Goal: Use online tool/utility: Utilize a website feature to perform a specific function

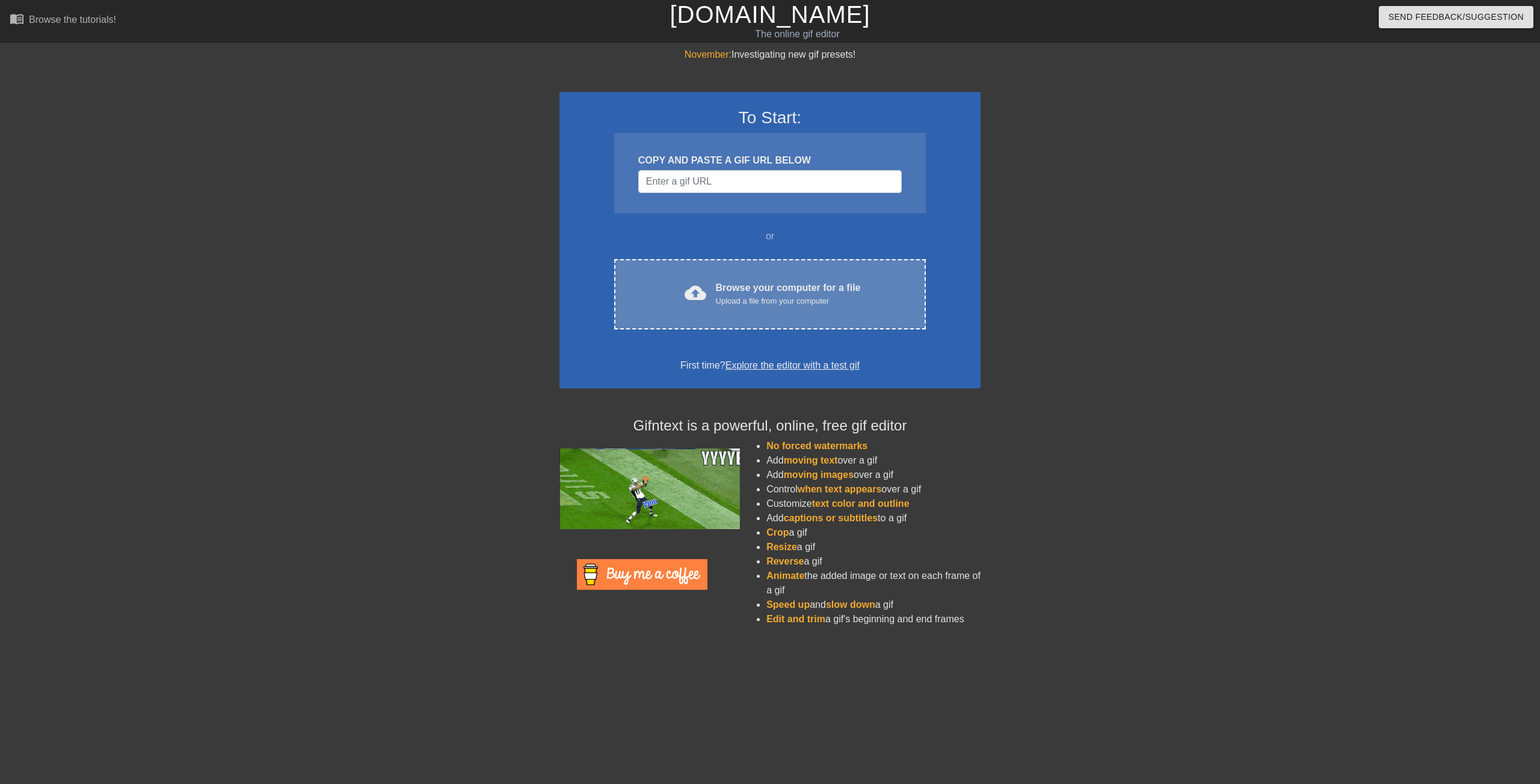
click at [719, 301] on div "Upload a file from your computer" at bounding box center [788, 301] width 145 height 12
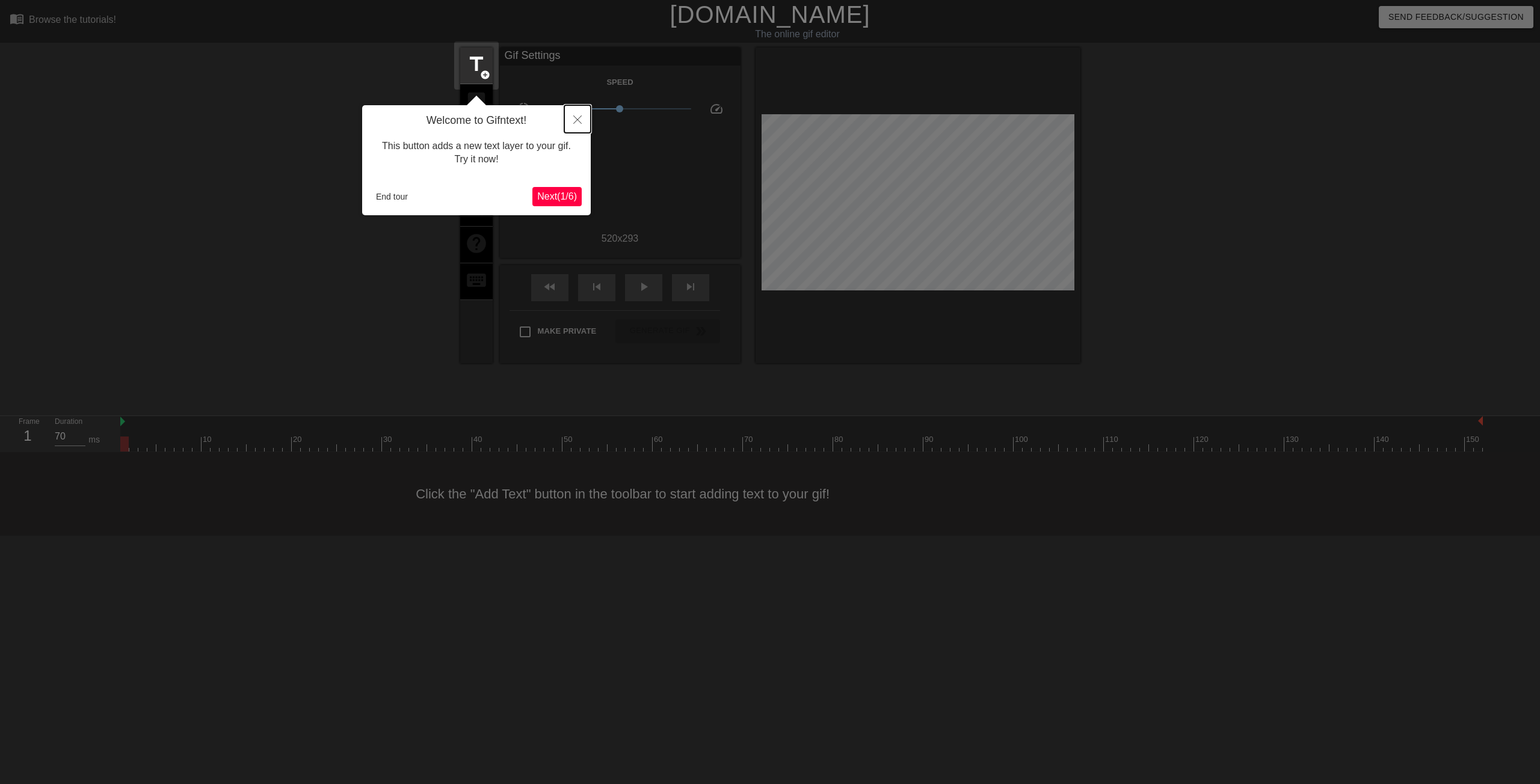
click at [576, 120] on icon "Close" at bounding box center [576, 119] width 8 height 8
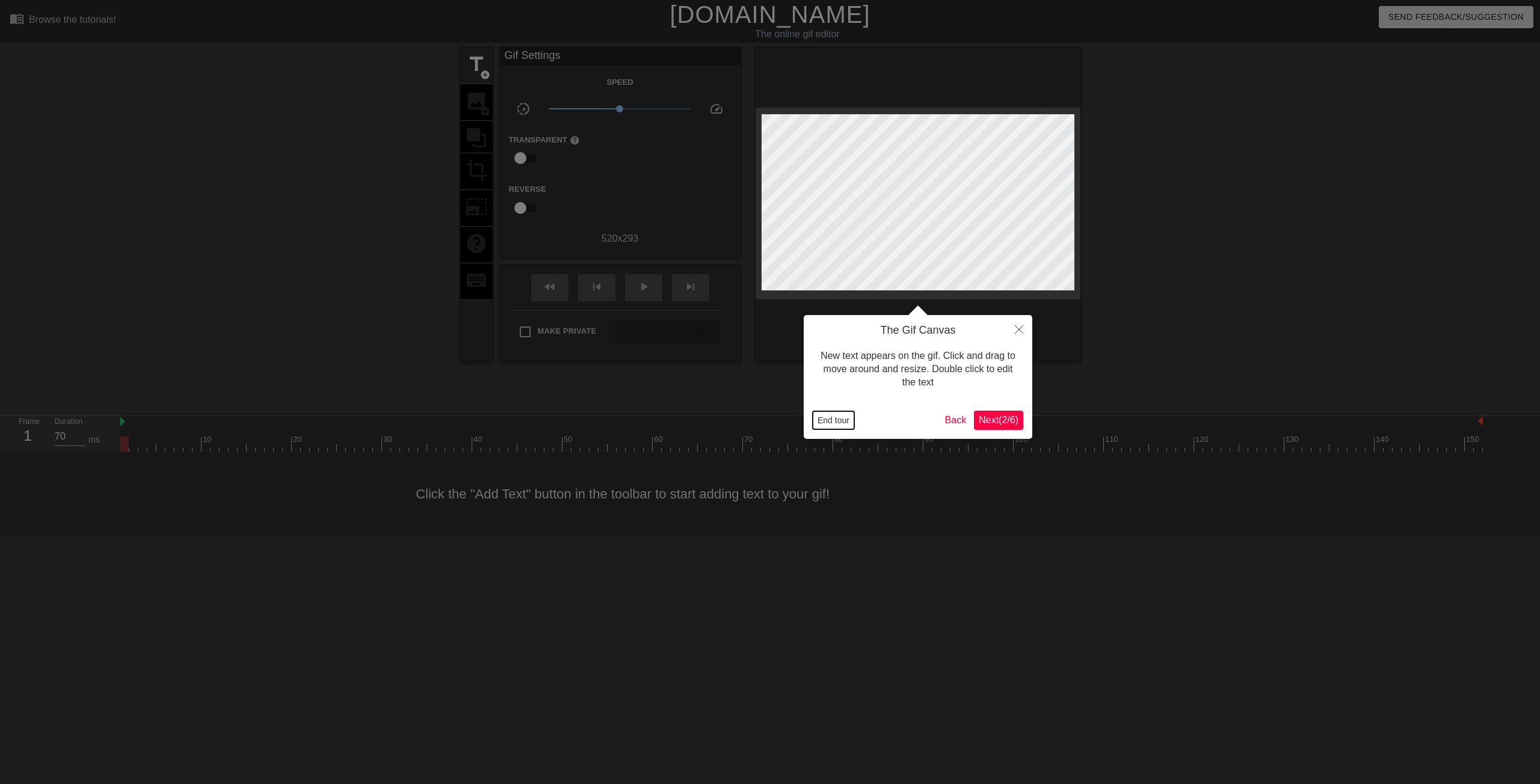
click at [824, 421] on button "End tour" at bounding box center [833, 420] width 41 height 18
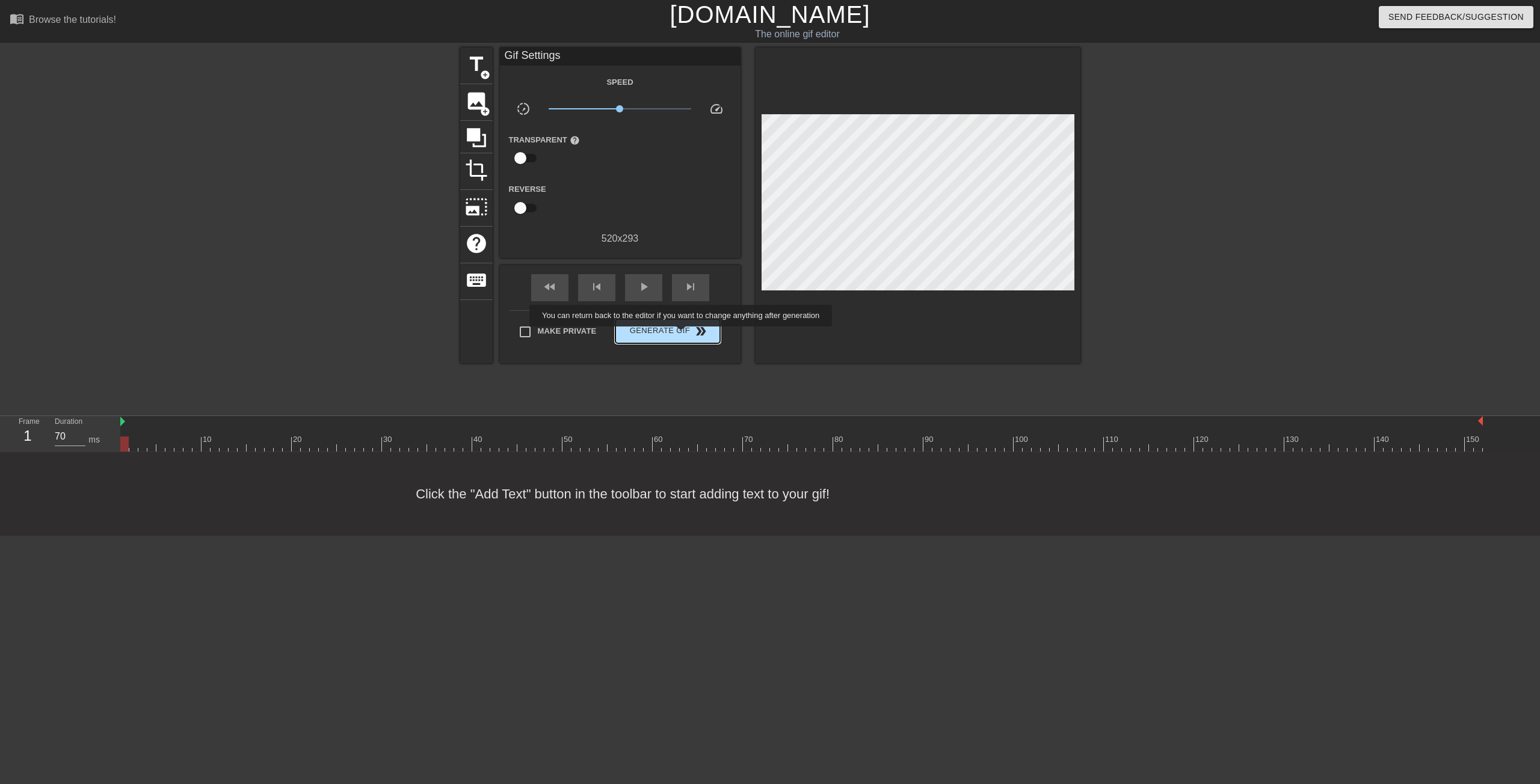
click at [682, 335] on span "Generate Gif double_arrow" at bounding box center [667, 332] width 95 height 15
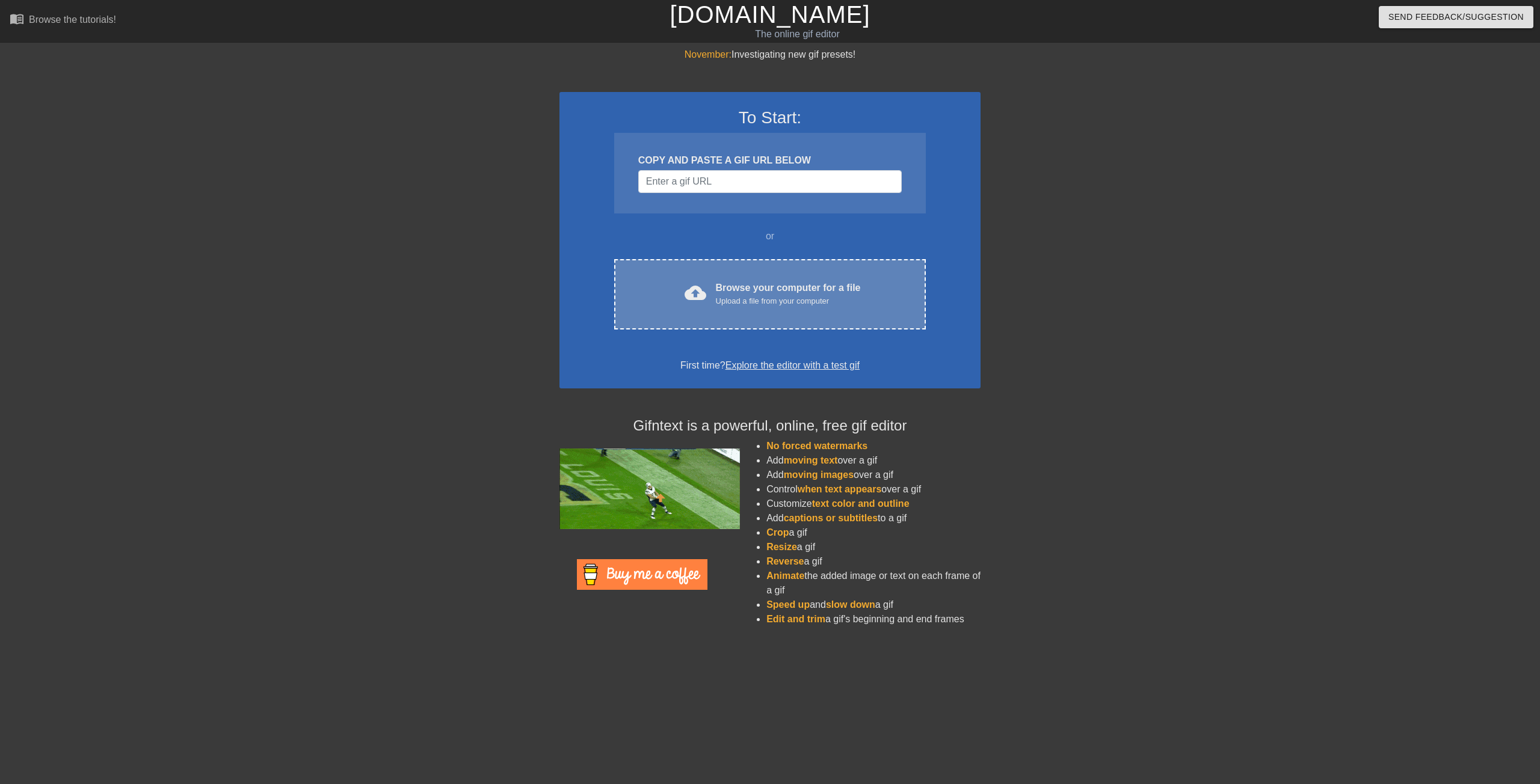
click at [723, 296] on div "Upload a file from your computer" at bounding box center [788, 301] width 145 height 12
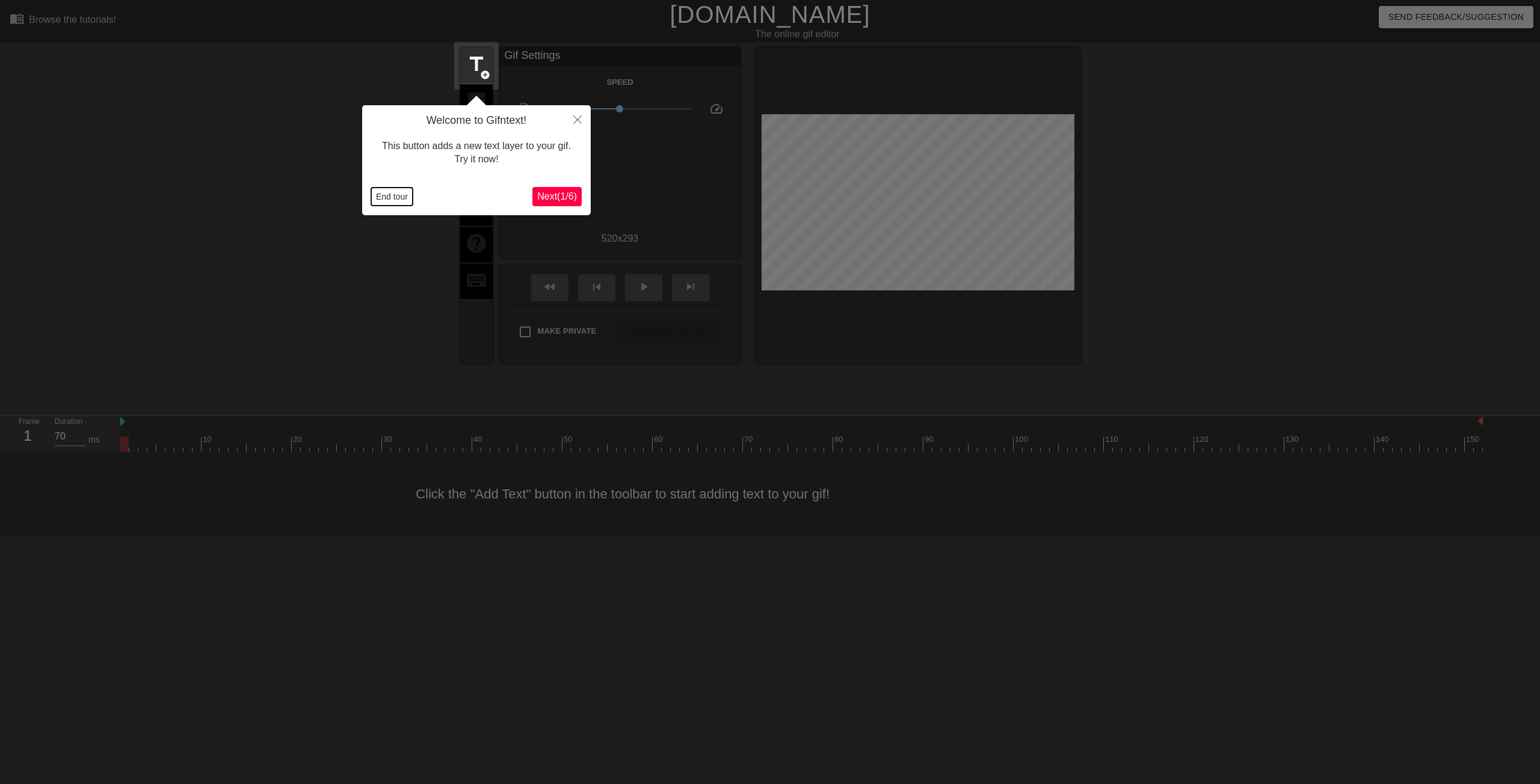
click at [393, 195] on button "End tour" at bounding box center [392, 197] width 41 height 18
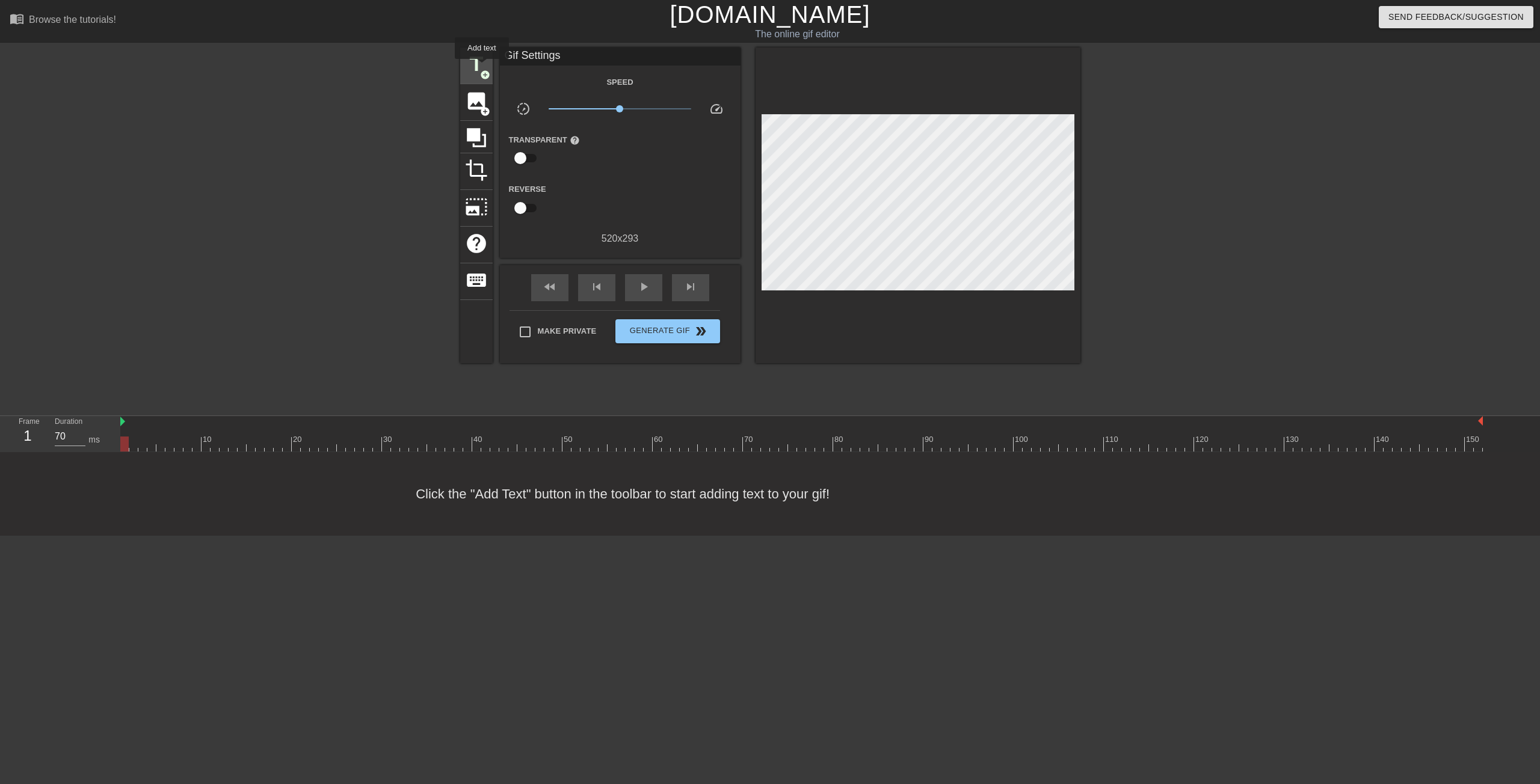
click at [482, 67] on span "title" at bounding box center [476, 64] width 23 height 23
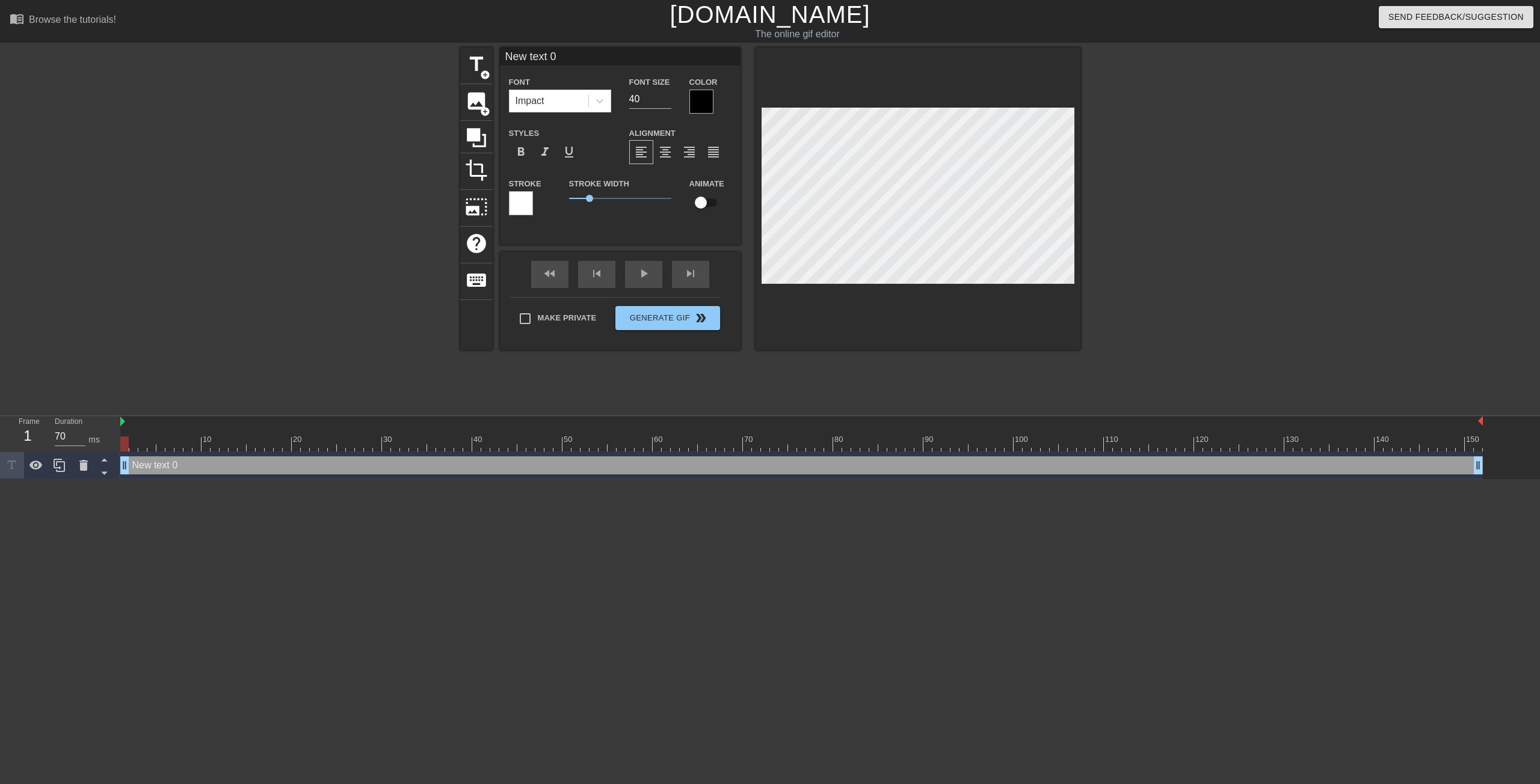
scroll to position [1, 3]
type input "A"
type textarea "A"
type input "I"
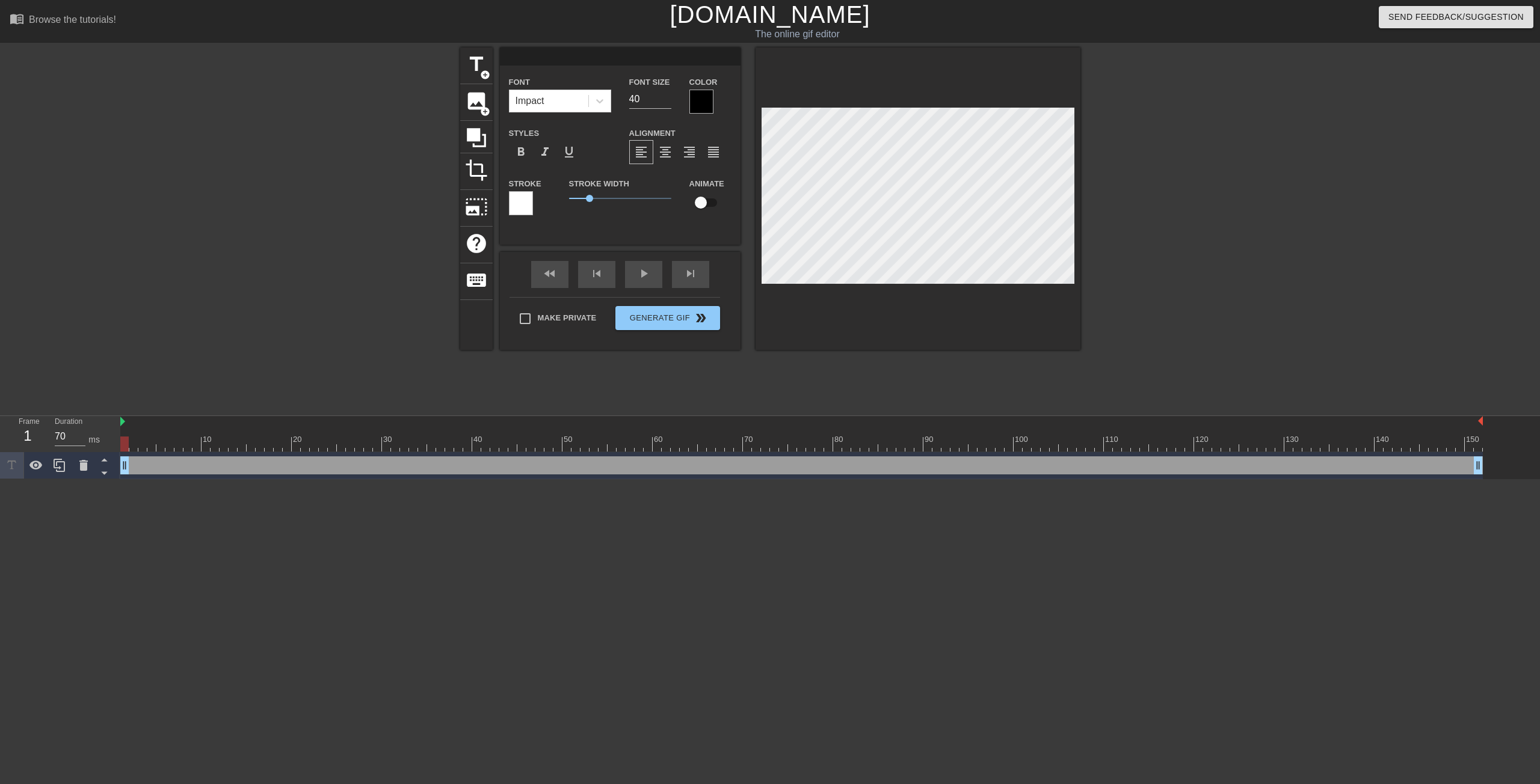
type textarea "I"
type input "In"
type textarea "In"
type input "In"
type textarea "In"
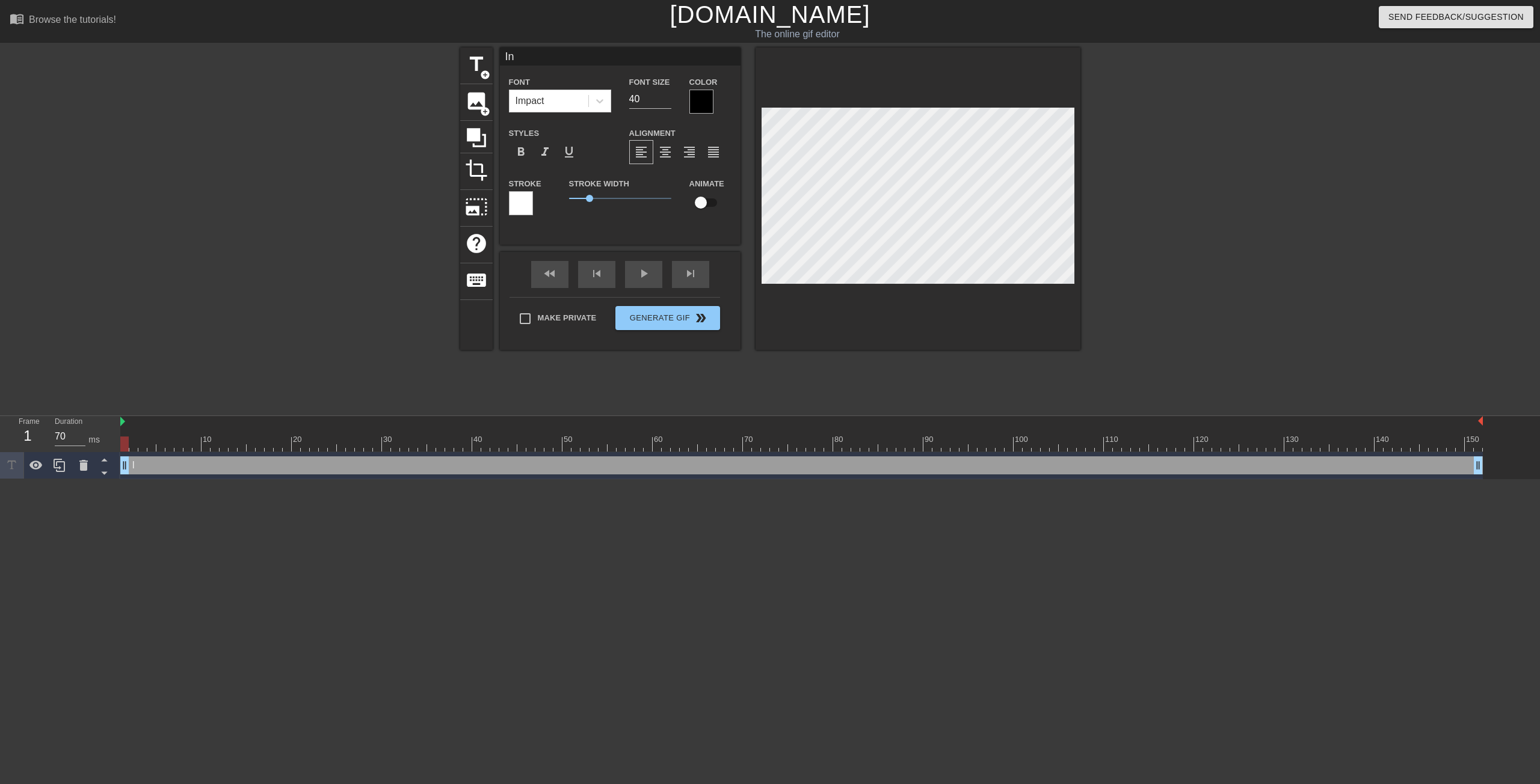
type input "In t"
type textarea "In t"
type input "In th"
type textarea "In th"
type input "In the"
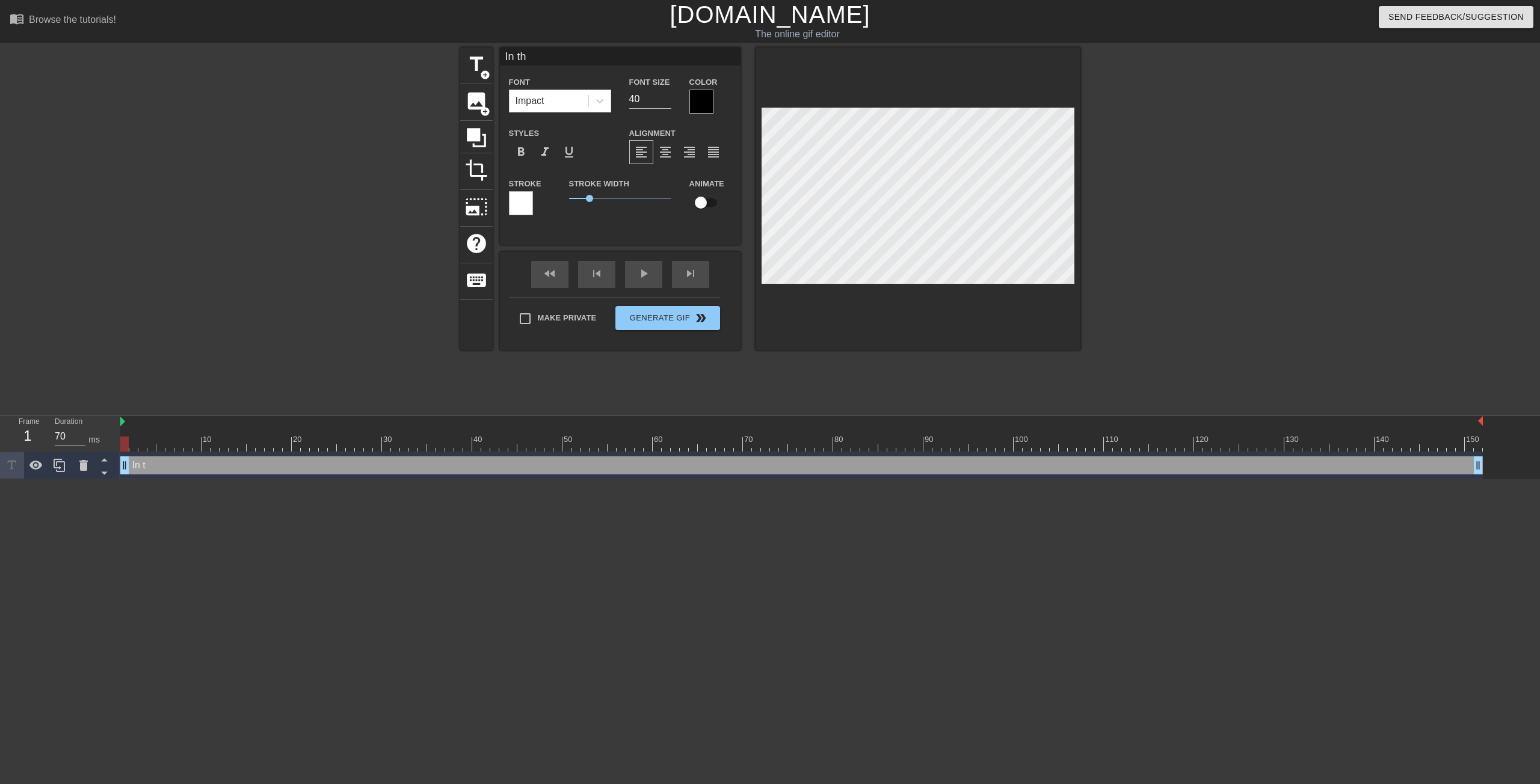
type textarea "In the"
type input "In the"
type textarea "In the"
type input "In the e"
type textarea "In the e"
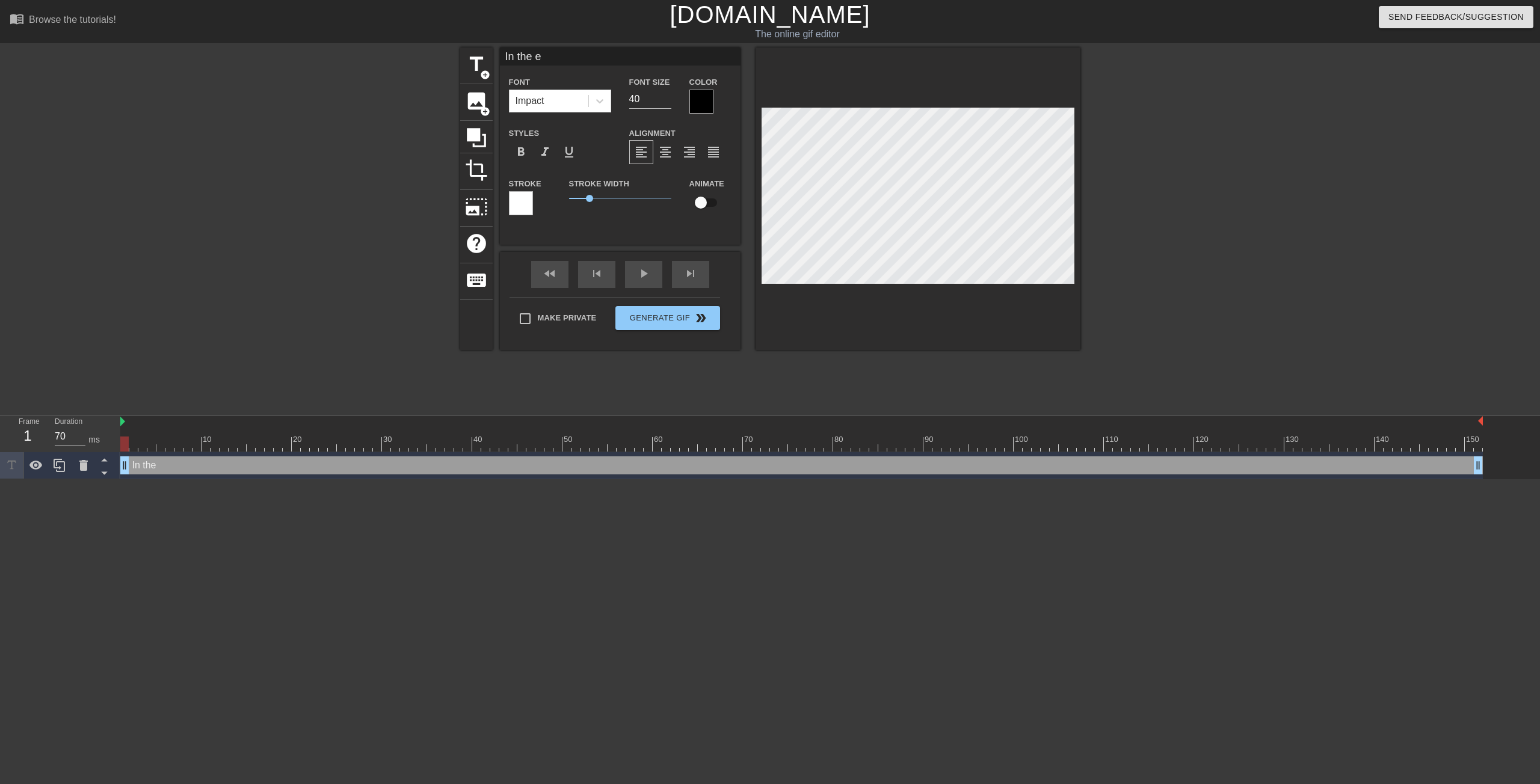
type input "In the en"
type textarea "In the en"
type input "In the end"
type textarea "In the end"
type input "In the end"
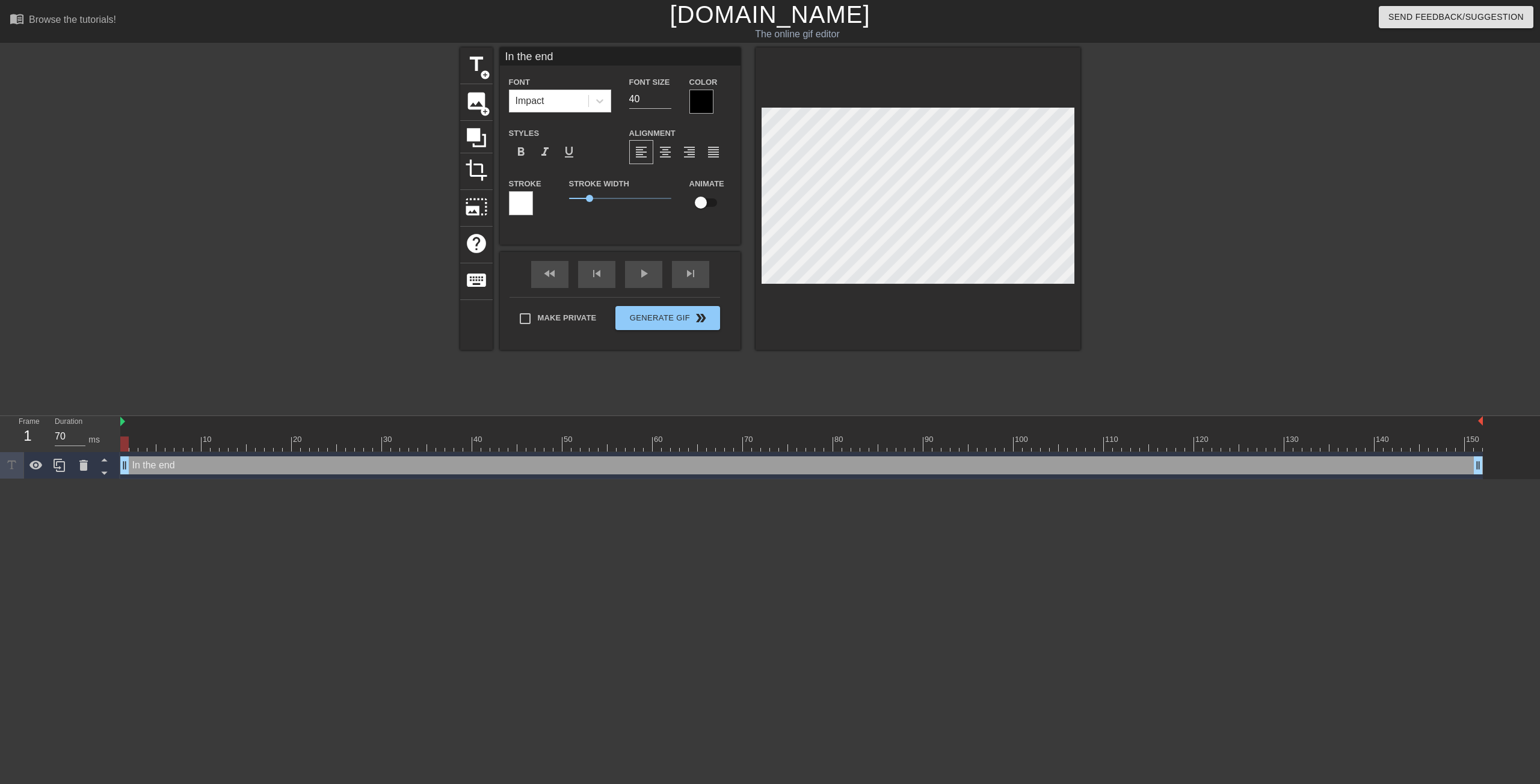
type textarea "In the end"
type input "In the end w"
type textarea "In the end w"
type input "In the end we"
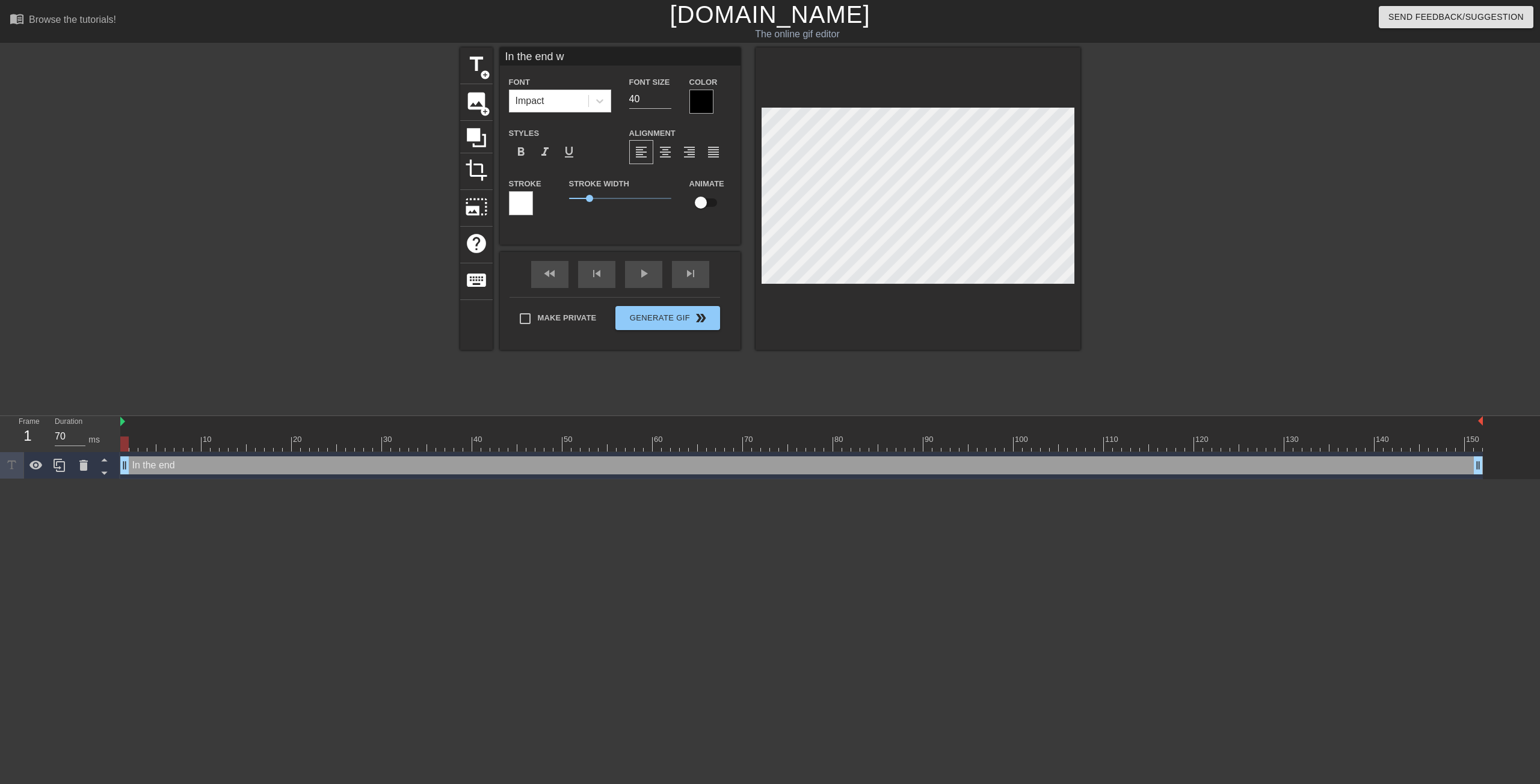
type textarea "In the end we"
type input "In the end we"
type textarea "In the end we"
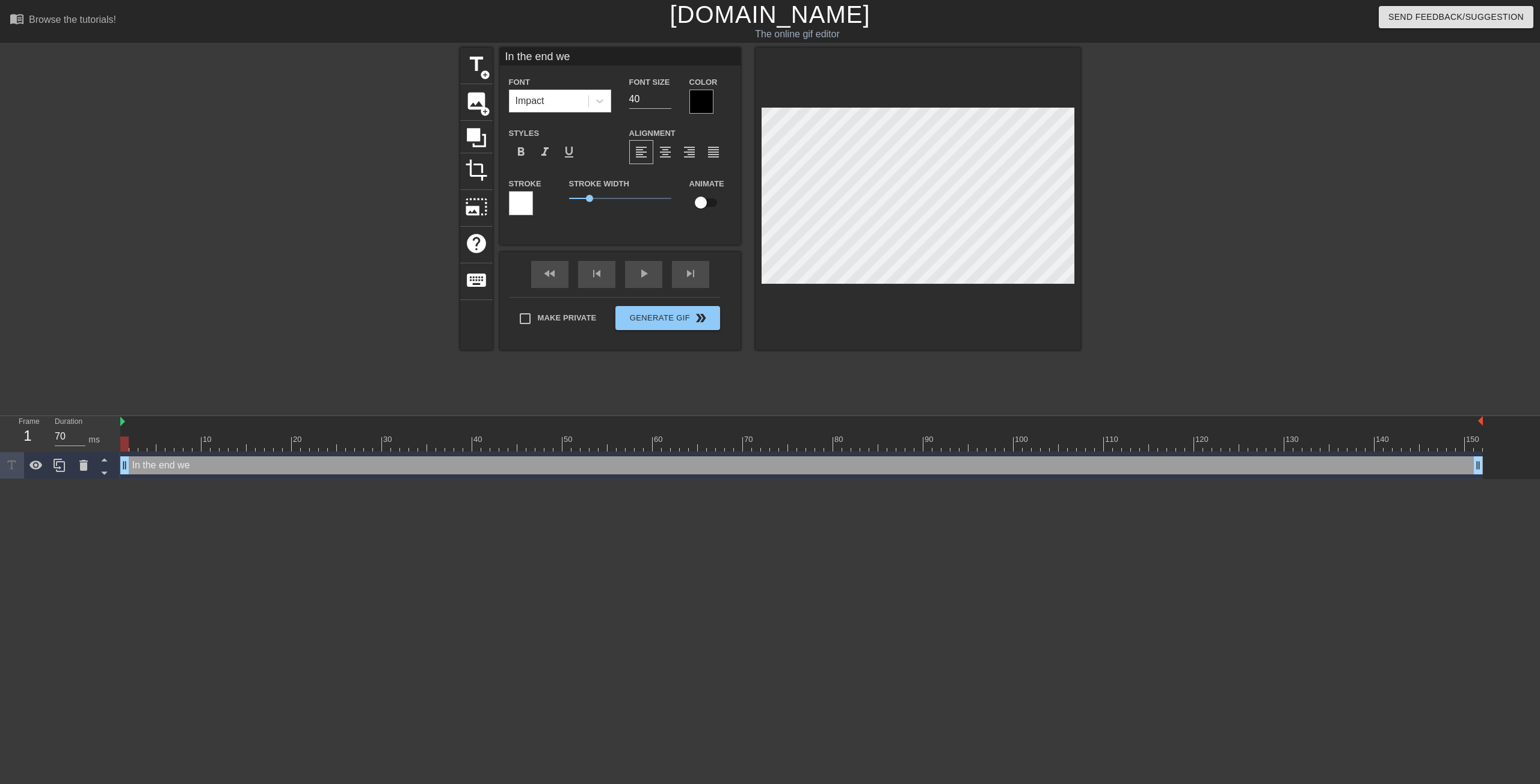
type input "In the end we w"
type textarea "In the end we w"
type input "In the end we wo"
type textarea "In the end we wo"
type input "In the end we won"
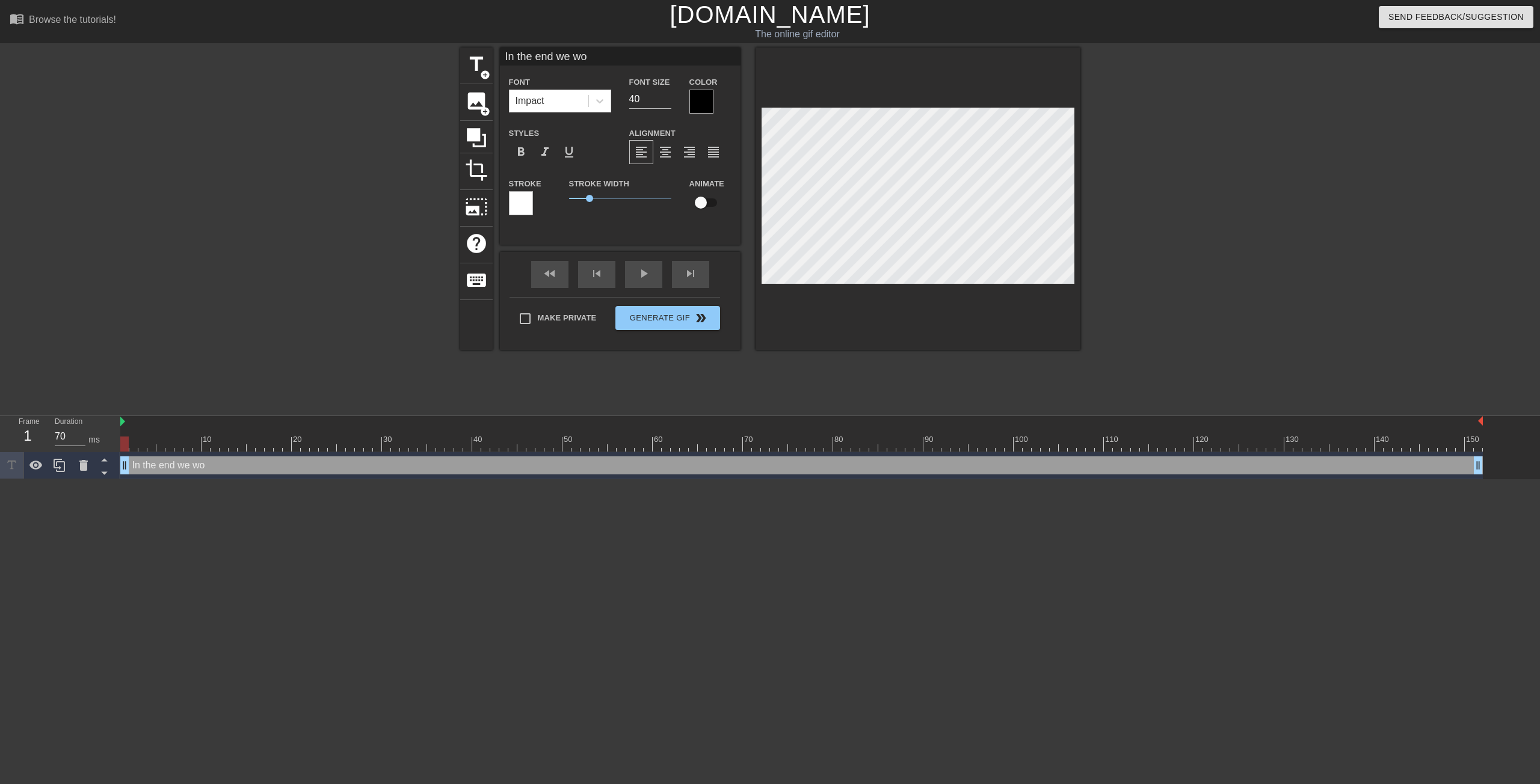
type textarea "In the end we won"
type input "In the end we won'"
type textarea "In the end we won'"
type input "In the end we won't"
type textarea "In the end we won't"
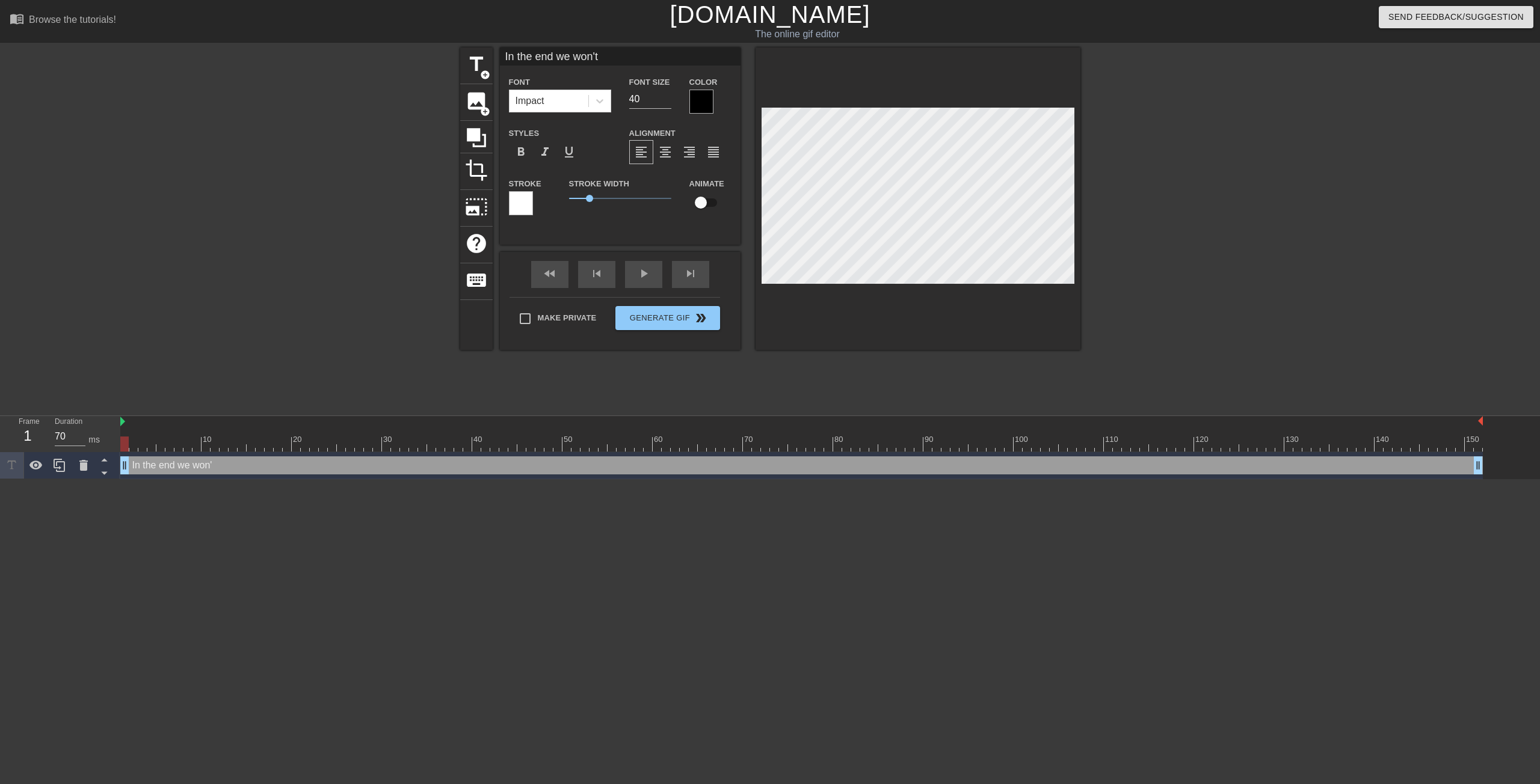
type input "In the end we won't"
type textarea "In the end we won't"
type input "In the end we won't h"
type textarea "In the end we won't h"
type input "In the end we won't ha"
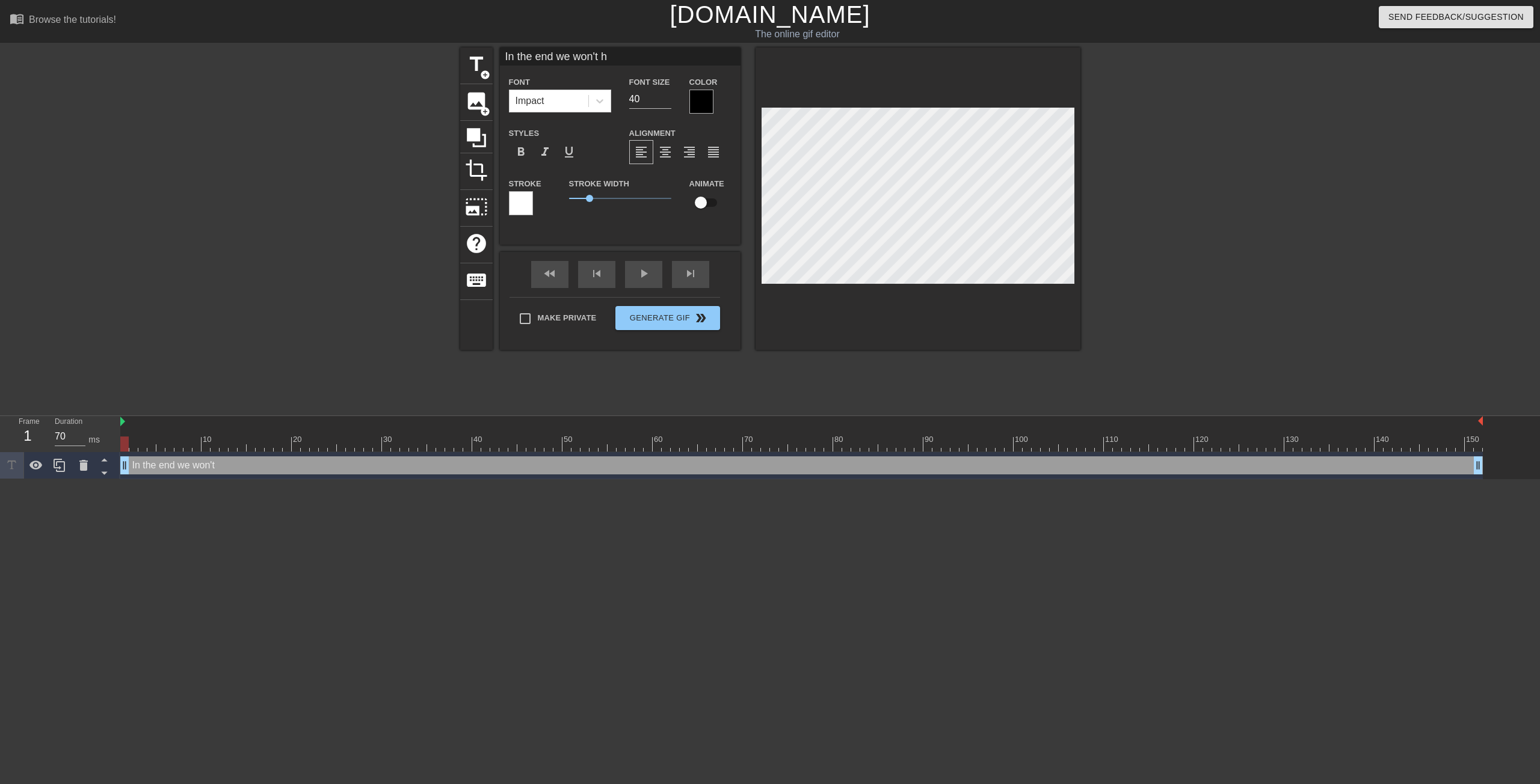
type textarea "In the end we won't ha"
type input "In the end we won't hav"
type textarea "In the end we won't hav"
type input "In the end we won't have"
type textarea "In the end we won't have"
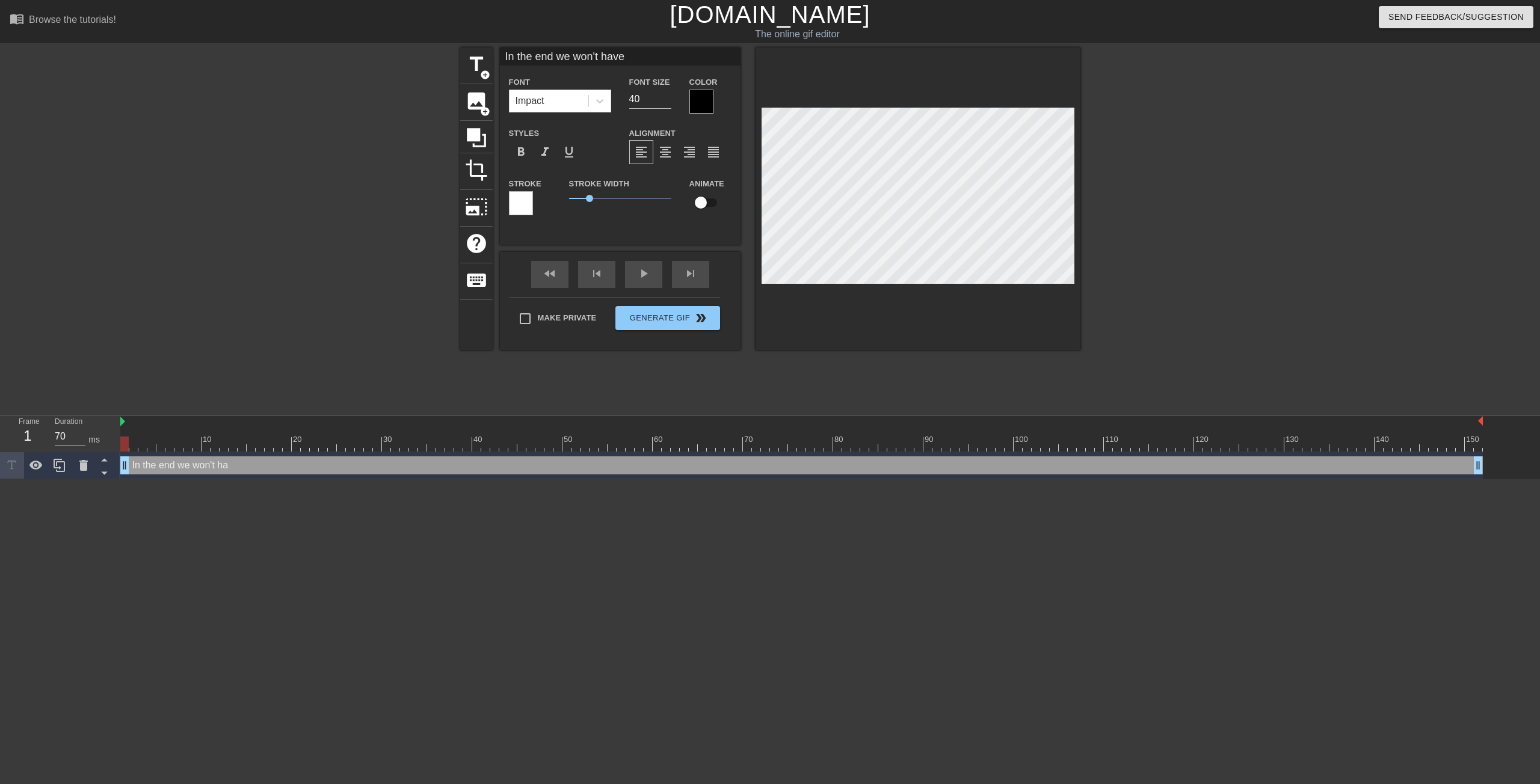
type input "In the end we won't have"
type textarea "In the end we won't have"
type input "In the end we won't have r"
type textarea "In the end we won't have r"
type input "In the end we won't have re"
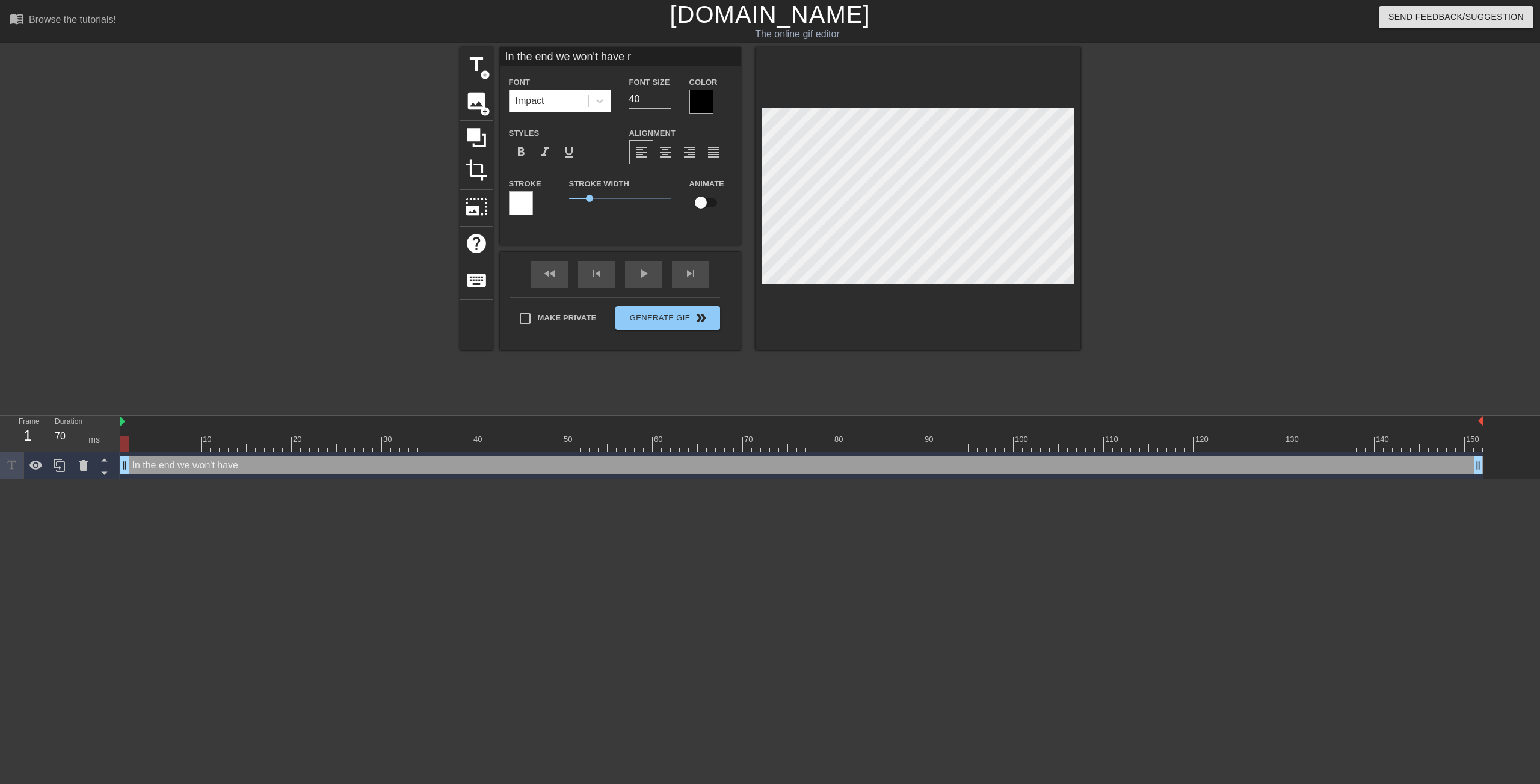
type textarea "In the end we won't have re"
type input "In the end we won't have ren"
type textarea "In the end we won't have ren"
type input "In the end we won't have rent"
type textarea "In the end we won't have rent"
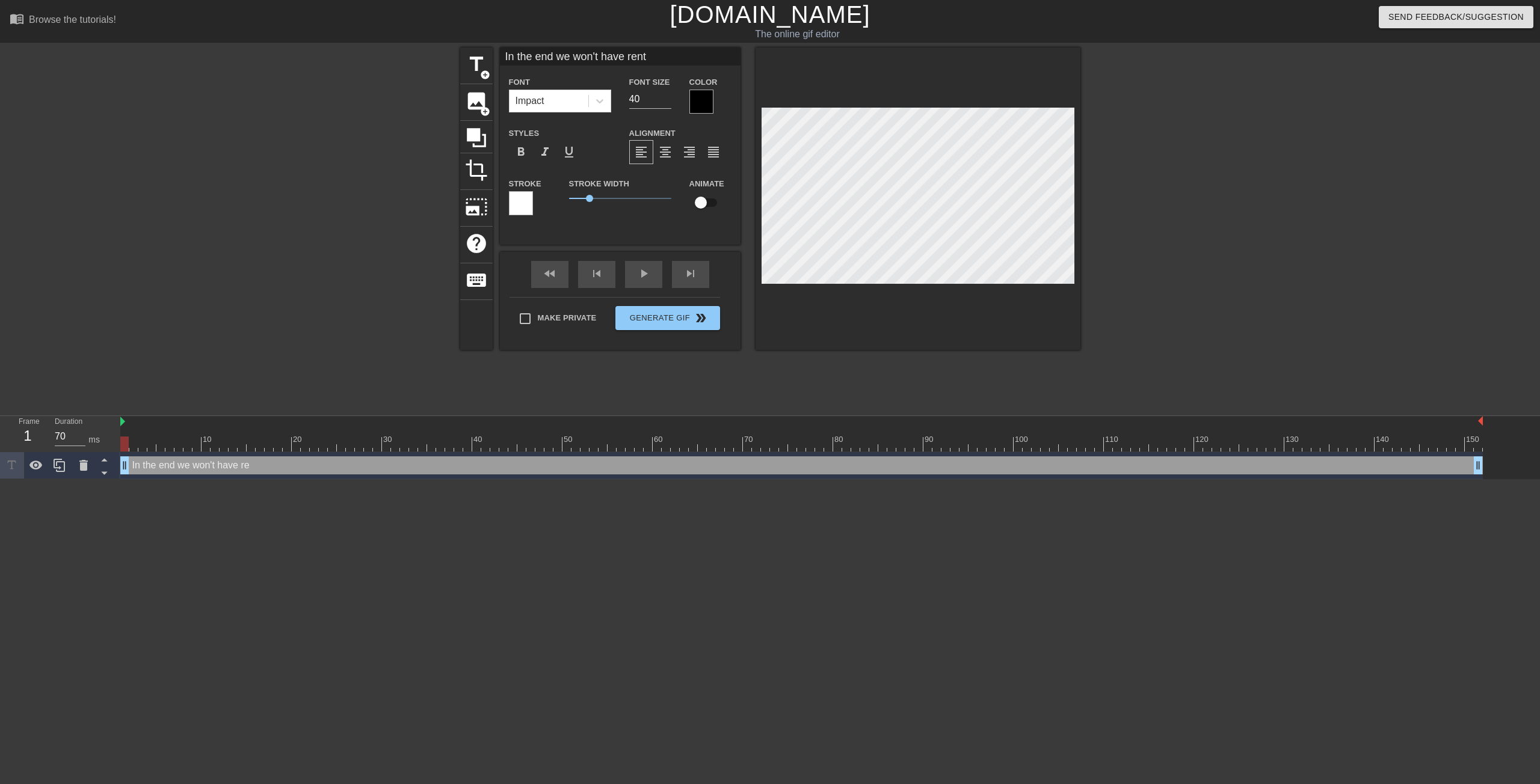
type input "In the end we won't have renta"
type textarea "In the end we won't have renta"
type input "In the end we won't have rental"
type textarea "In the end we won't have rental"
type input "In the end we won't have rentals"
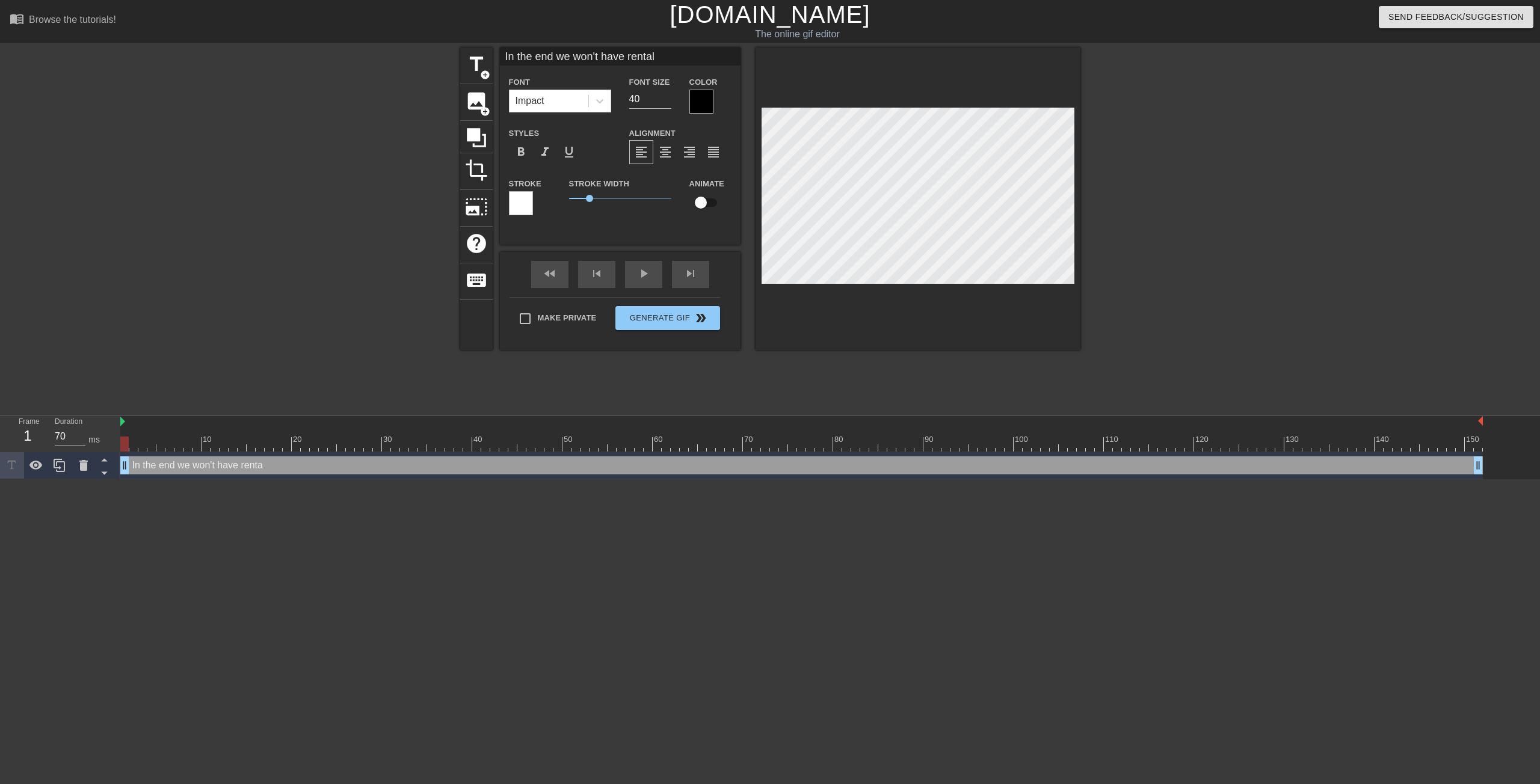
type textarea "In the end we won't have rentals"
click at [1160, 339] on div at bounding box center [1185, 228] width 180 height 360
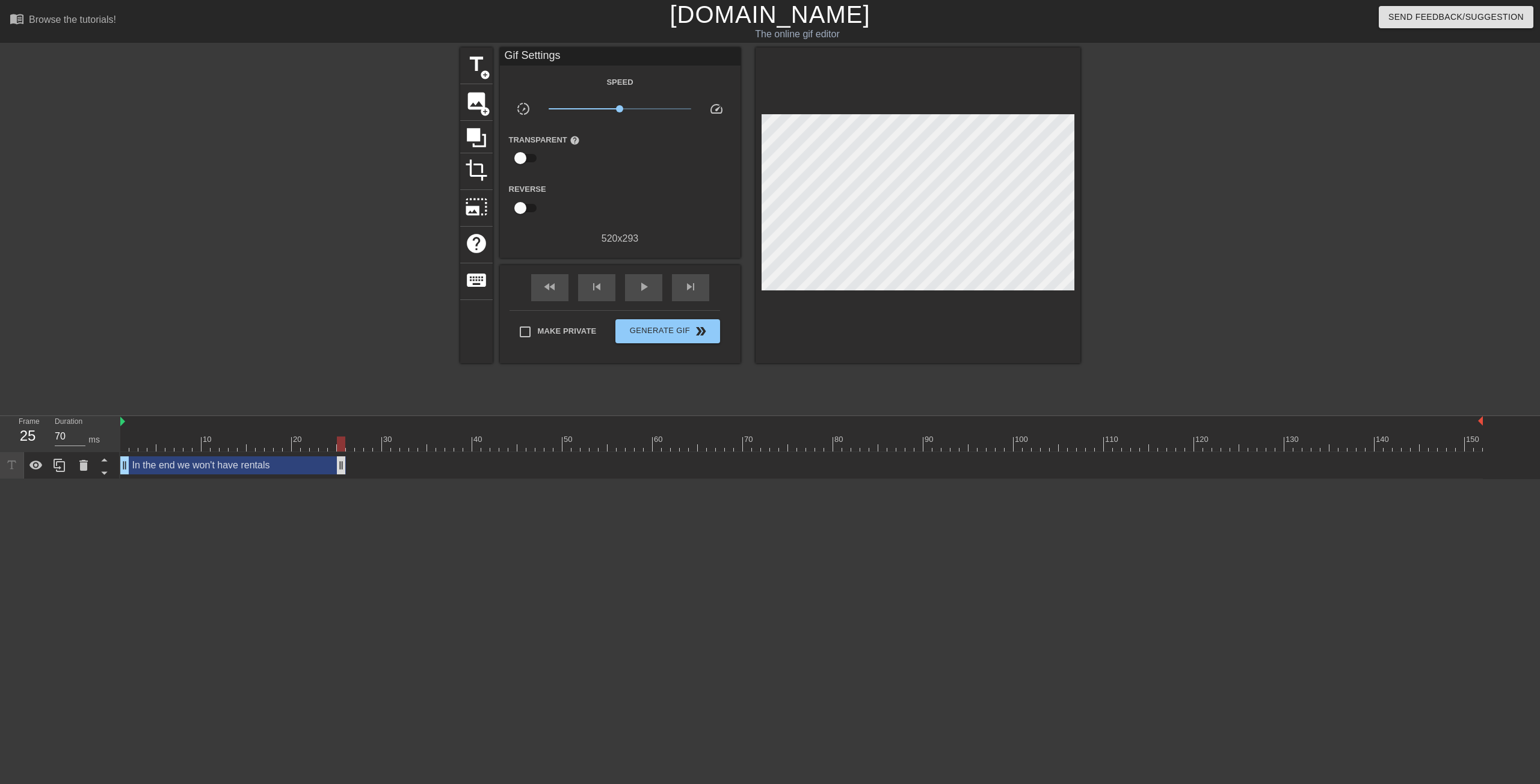
drag, startPoint x: 1477, startPoint y: 463, endPoint x: 342, endPoint y: 465, distance: 1135.0
click at [385, 467] on div "In the end we won't have rentals drag_handle drag_handle" at bounding box center [802, 465] width 1363 height 18
type input "60"
click at [354, 441] on div at bounding box center [802, 444] width 1363 height 15
click at [475, 62] on span "title" at bounding box center [476, 64] width 23 height 23
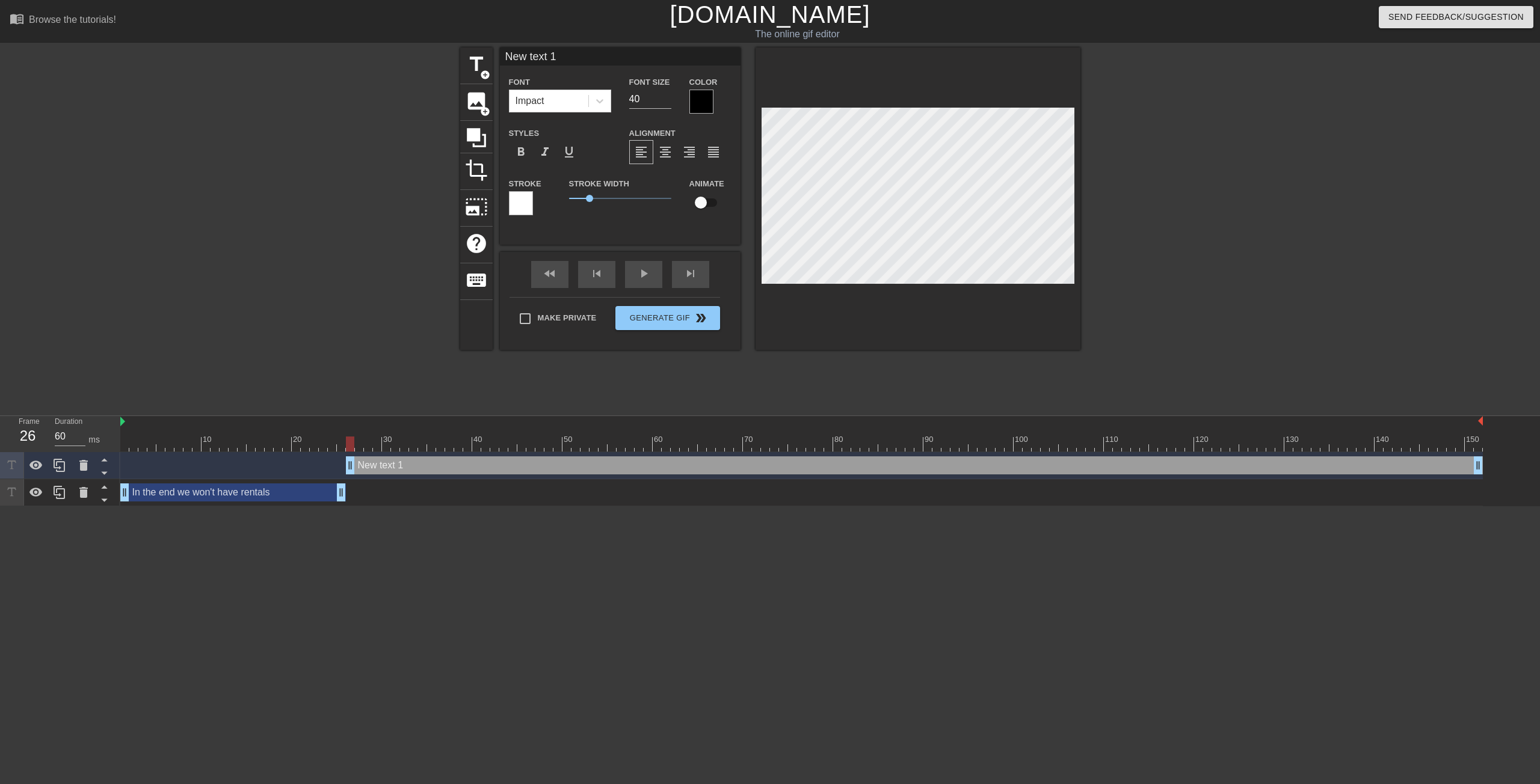
scroll to position [1, 2]
type input "O"
type textarea "O"
type input "Oh"
type textarea "Oh"
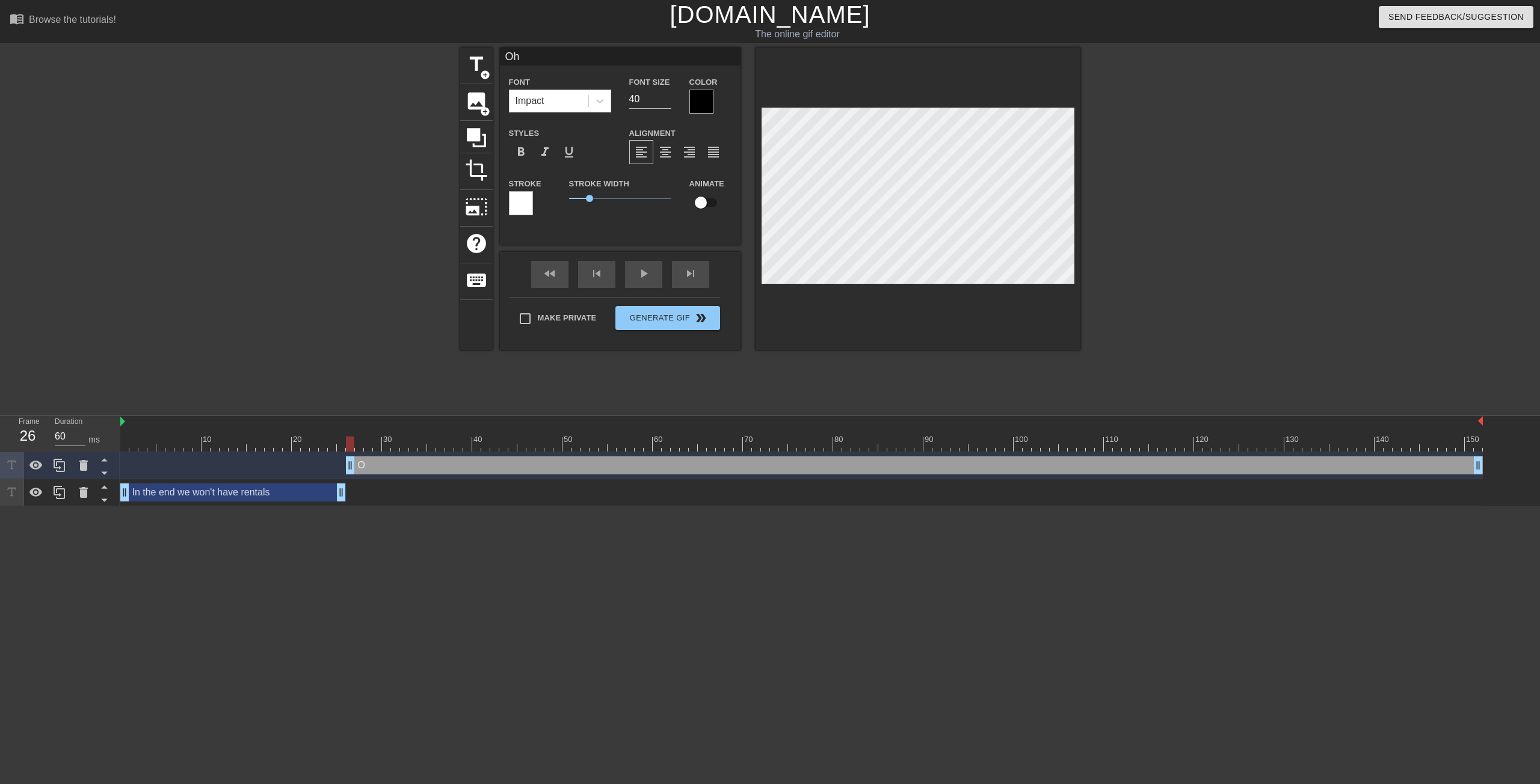
type input "Oh"
type textarea "Oh"
type input "Oh m"
type textarea "Oh m"
type input "Oh my"
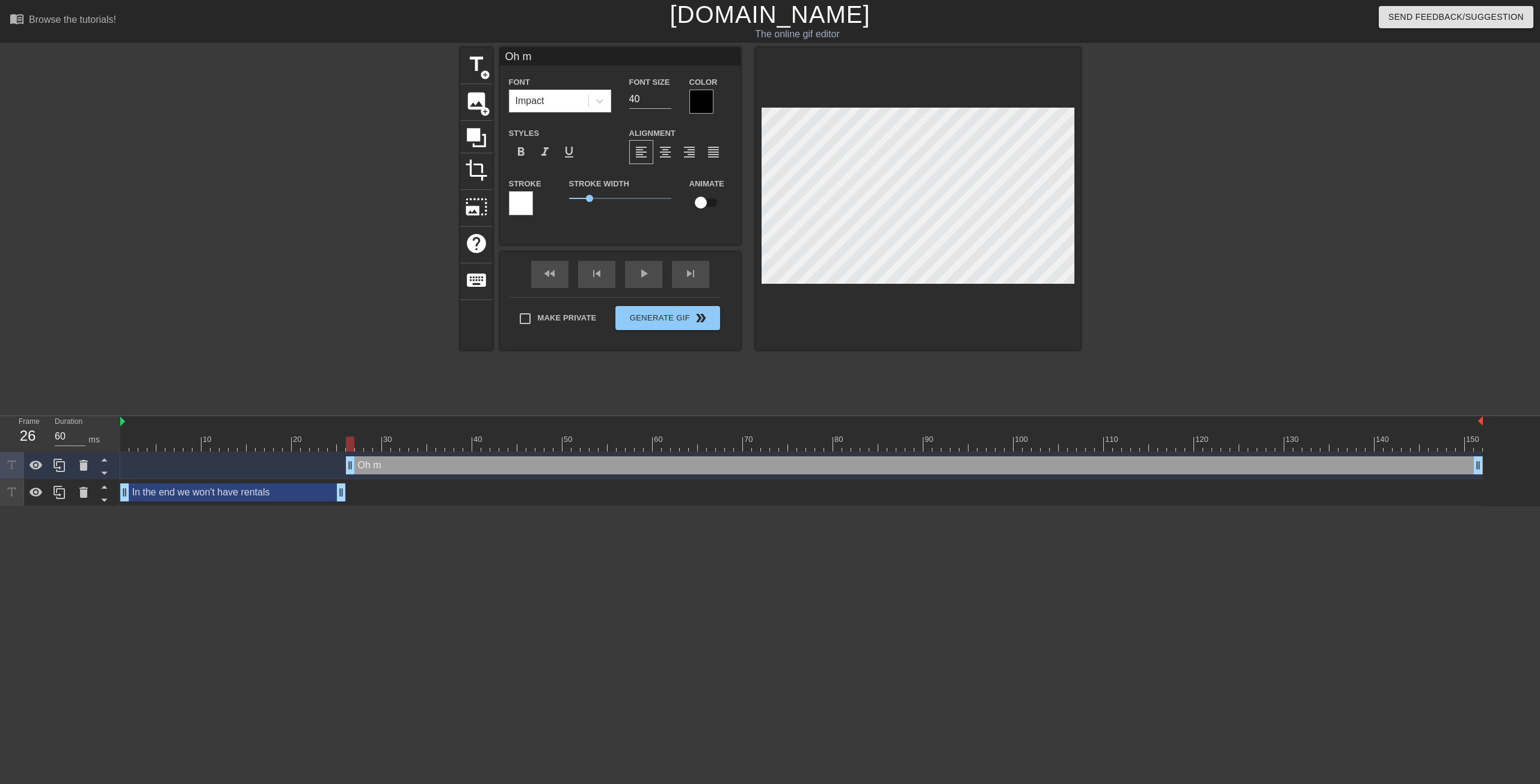
type textarea "Oh my"
type input "Oh my"
type textarea "Oh my"
type input "Oh my g"
type textarea "Oh my g"
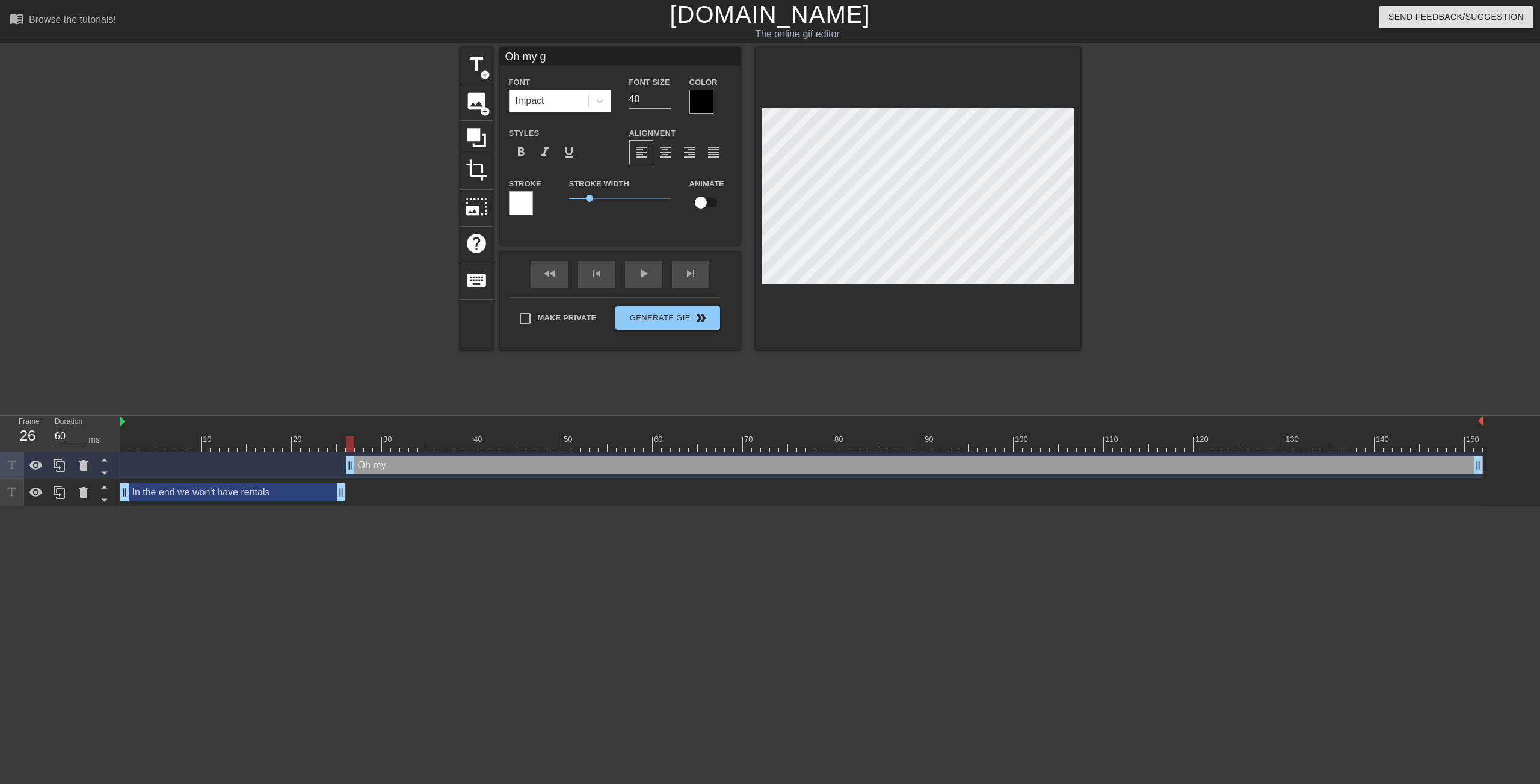
type input "Oh my go"
type textarea "Oh my go"
type input "Oh my god"
type textarea "Oh my god"
type input "Oh my god,"
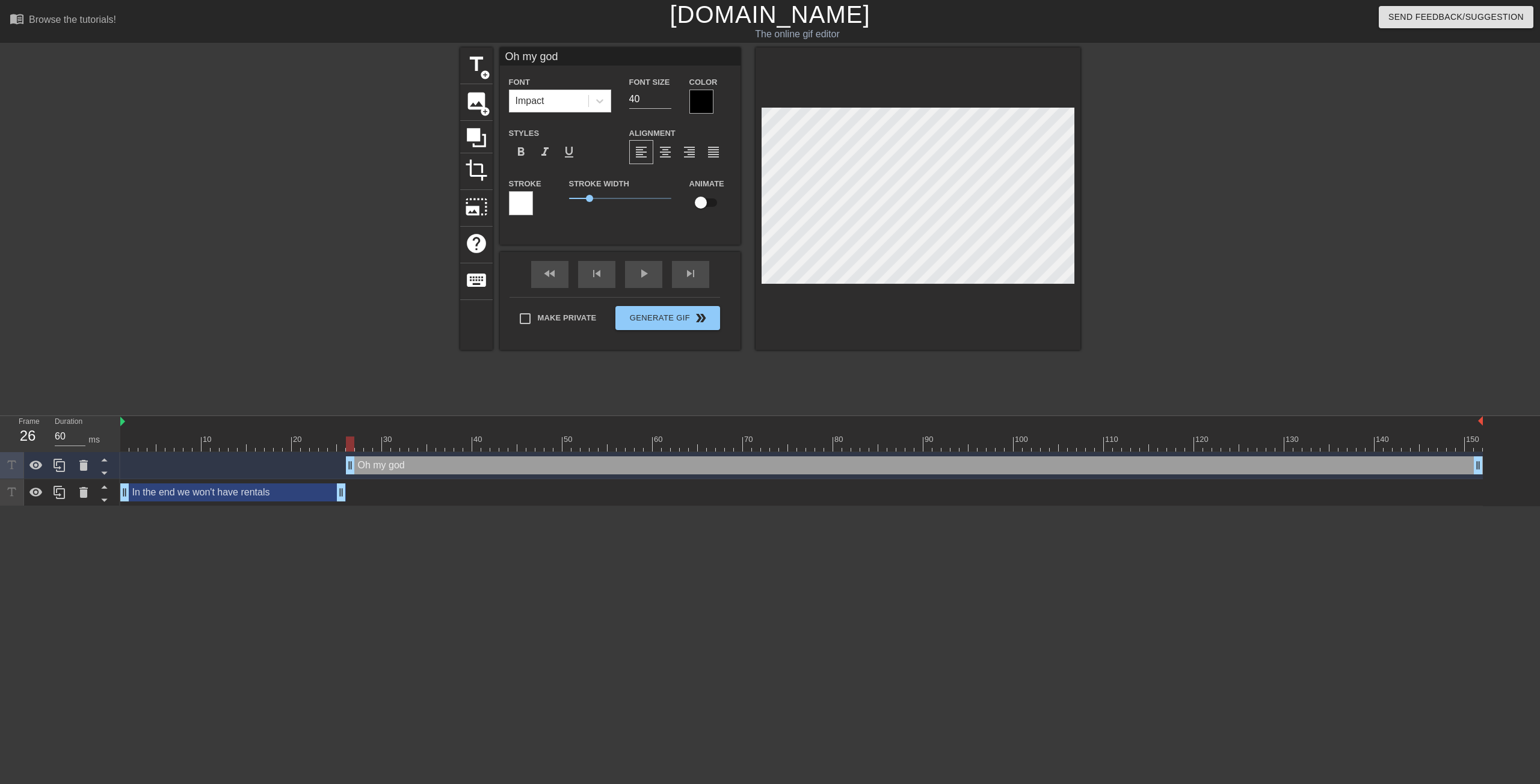
type textarea "Oh my god,"
type input "Oh my god,"
type textarea "Oh my god,"
type input "Oh my god, y"
type textarea "Oh my god, y"
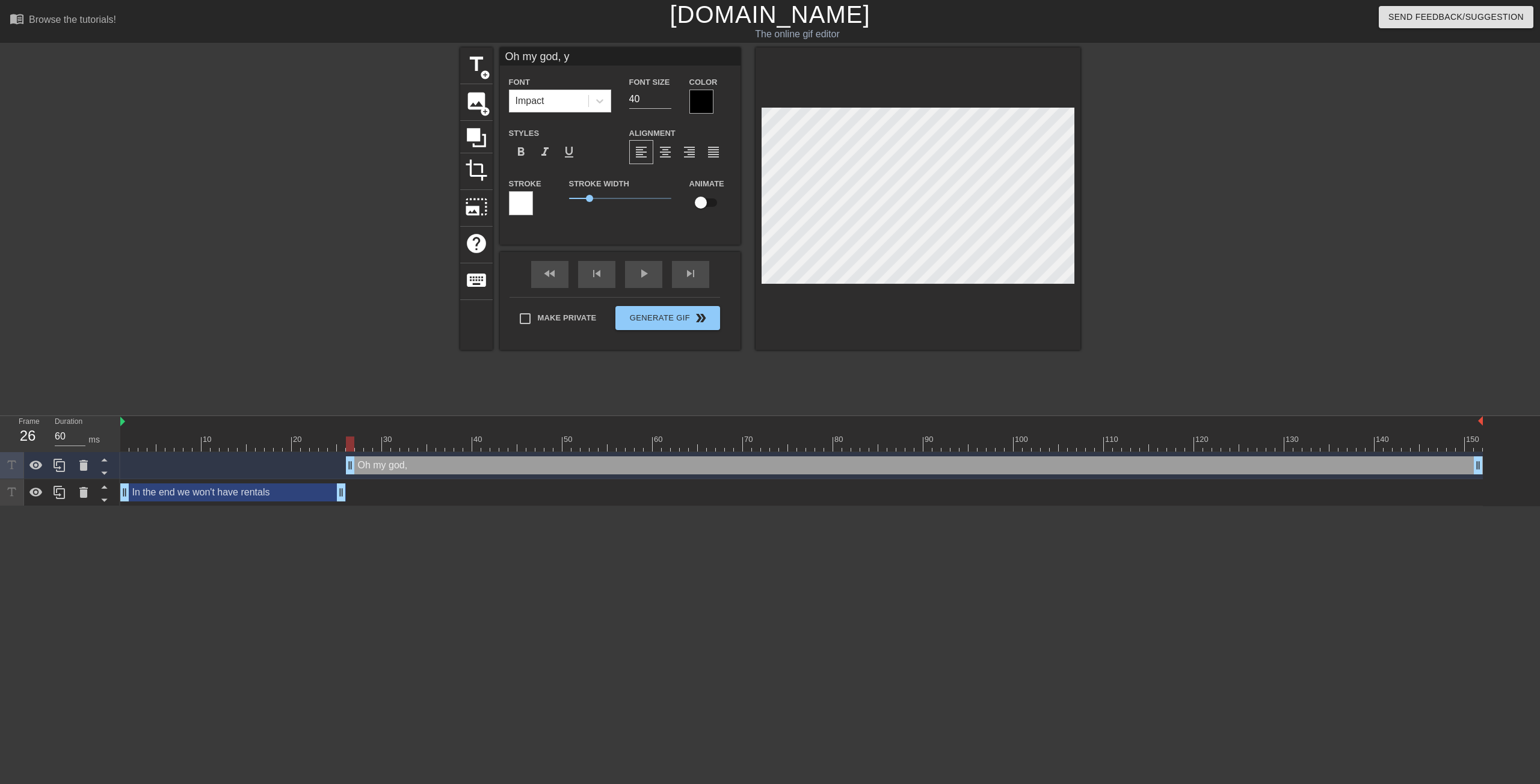
type input "Oh my god, yo"
type textarea "Oh my god, yo"
type input "Oh my god, you"
type textarea "Oh my god, you"
type input "Oh my god, you"
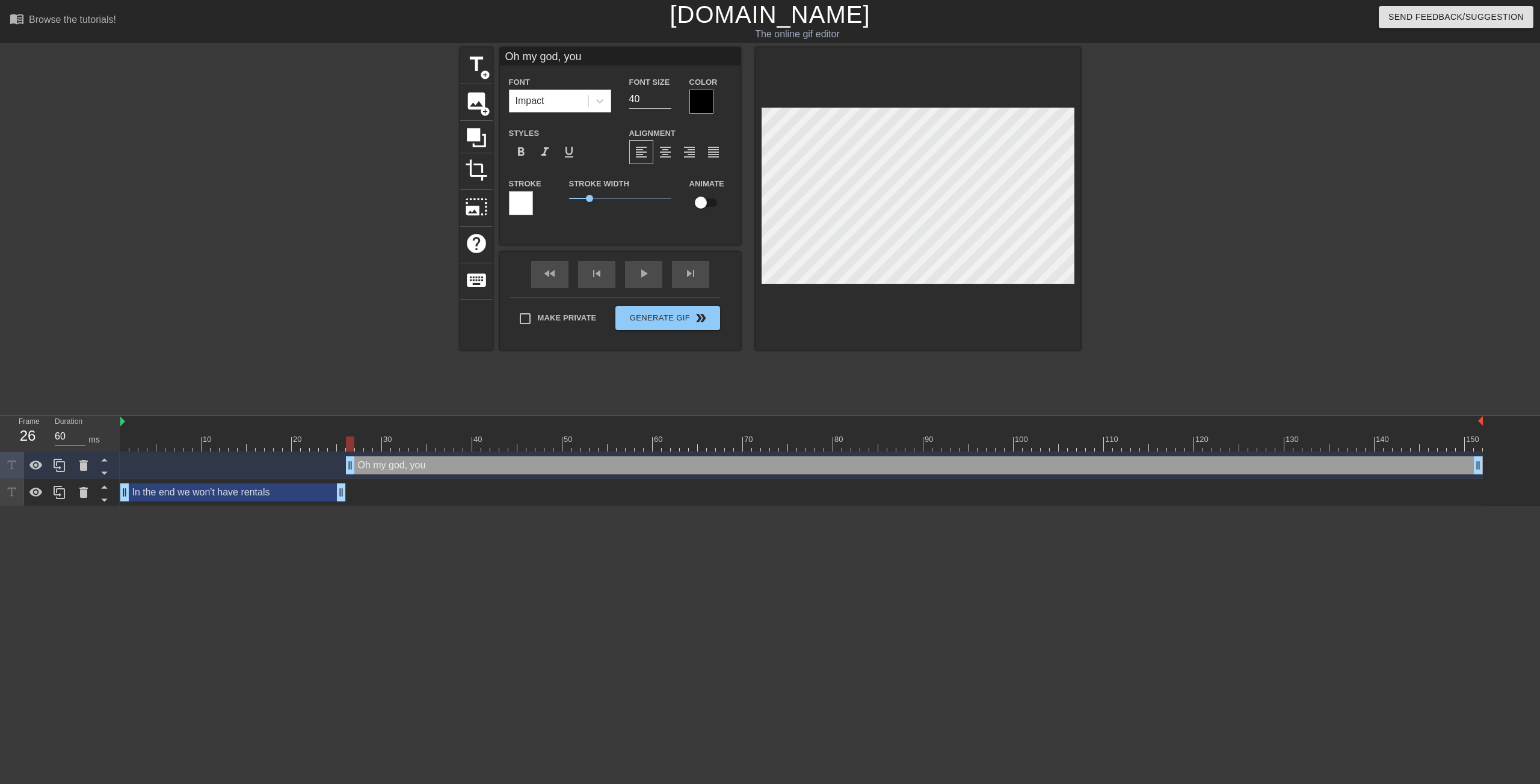
type textarea "Oh my god, you"
type input "Oh my god, you j"
type textarea "Oh my god, you j"
type input "Oh my god, you ju"
type textarea "Oh my god, you ju"
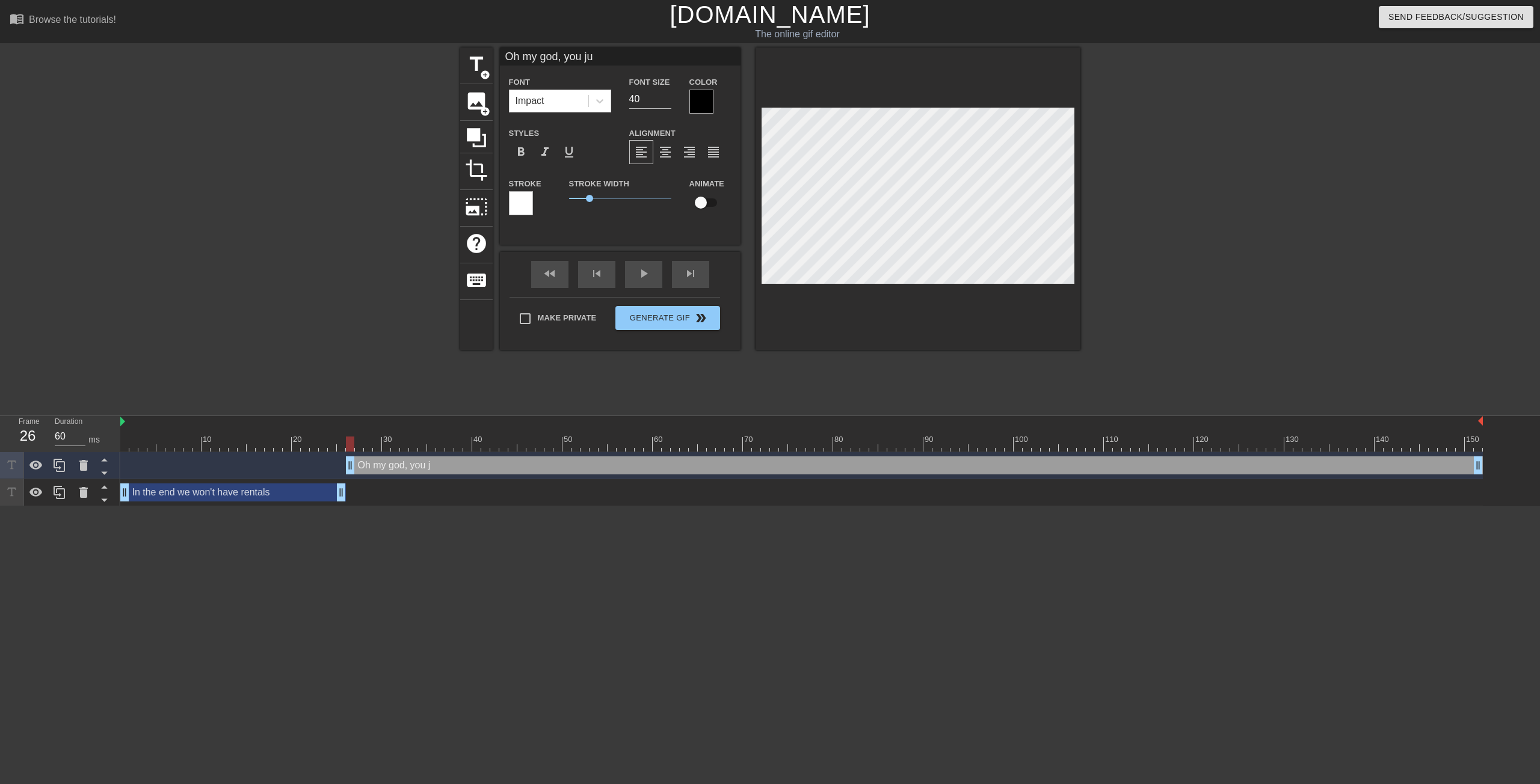
type input "Oh my god, you jus"
type textarea "Oh my god, you jus"
type input "Oh my god, you just"
type textarea "Oh my god, you just"
type input "Oh my god, you just"
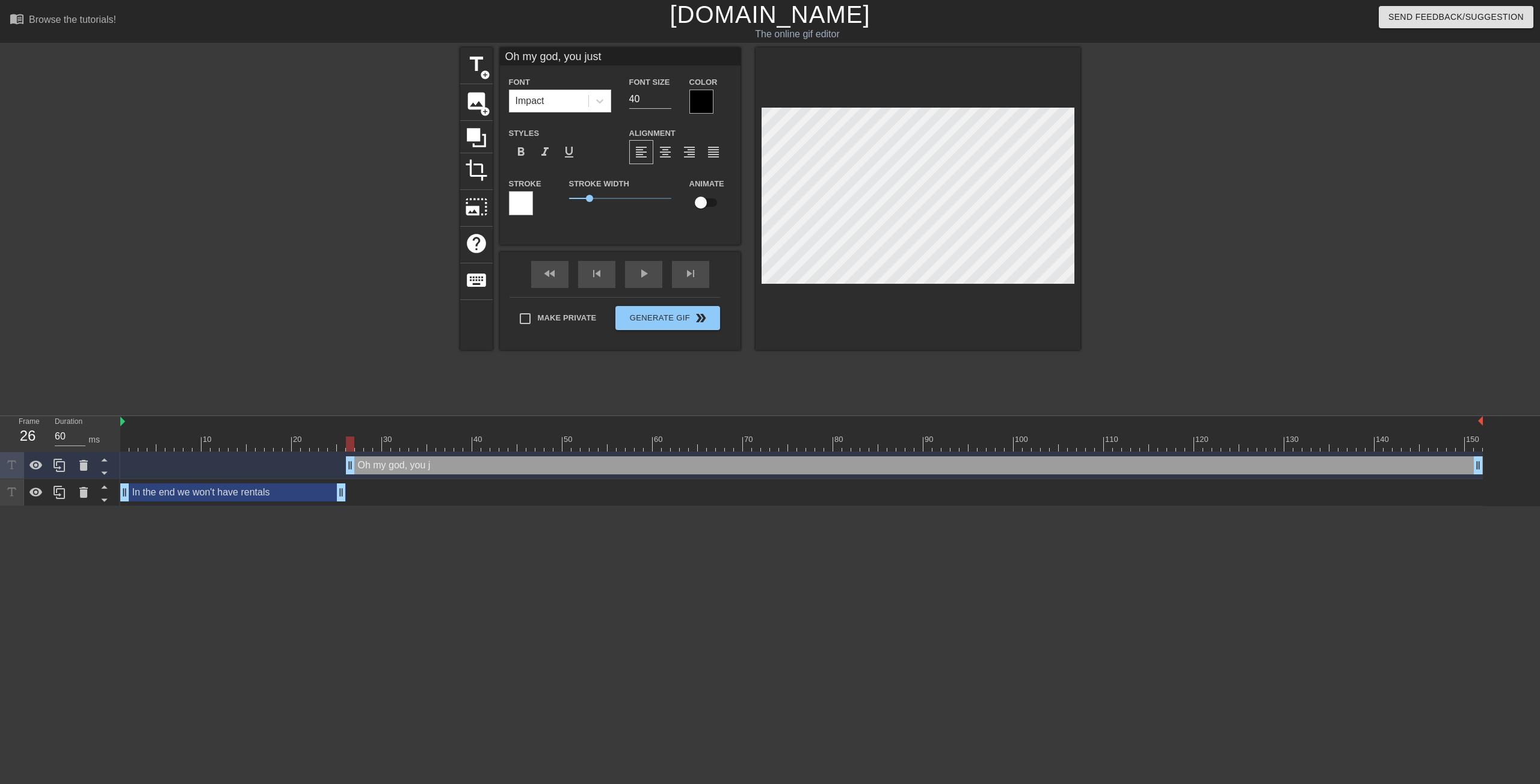
type textarea "Oh my god, you just"
type input "Oh my god, you just h"
type textarea "Oh my god, you just h"
type input "Oh my god, you just ha"
type textarea "Oh my god, you just ha"
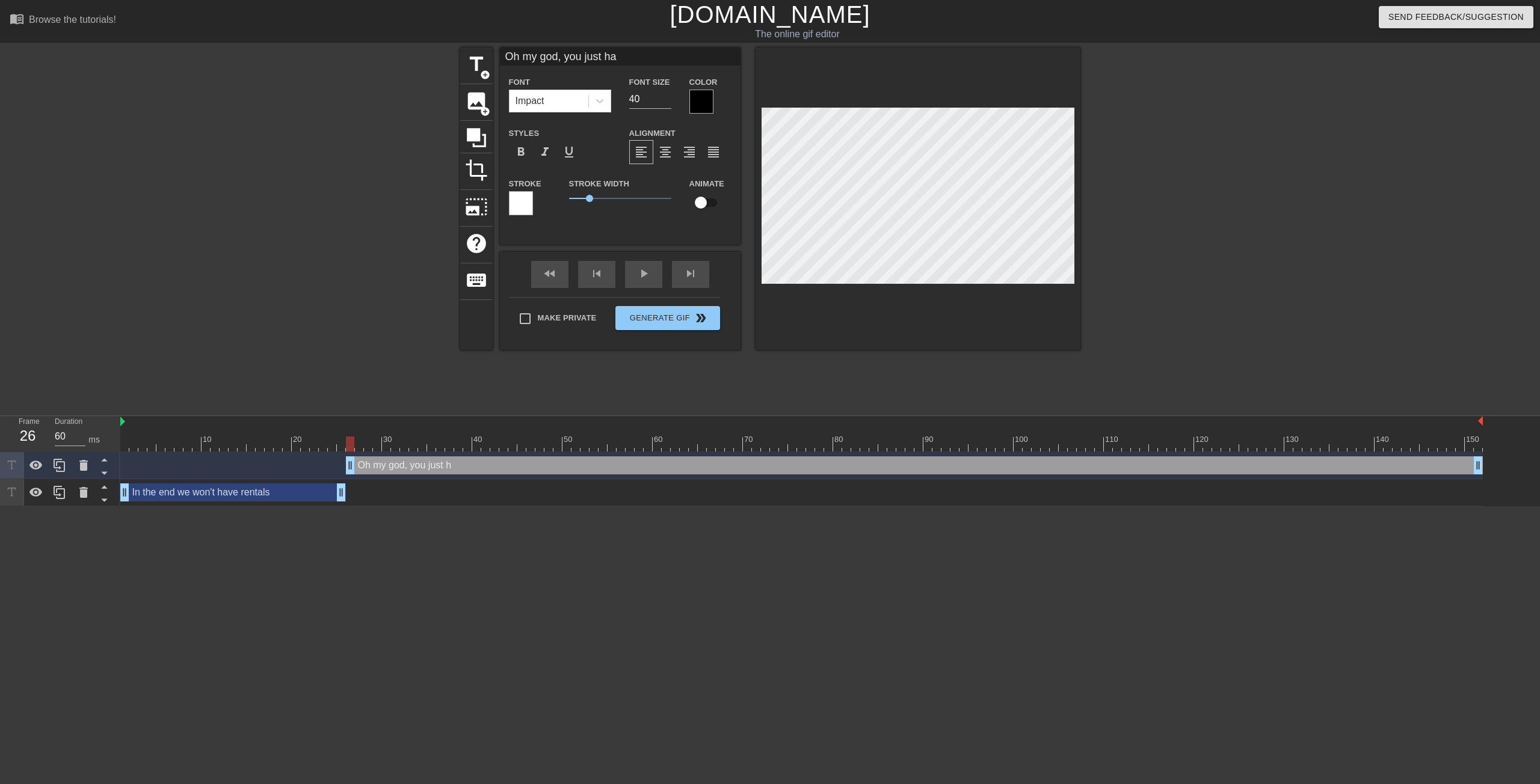
type input "Oh my god, you just hat"
type textarea "Oh my god, you just hat"
type input "Oh my god, you just hate"
type textarea "Oh my god, you just hate"
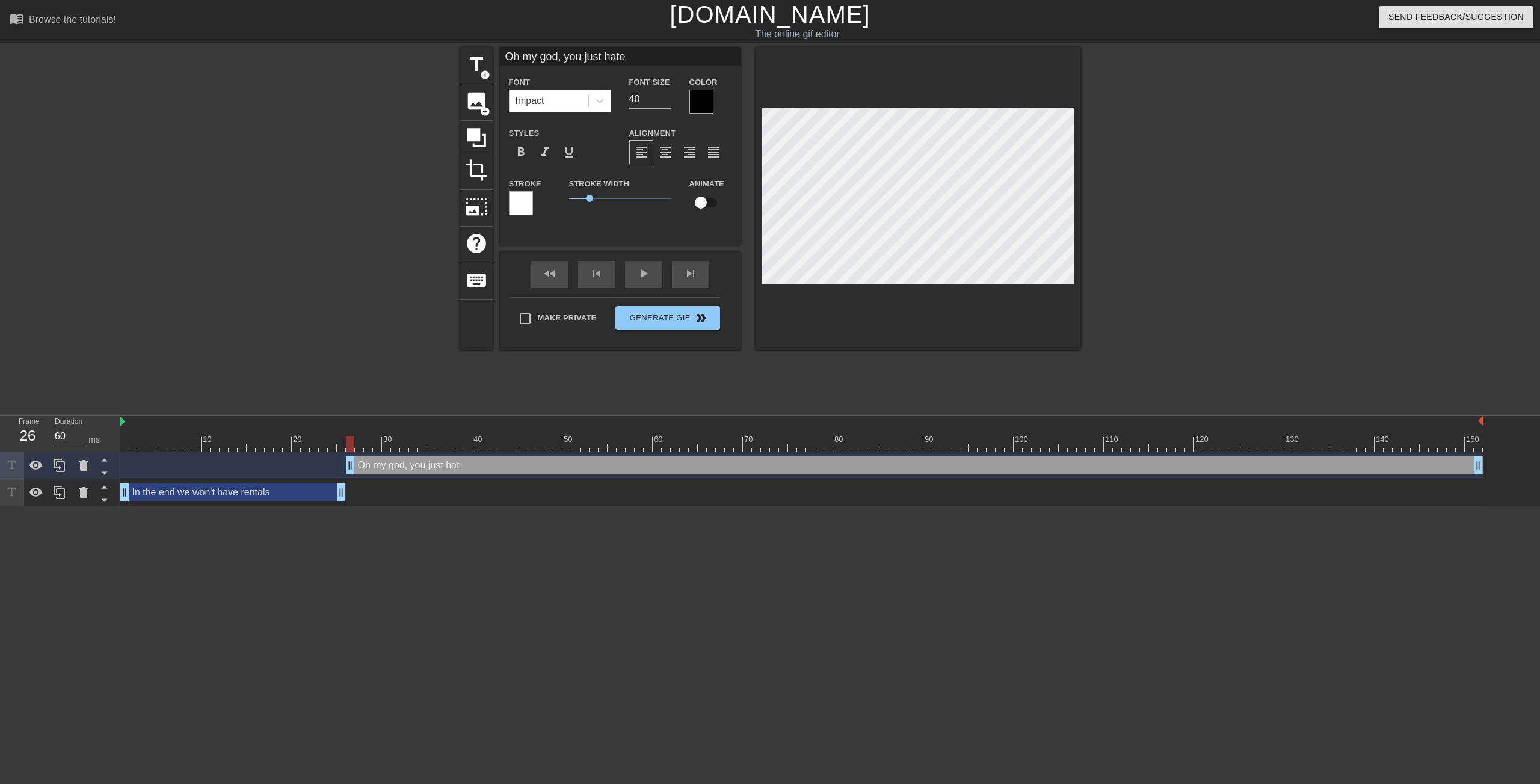
type input "Oh my god, you just hate"
type textarea "Oh my god, you just hate"
type input "Oh my god, you just hate p"
type textarea "Oh my god, you just hate p"
type input "Oh my god, you just hate po"
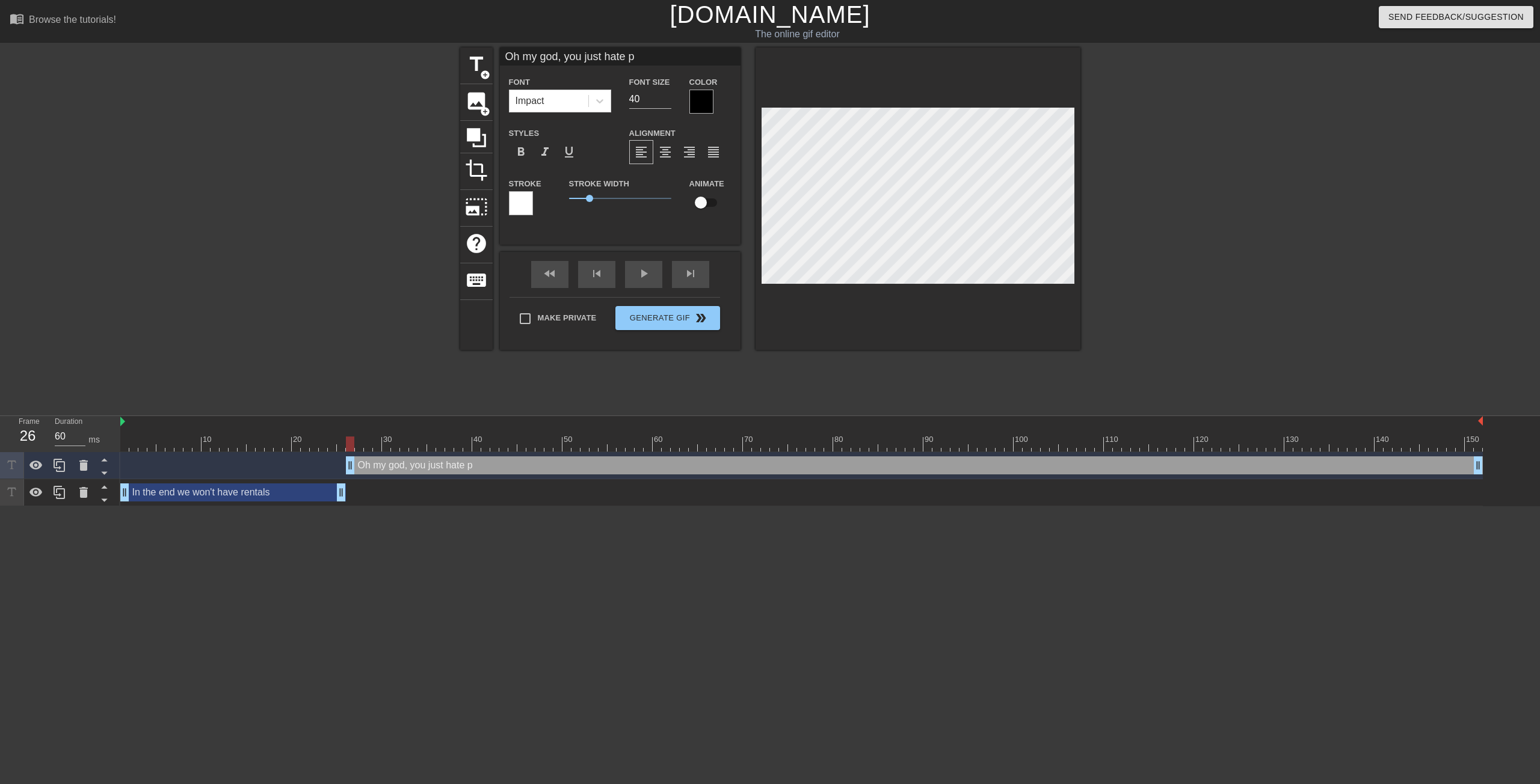
type textarea "Oh my god, you just hate po"
type input "Oh my god, you just hate poo"
type textarea "Oh my god, you just hate poo"
type input "Oh my god, you just hate poor"
type textarea "Oh my god, you just hate poor"
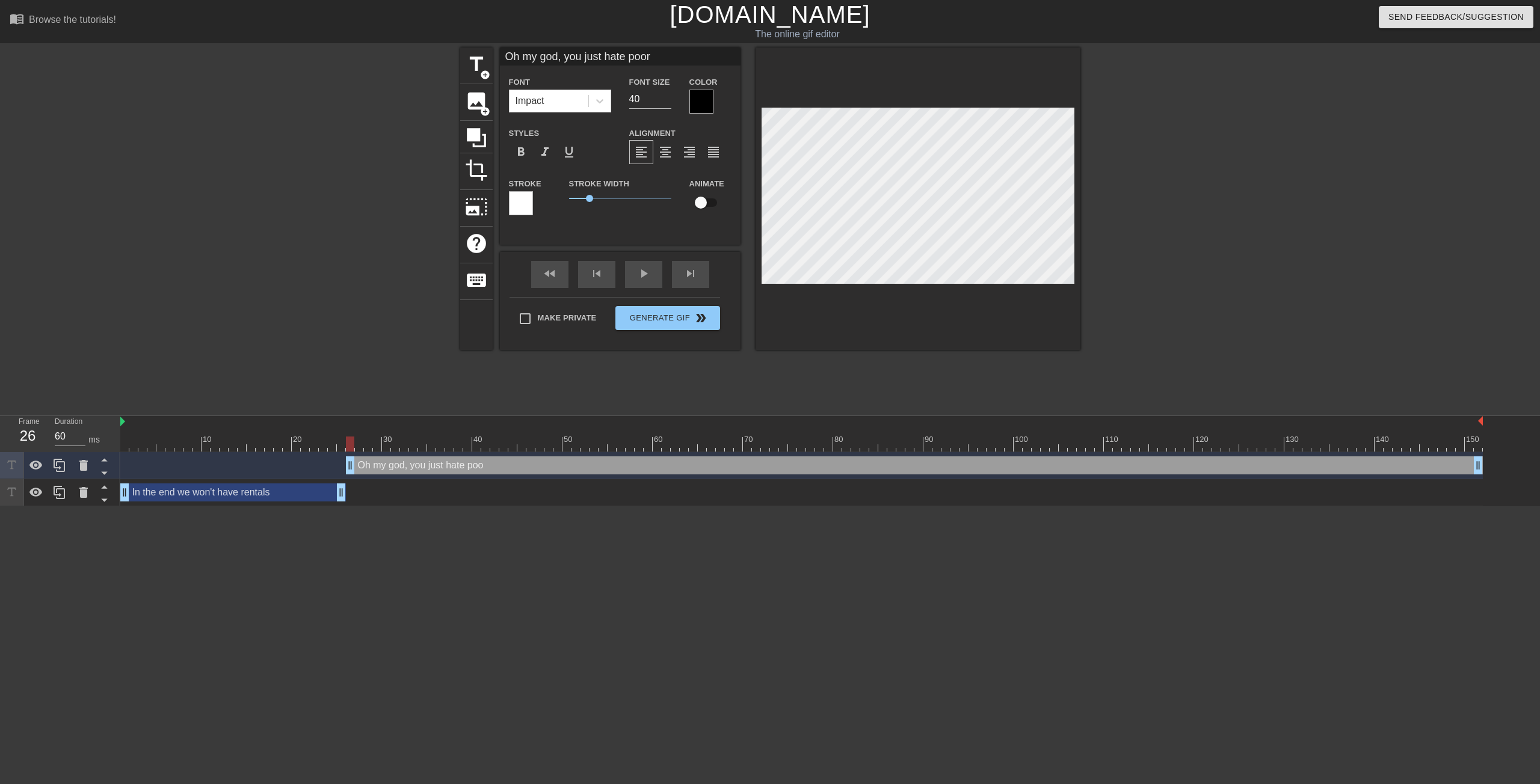
type input "Oh my god, you just hate poor"
type textarea "Oh my god, you just hate poor"
type input "Oh my god, you just hate poor p"
type textarea "Oh my god, you just hate poor p"
type input "Oh my god, you just hate poor pe"
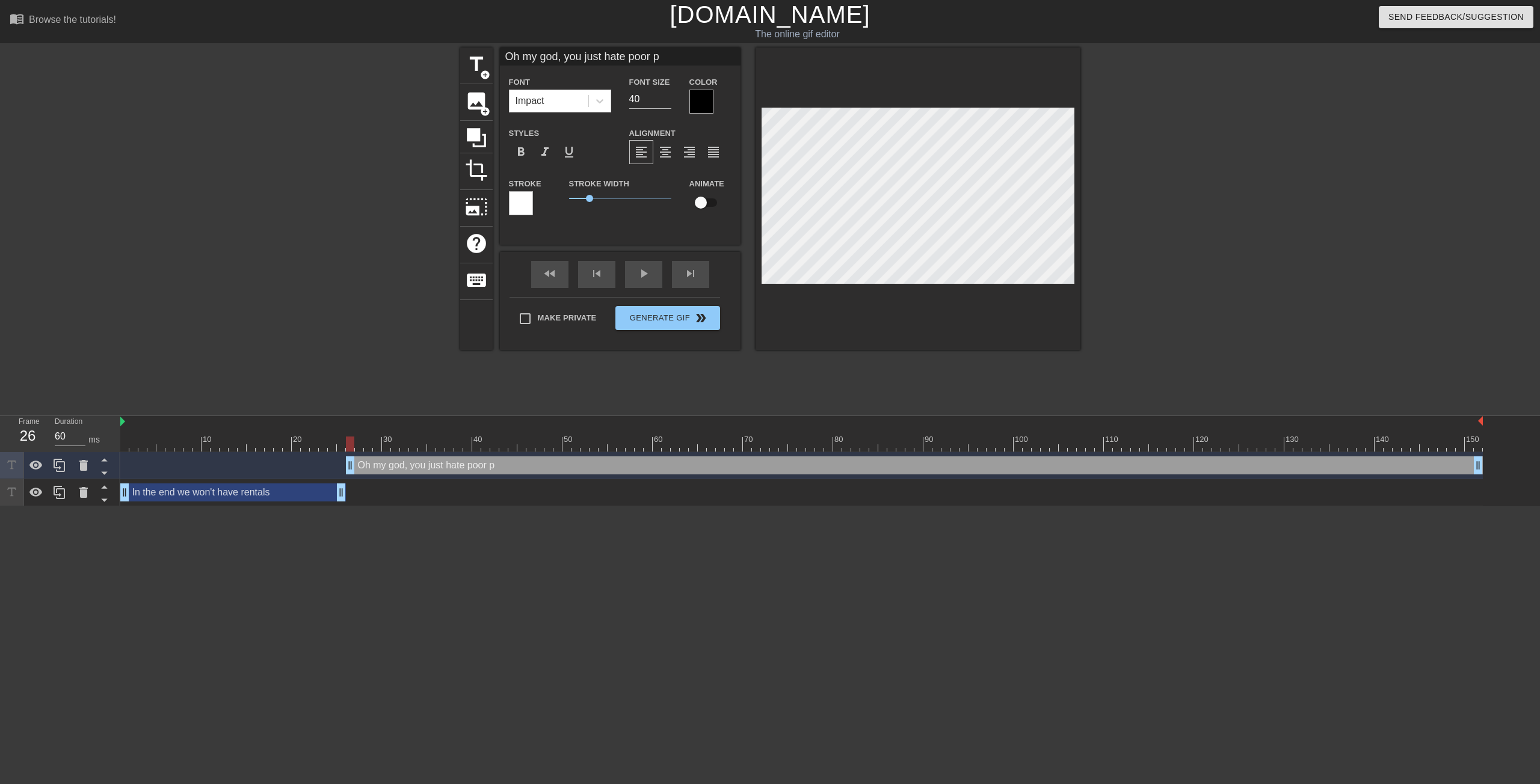
type textarea "Oh my god, you just hate poor pe"
type input "Oh my god, you just hate poor peo"
type textarea "Oh my god, you just hate poor peo"
type input "Oh my god, you just hate poor peop"
type textarea "Oh my god, you just hate poor peop"
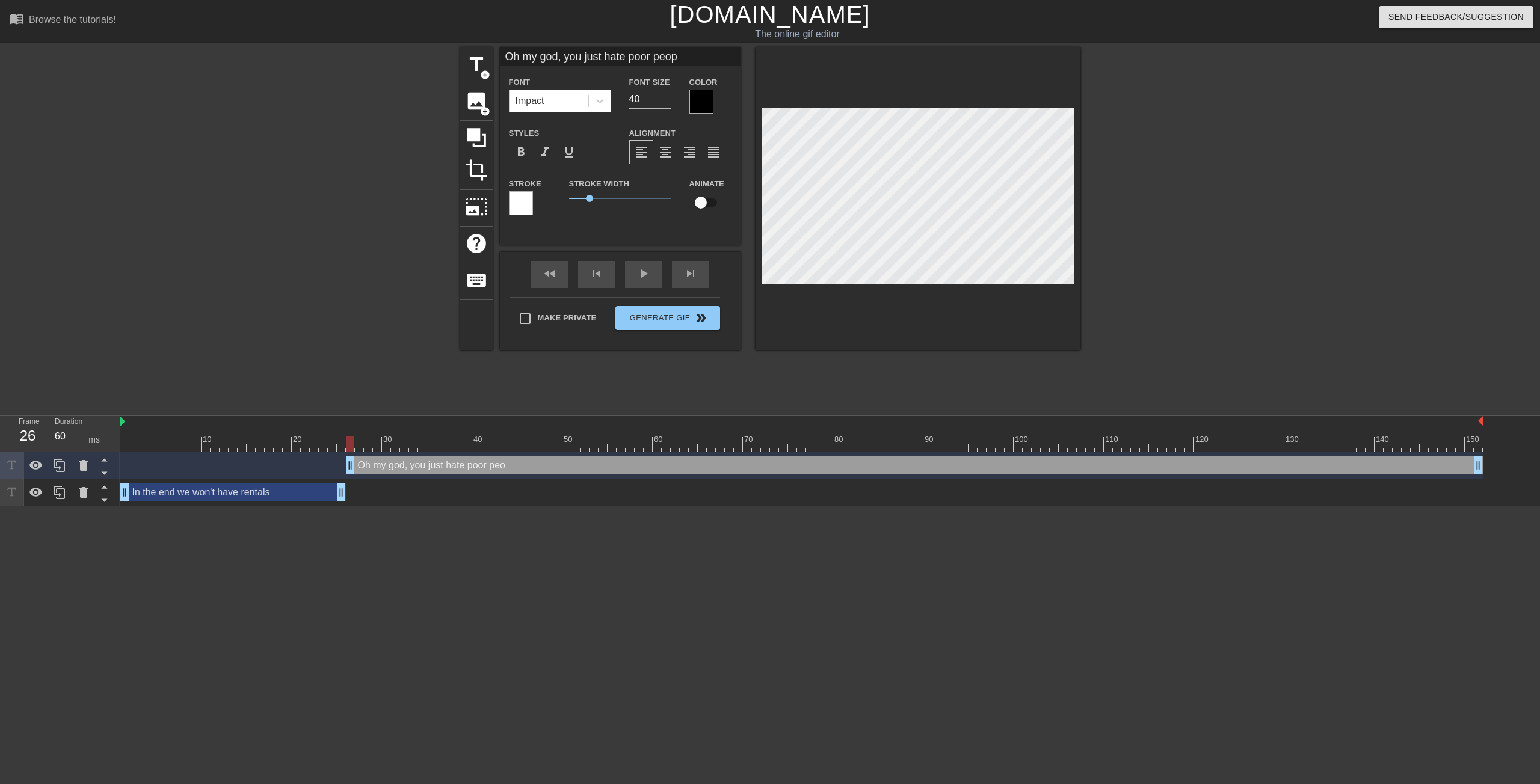
scroll to position [1, 10]
type input "Oh my god, you just hate poor peopl"
type textarea "Oh my god, you just hate poor peopl"
type input "Oh my god, you just hate poor people"
type textarea "Oh my god, you just hate poor people"
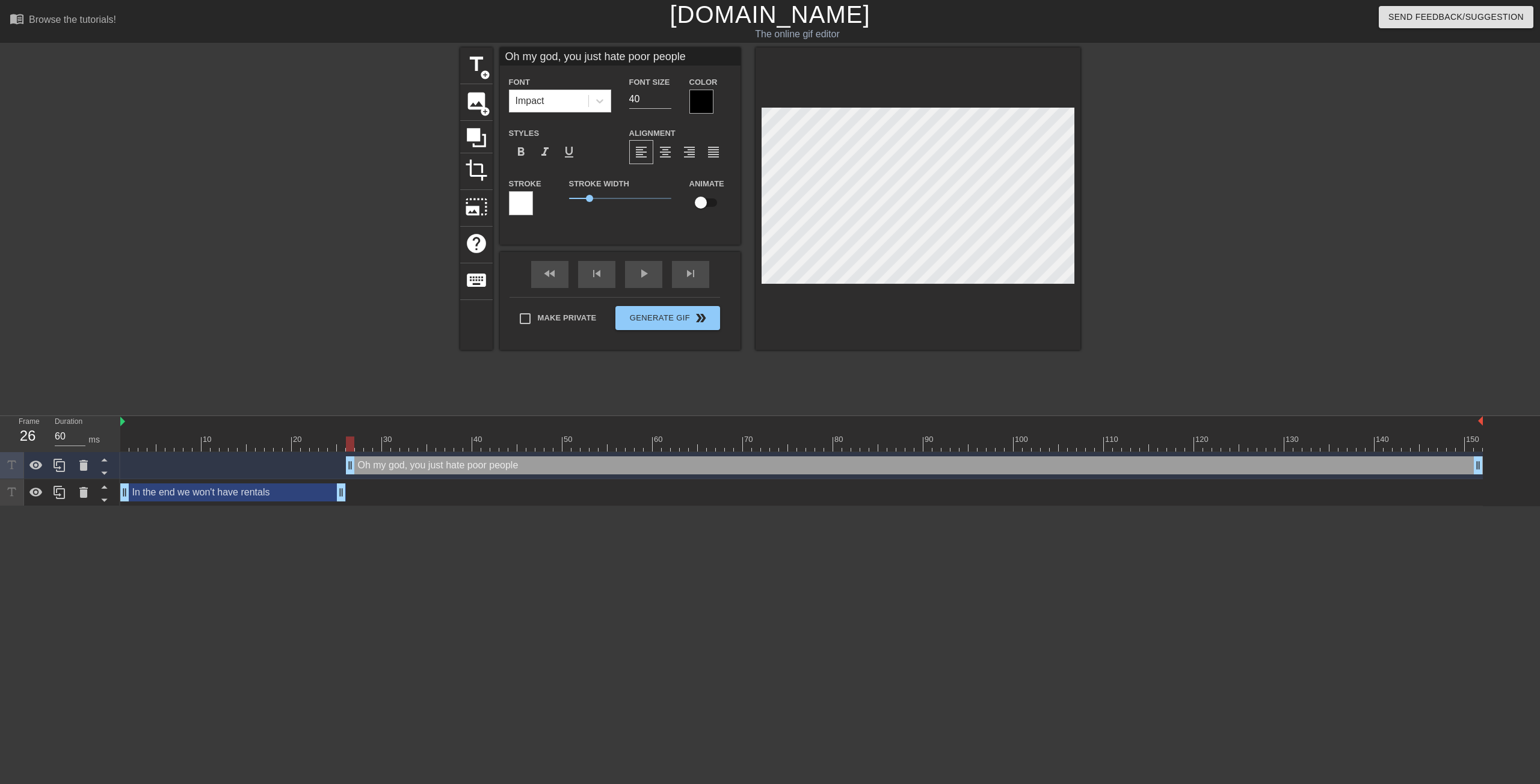
type input "Oh my god, you just hate poor people"
type textarea "Oh my god, you just hate poor people"
click at [665, 151] on span "format_align_center" at bounding box center [666, 153] width 15 height 15
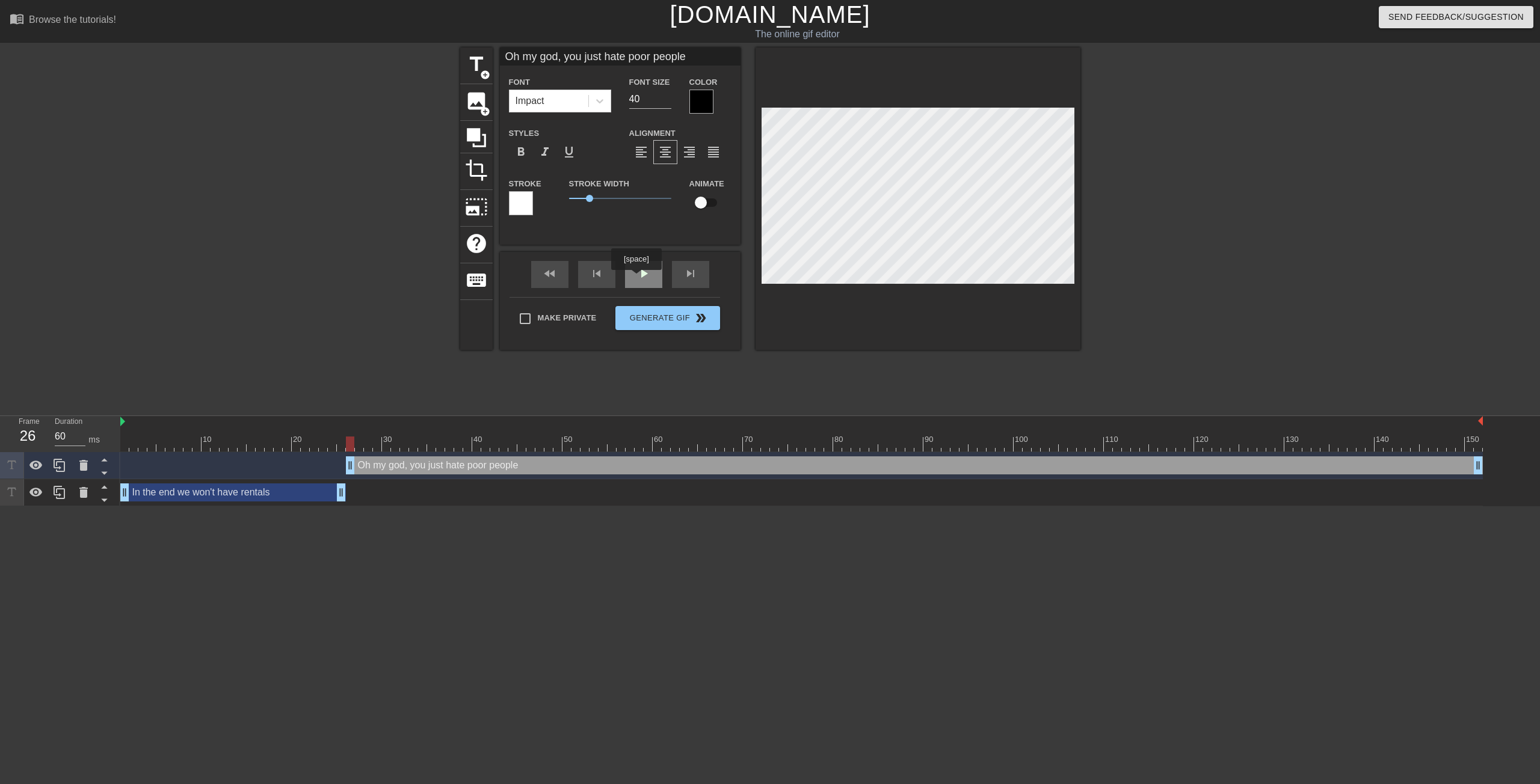
click at [637, 278] on div "play_arrow" at bounding box center [644, 274] width 38 height 27
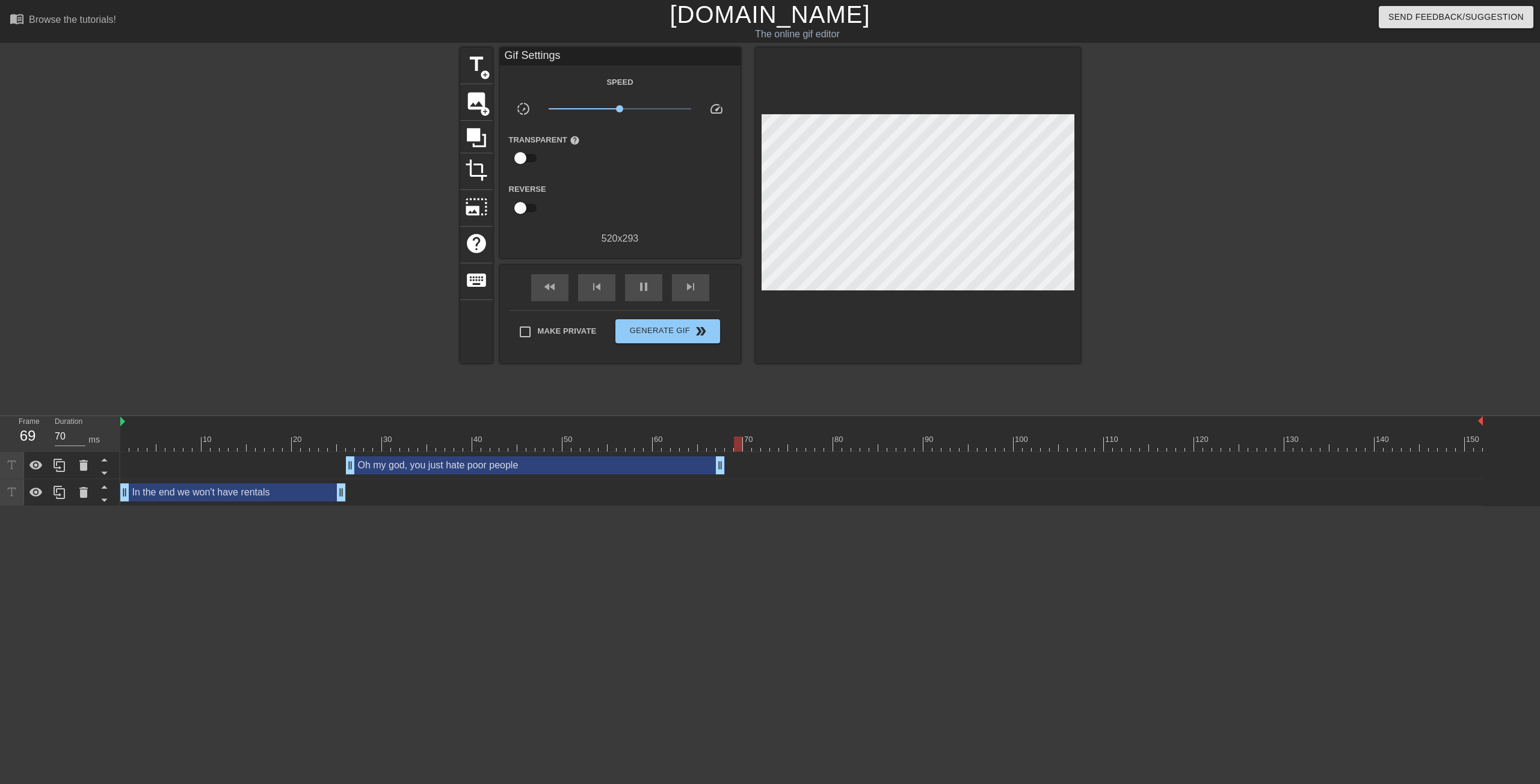
drag, startPoint x: 1477, startPoint y: 465, endPoint x: 717, endPoint y: 449, distance: 760.2
click at [717, 449] on div "10 20 30 40 50 60 70 80 90 100 110 120 130 140 150 Oh my god, you just hate poo…" at bounding box center [830, 461] width 1420 height 90
click at [633, 284] on div "pause" at bounding box center [644, 287] width 38 height 27
drag, startPoint x: 717, startPoint y: 462, endPoint x: 725, endPoint y: 464, distance: 8.2
type input "70"
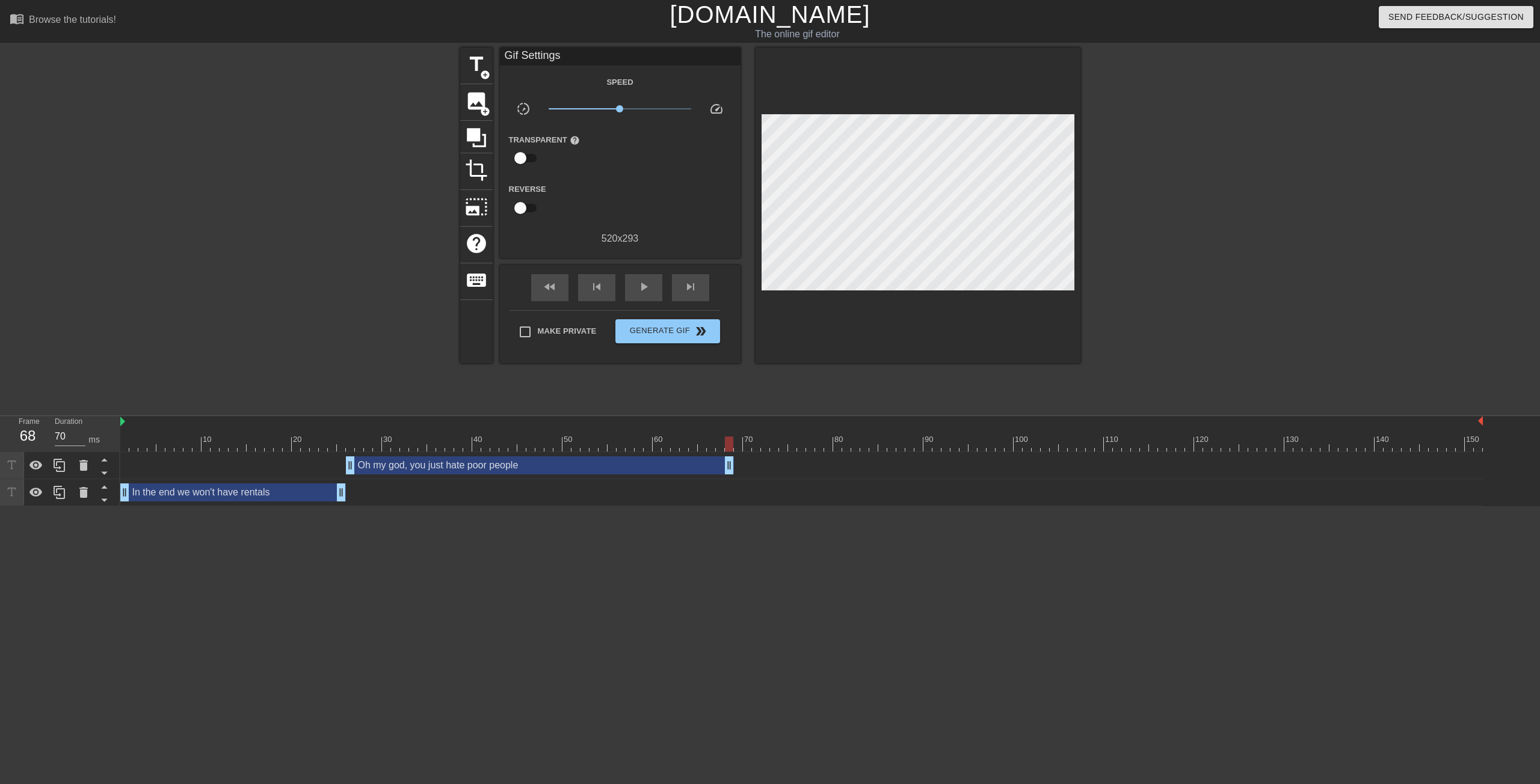
click at [738, 446] on div at bounding box center [802, 444] width 1363 height 15
click at [475, 71] on span "title" at bounding box center [476, 64] width 23 height 23
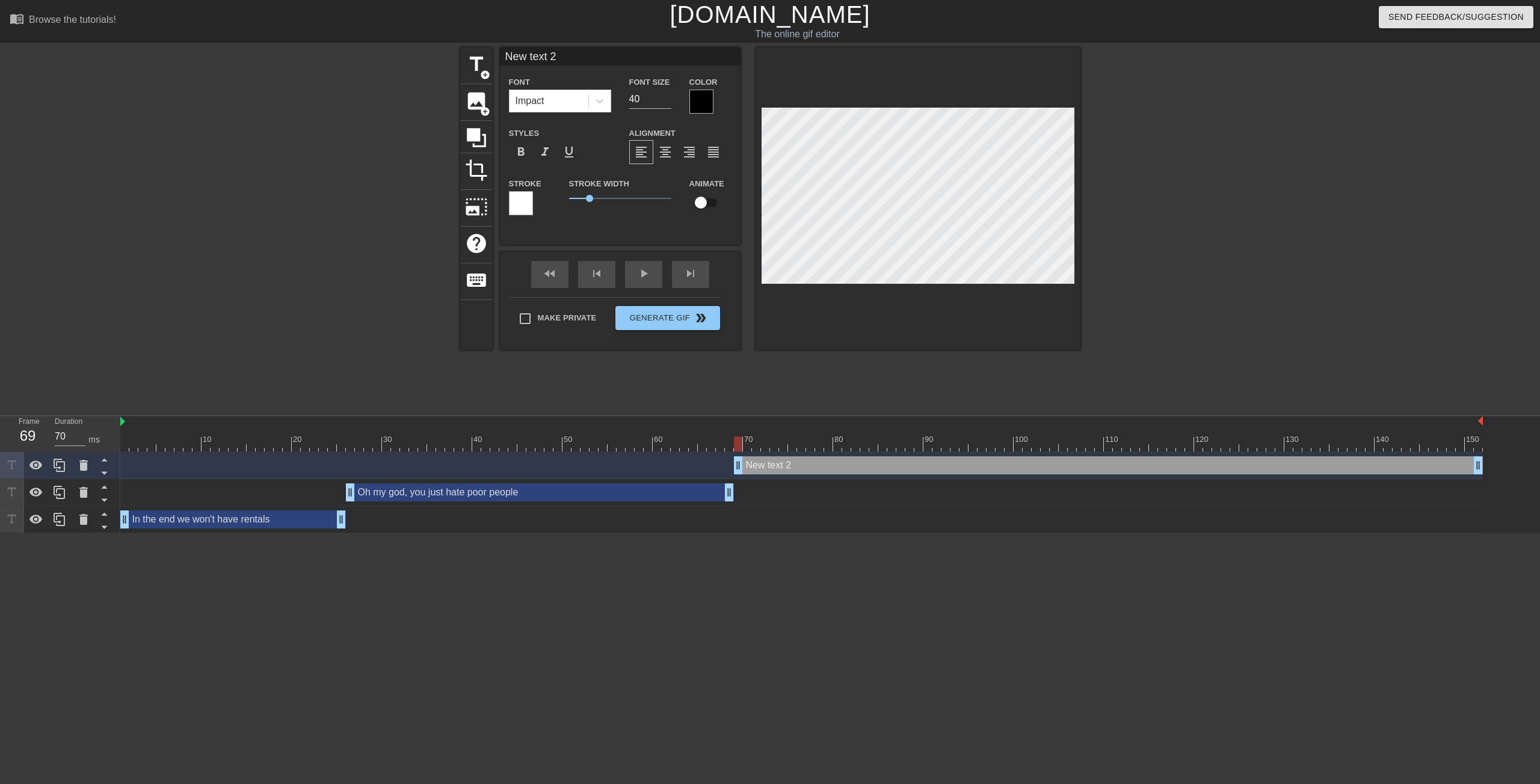
scroll to position [1, 1]
type input "T"
type textarea "T"
type input "Ta"
type textarea "Ta"
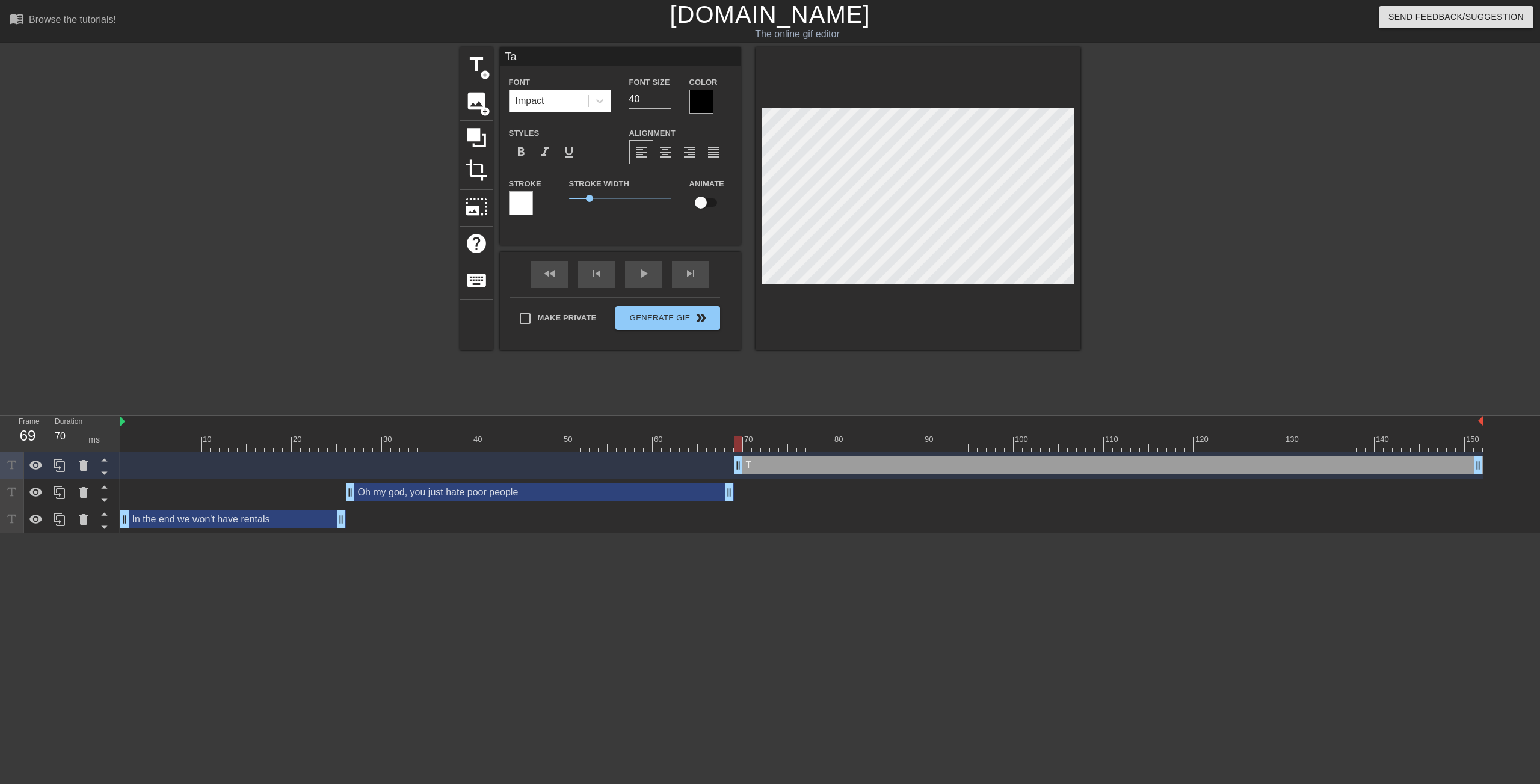
type input "Tah"
type textarea "Tah"
type input "Taht"
type textarea "Taht"
type input "Taht'"
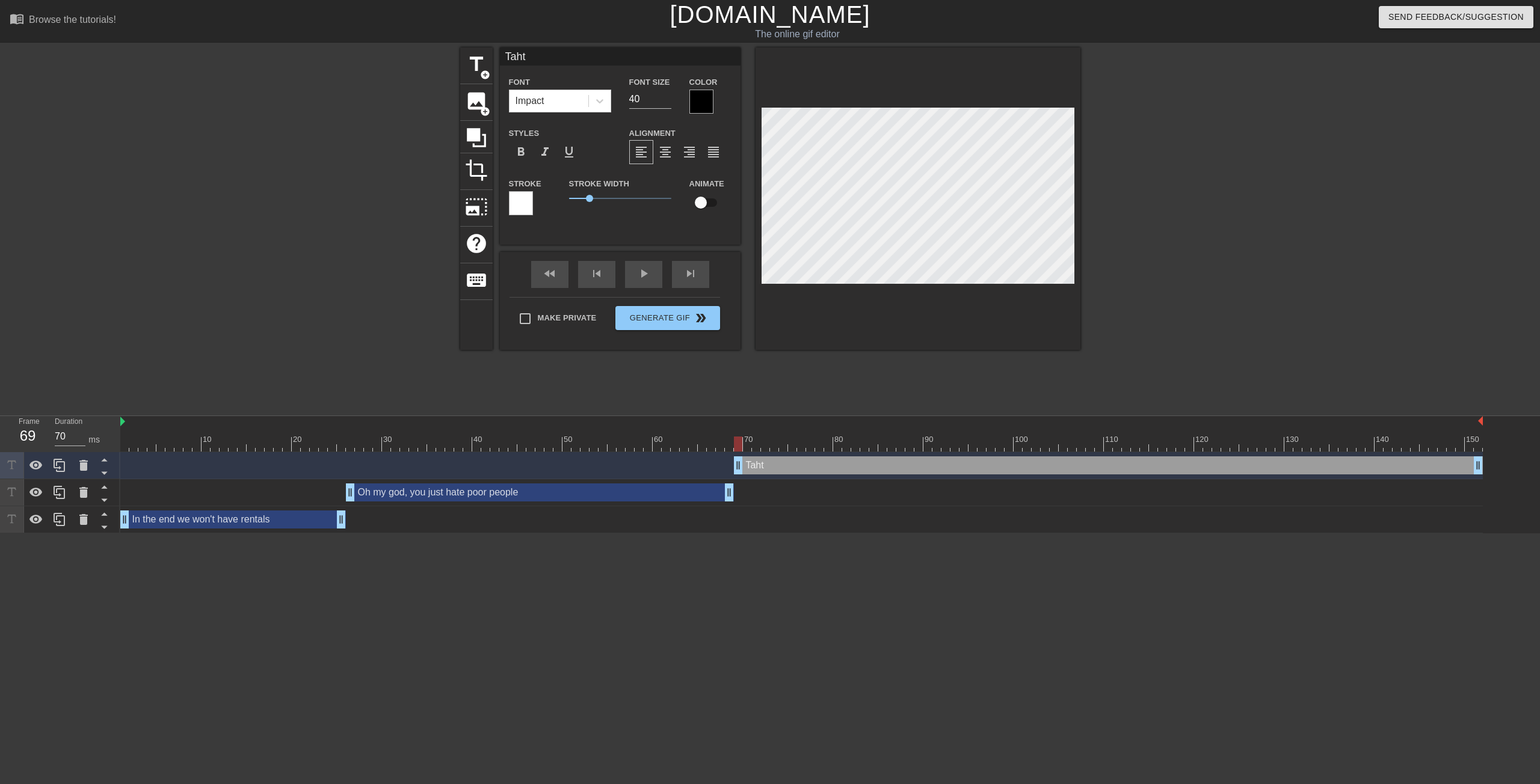
type textarea "Taht'"
type input "Taht's"
type textarea "Taht's"
type input "Taht'"
type textarea "Taht'"
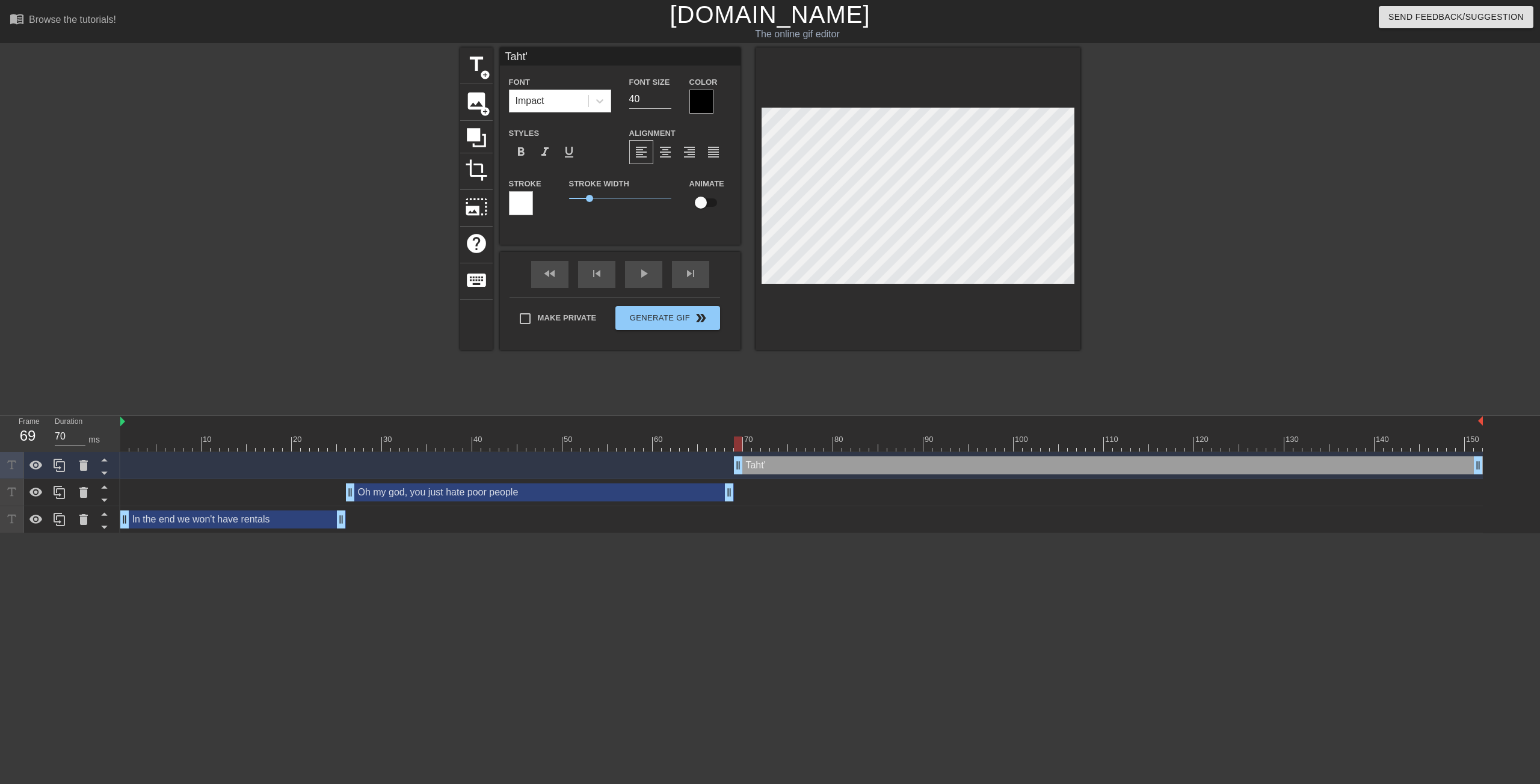
type input "Taht"
type textarea "Taht"
type input "Tah"
type textarea "Tah"
type input "Ta"
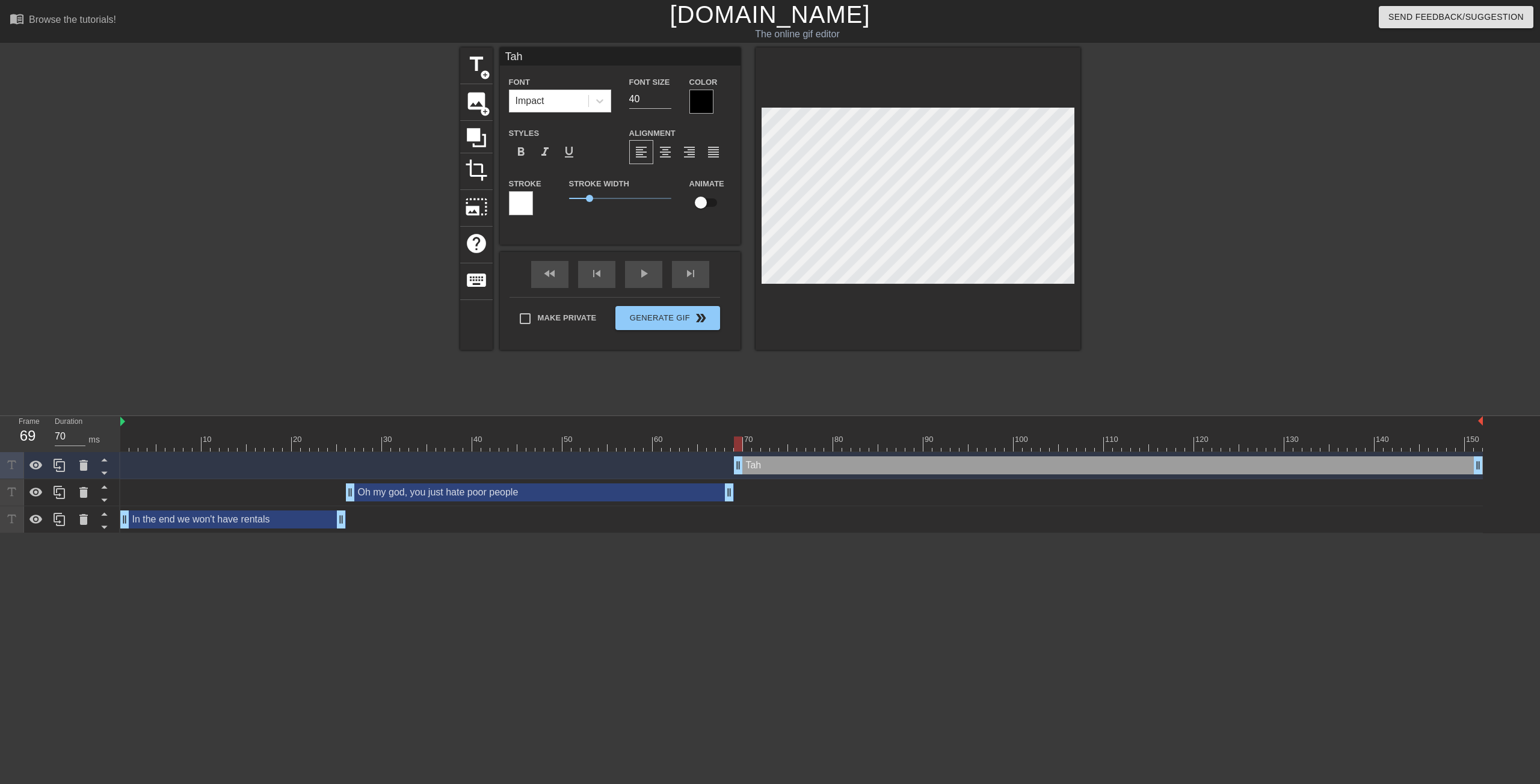
type textarea "Ta"
type input "T"
type textarea "T"
type input "Th"
type textarea "Th"
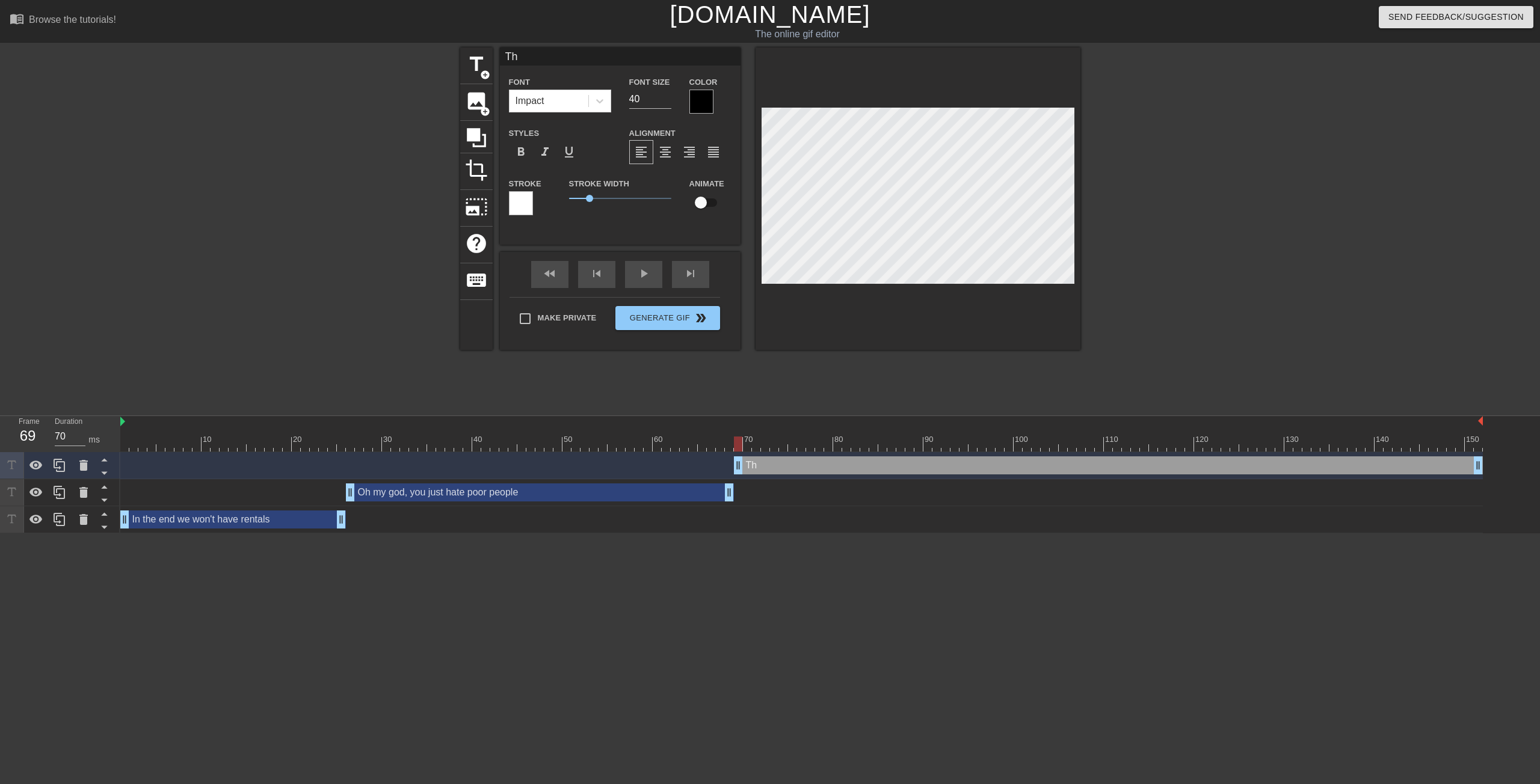
type input "Tha"
type textarea "Tha"
type input "That"
type textarea "That"
type input "That'"
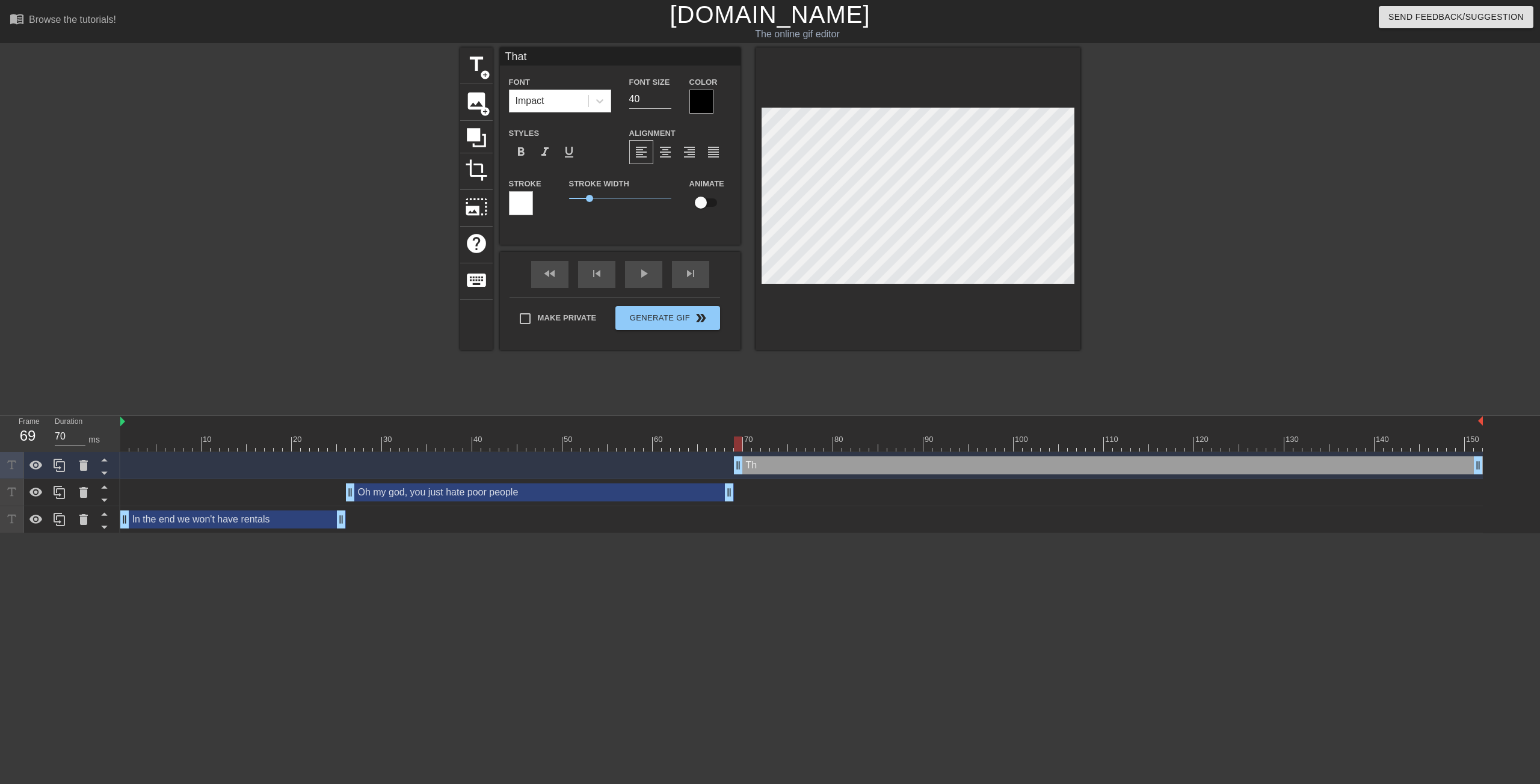
type textarea "That'"
type input "That's"
type textarea "That's"
type input "That's"
type textarea "That's"
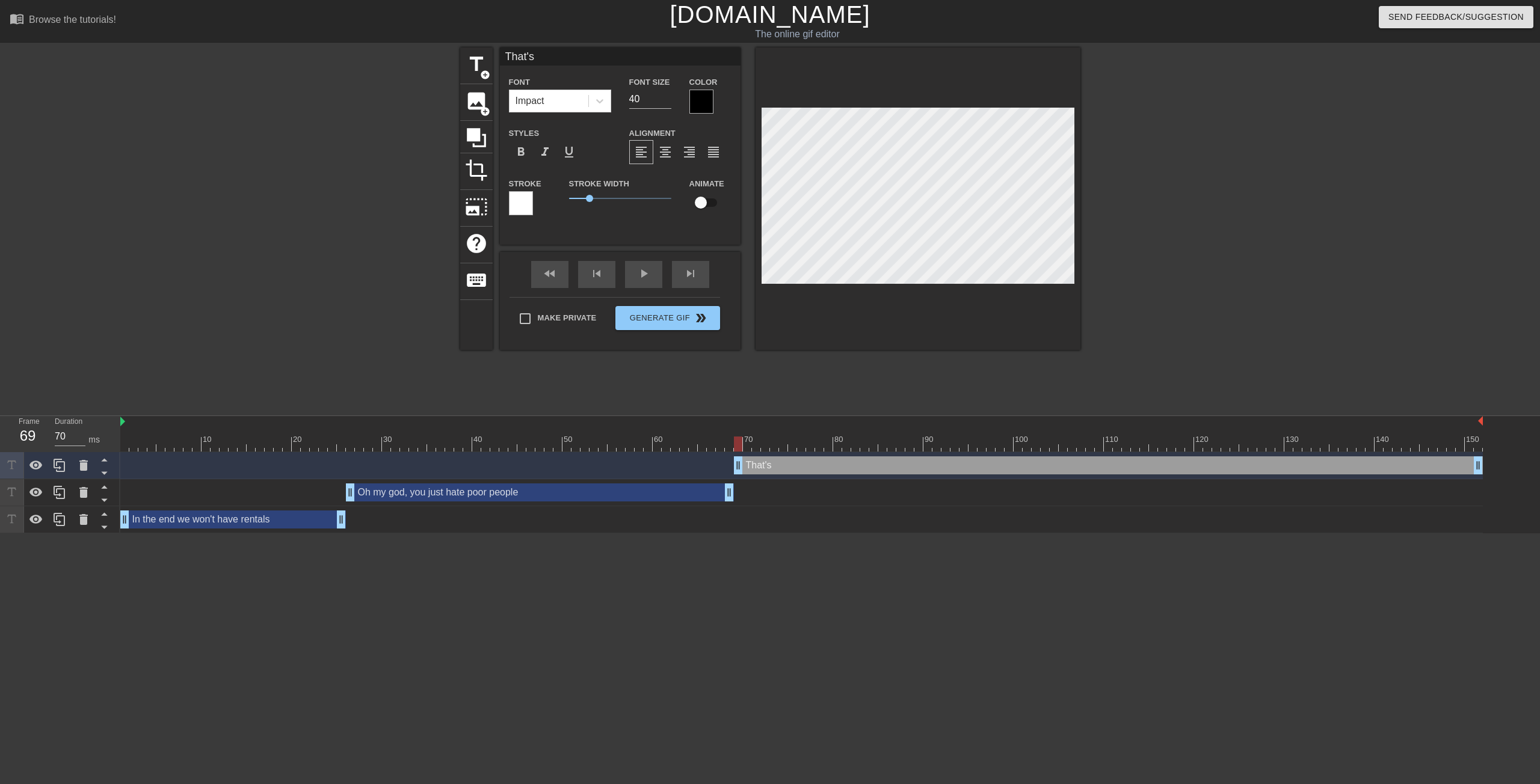
type input "That's c"
type textarea "That's c"
type input "That's co"
type textarea "That's co"
type input "That's cor"
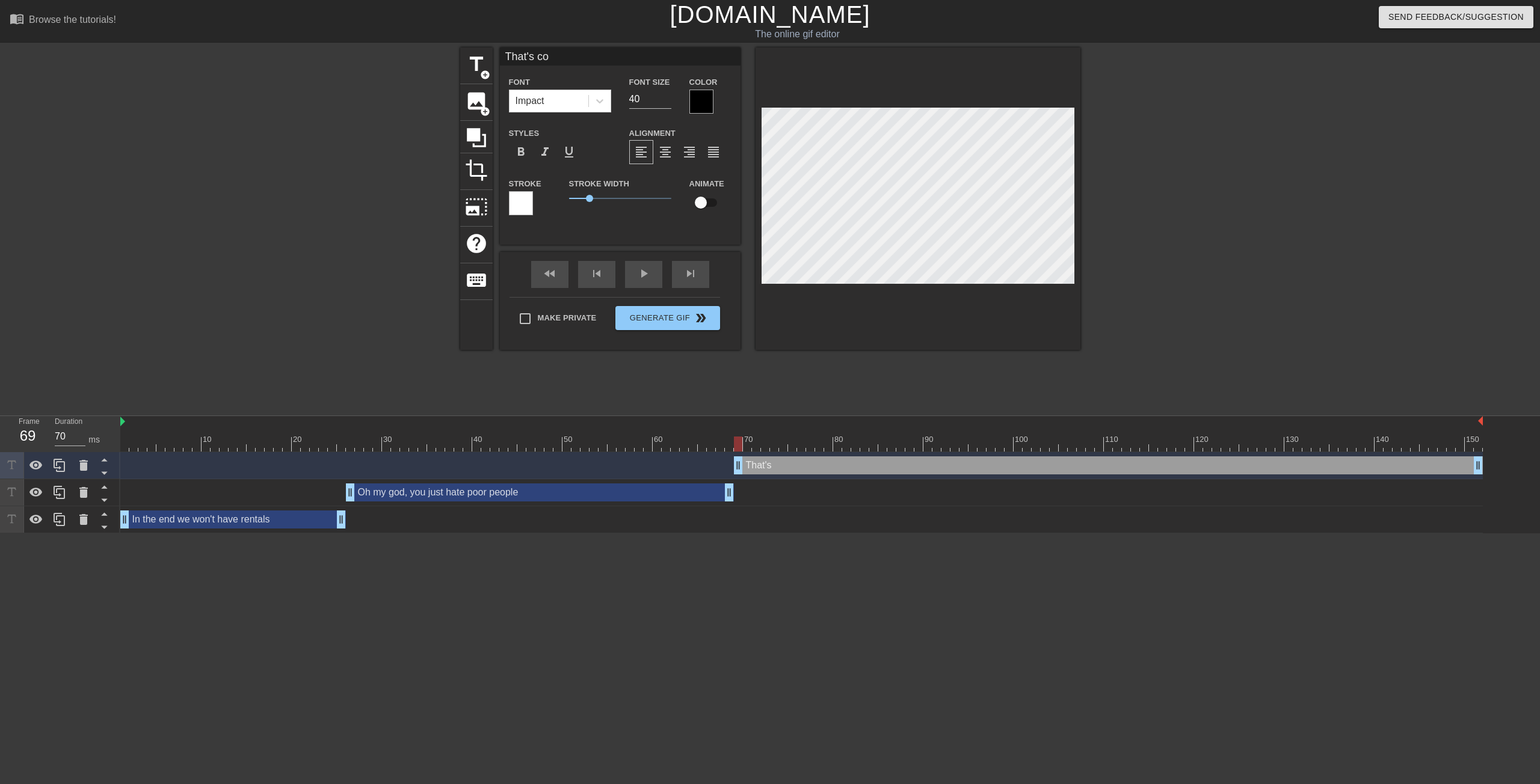
type textarea "That's cor"
type input "That's corr"
type textarea "That's corr"
type input "That's corre"
type textarea "That's corre"
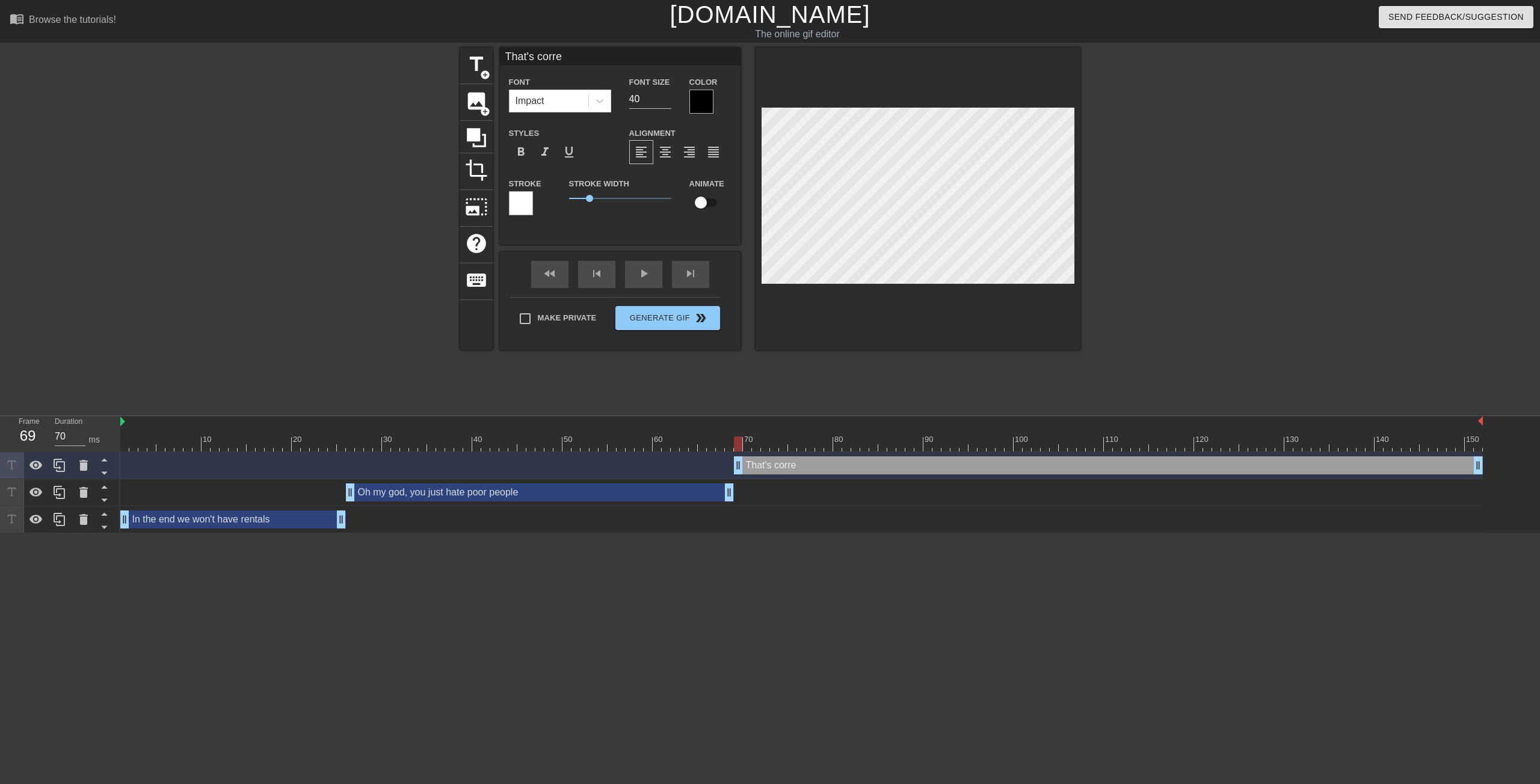
type input "That's correc"
type textarea "That's correc"
type input "That's correct"
type textarea "That's correct"
type input "That's correct,"
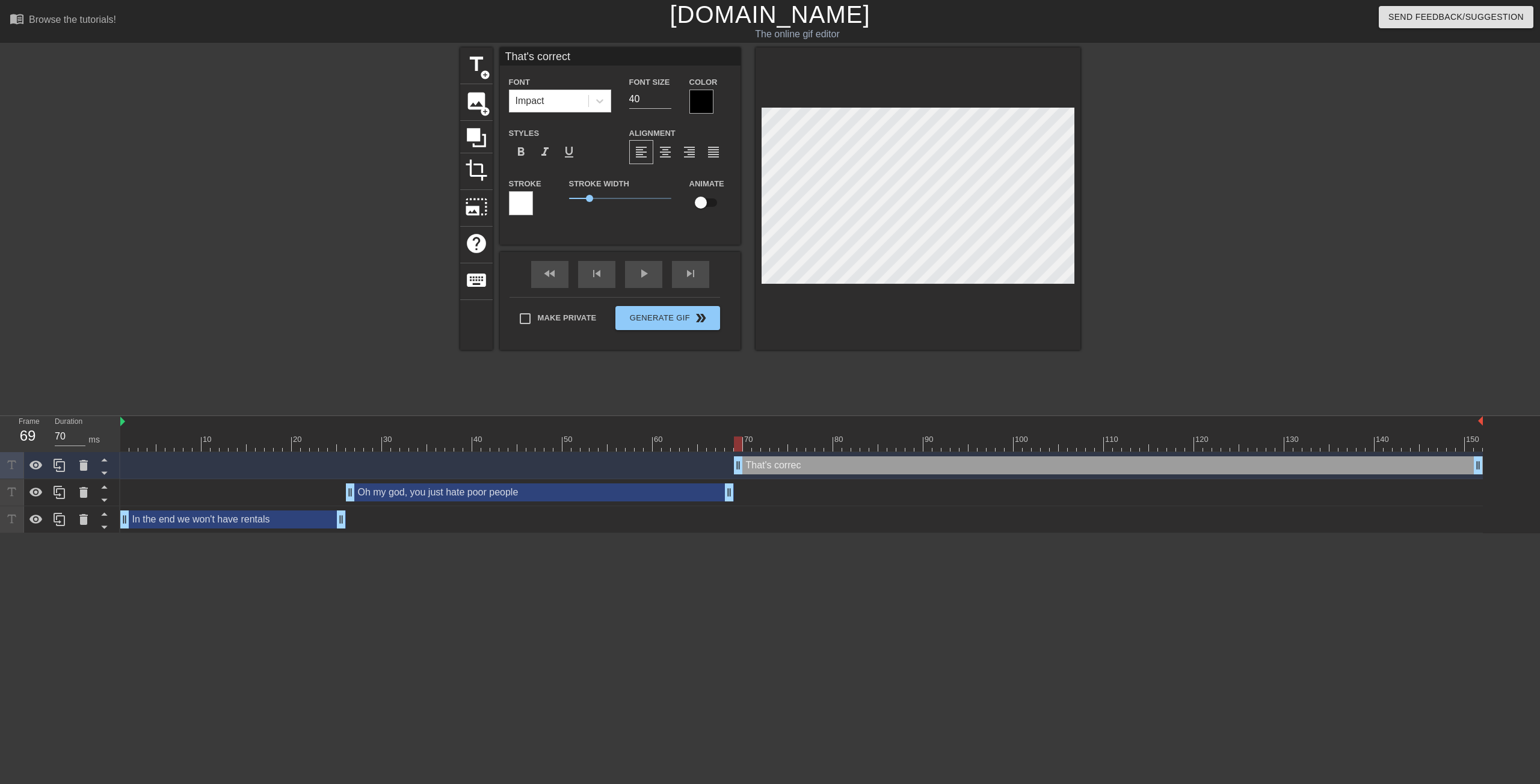
type textarea "That's correct,"
type input "That's correct"
type textarea "That's correct"
type input "That's correct."
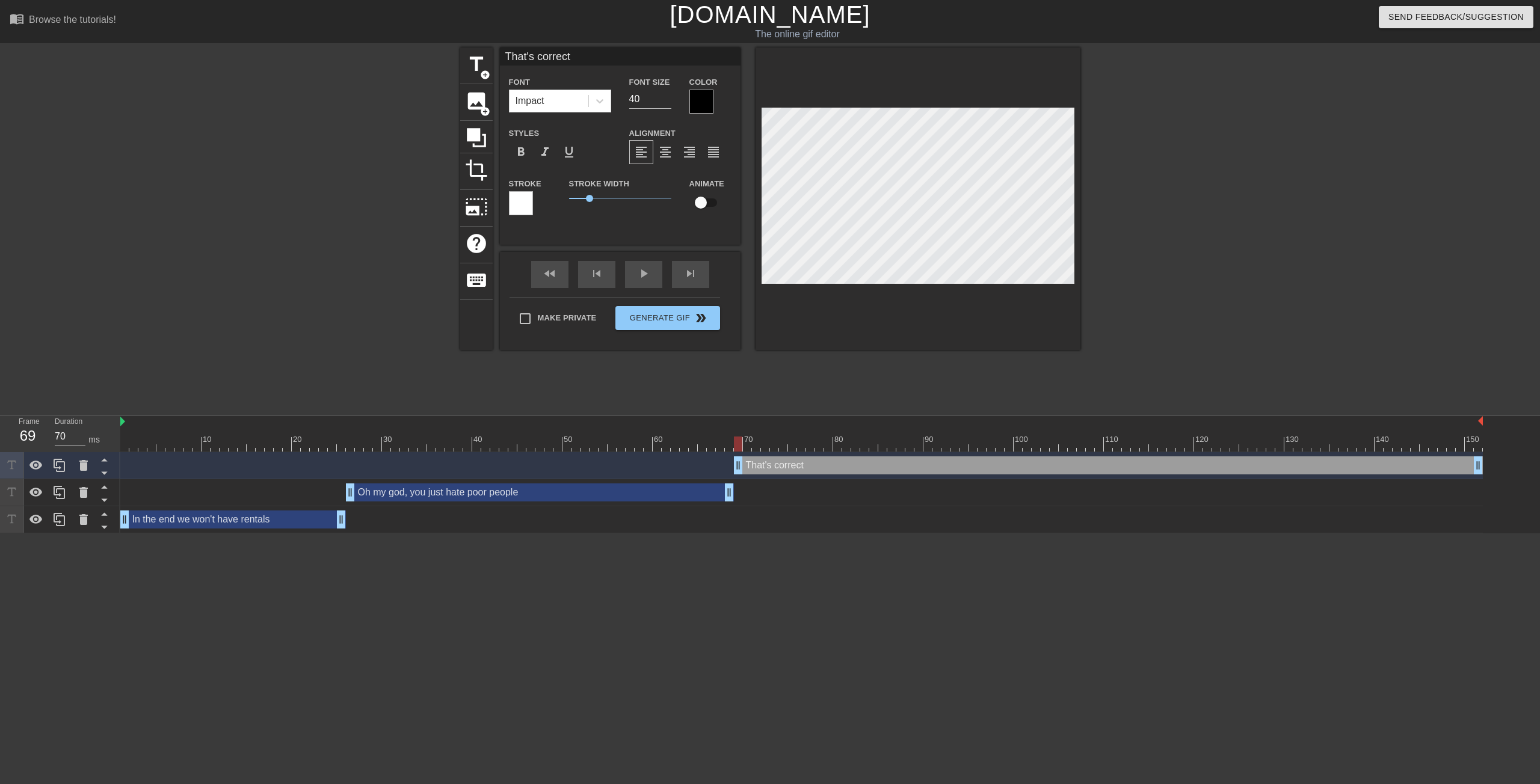
type textarea "That's correct."
type input "That's correct."
type textarea "That's correct."
click at [670, 153] on span "format_align_center" at bounding box center [666, 153] width 15 height 15
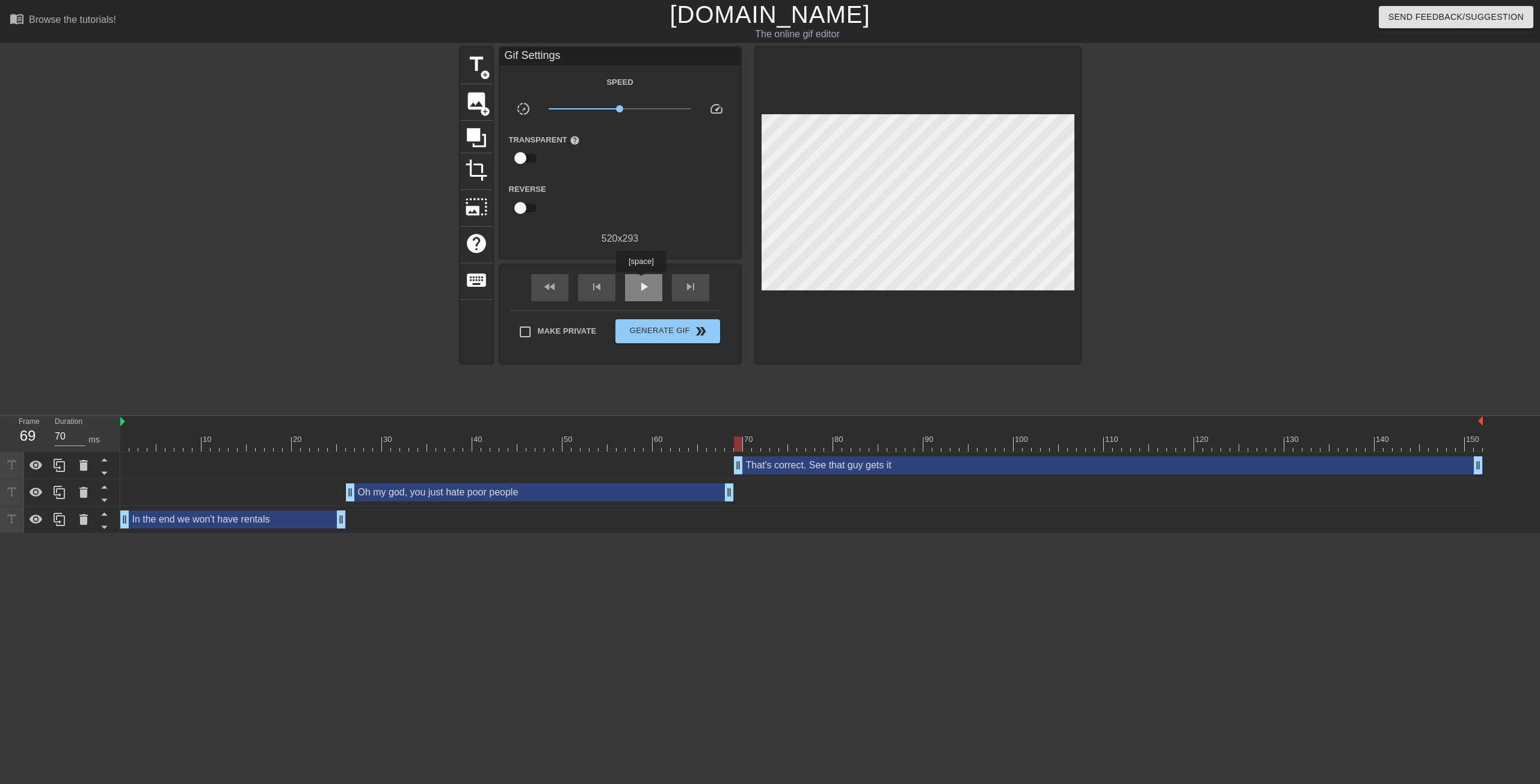
click at [641, 280] on div "play_arrow" at bounding box center [644, 287] width 38 height 27
click at [633, 286] on div "pause" at bounding box center [644, 287] width 38 height 27
click at [736, 444] on div at bounding box center [802, 444] width 1363 height 15
click at [638, 281] on span "play_arrow" at bounding box center [644, 287] width 15 height 15
click at [640, 282] on span "pause" at bounding box center [644, 287] width 15 height 15
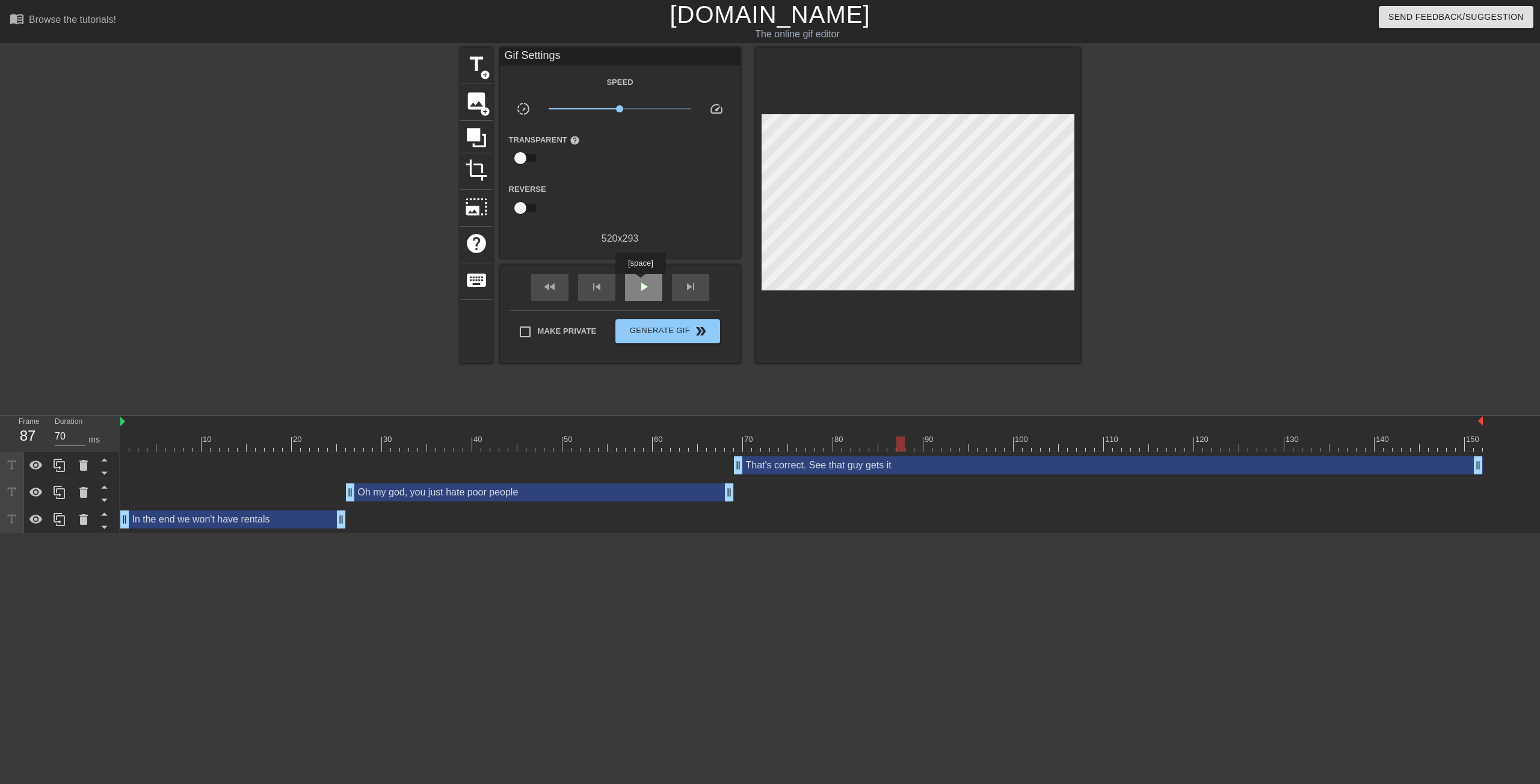
click at [640, 282] on span "play_arrow" at bounding box center [644, 287] width 15 height 15
click at [640, 282] on span "pause" at bounding box center [644, 287] width 15 height 15
click at [640, 282] on span "play_arrow" at bounding box center [644, 287] width 15 height 15
click at [1105, 444] on div at bounding box center [802, 444] width 1363 height 15
drag, startPoint x: 1107, startPoint y: 441, endPoint x: 736, endPoint y: 444, distance: 371.0
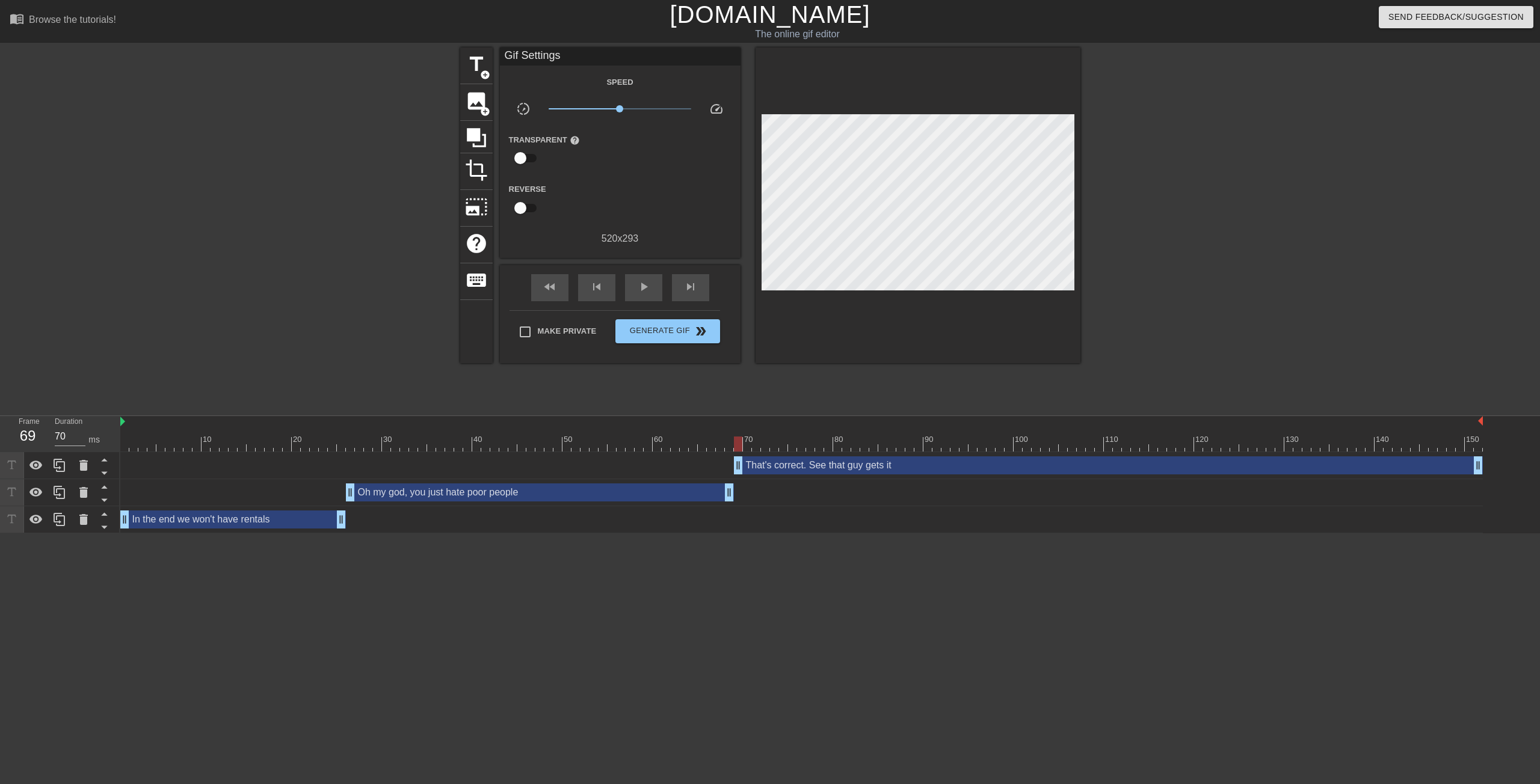
click at [736, 444] on div at bounding box center [737, 444] width 8 height 15
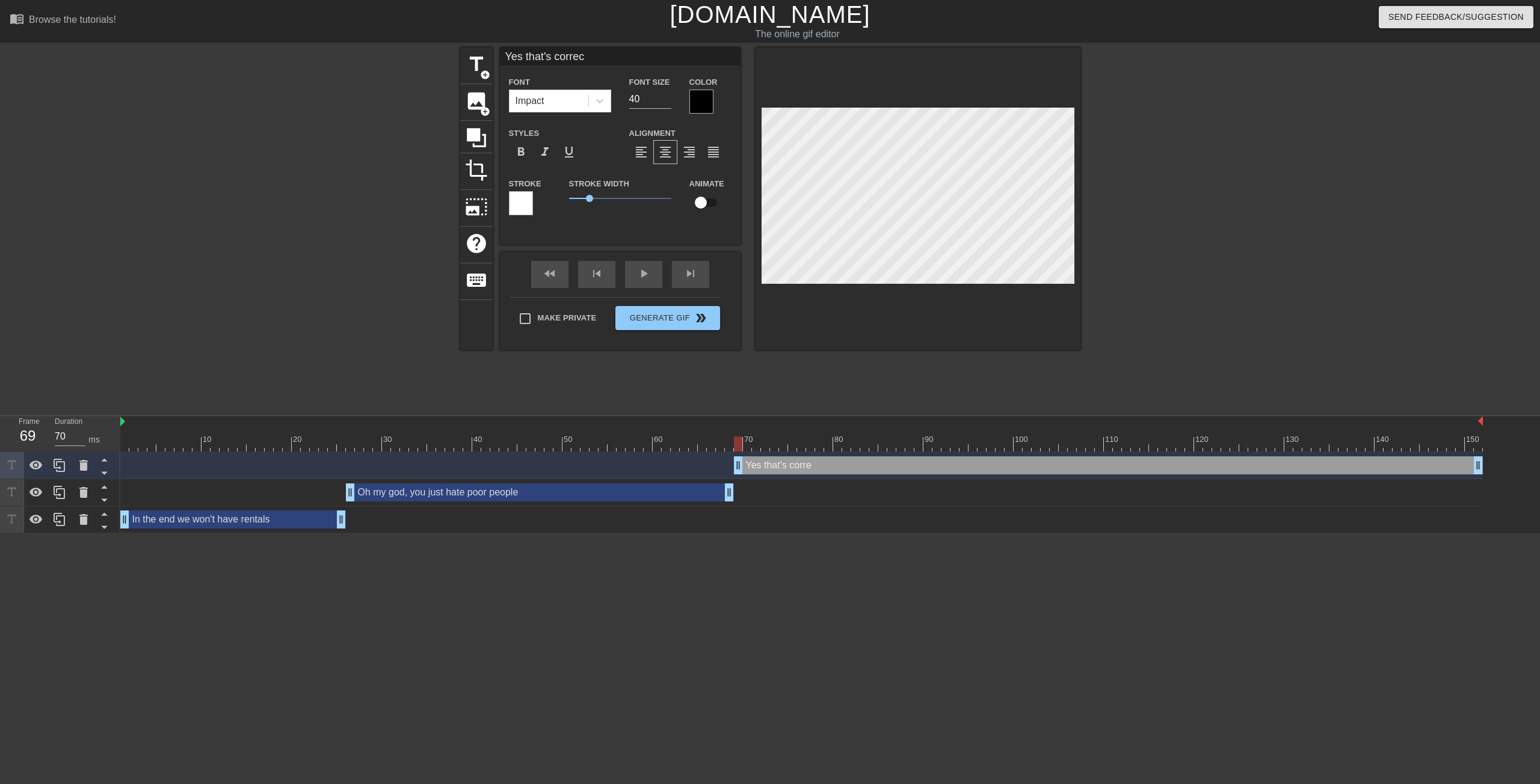
scroll to position [1, 5]
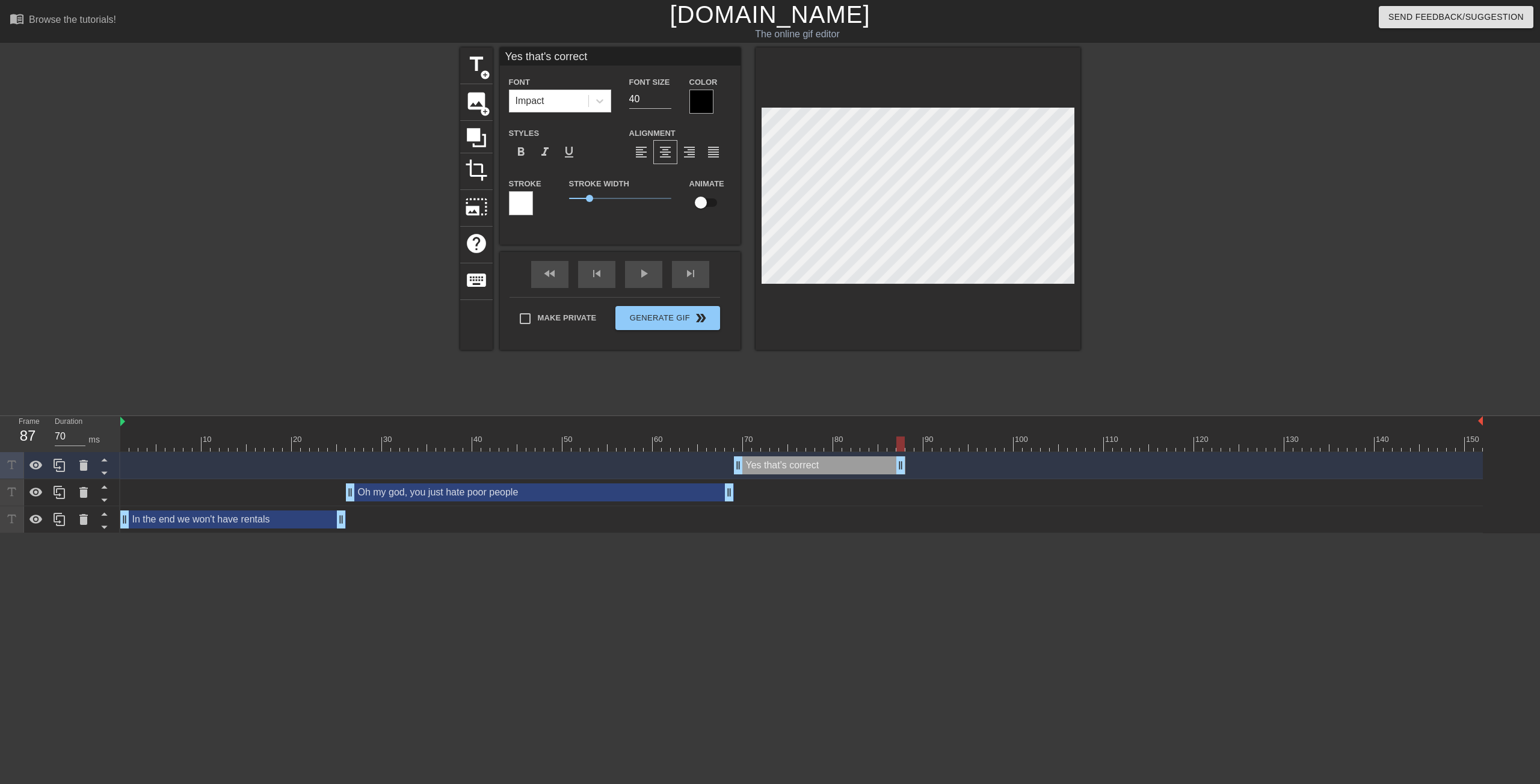
drag, startPoint x: 1479, startPoint y: 461, endPoint x: 897, endPoint y: 472, distance: 582.1
click at [911, 463] on div "Yes that's correct drag_handle drag_handle" at bounding box center [802, 465] width 1363 height 18
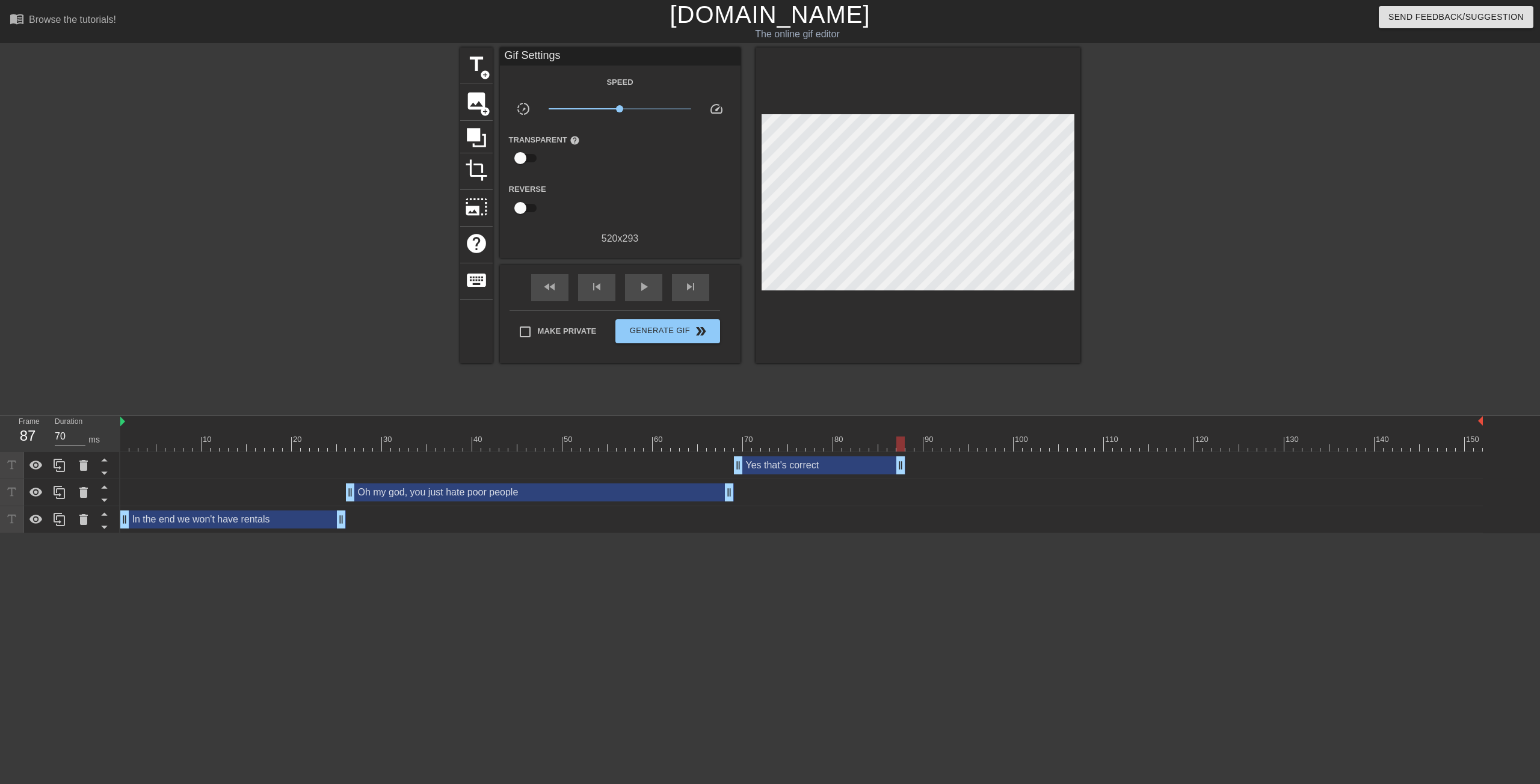
click at [910, 448] on div at bounding box center [802, 444] width 1363 height 15
click at [472, 64] on span "title" at bounding box center [476, 64] width 23 height 23
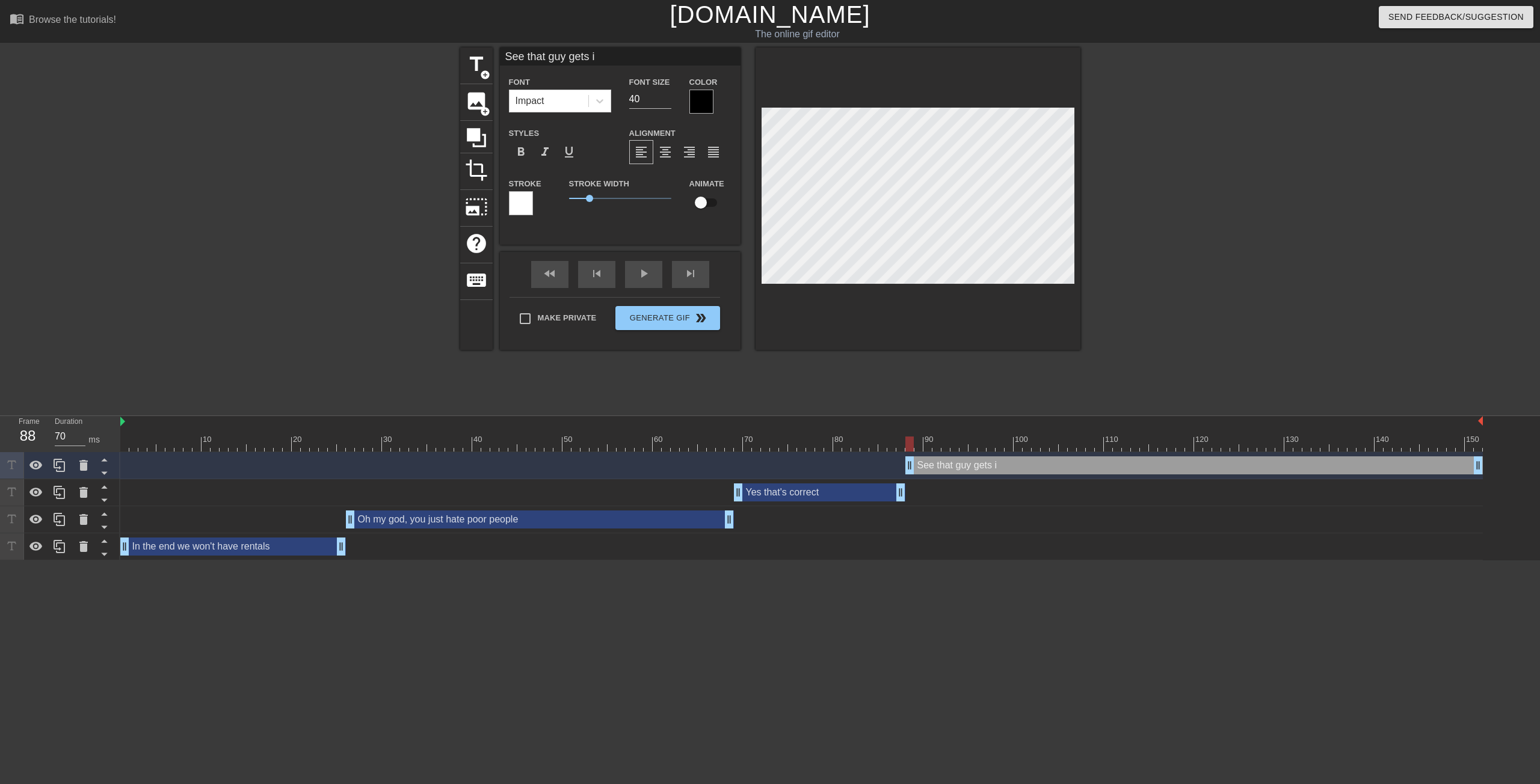
scroll to position [1, 6]
drag, startPoint x: 1478, startPoint y: 467, endPoint x: 1224, endPoint y: 455, distance: 254.3
click at [1229, 453] on div "See that guy gets it. drag_handle drag_handle" at bounding box center [802, 465] width 1363 height 27
drag, startPoint x: 907, startPoint y: 465, endPoint x: 949, endPoint y: 469, distance: 42.2
drag, startPoint x: 900, startPoint y: 492, endPoint x: 951, endPoint y: 488, distance: 51.2
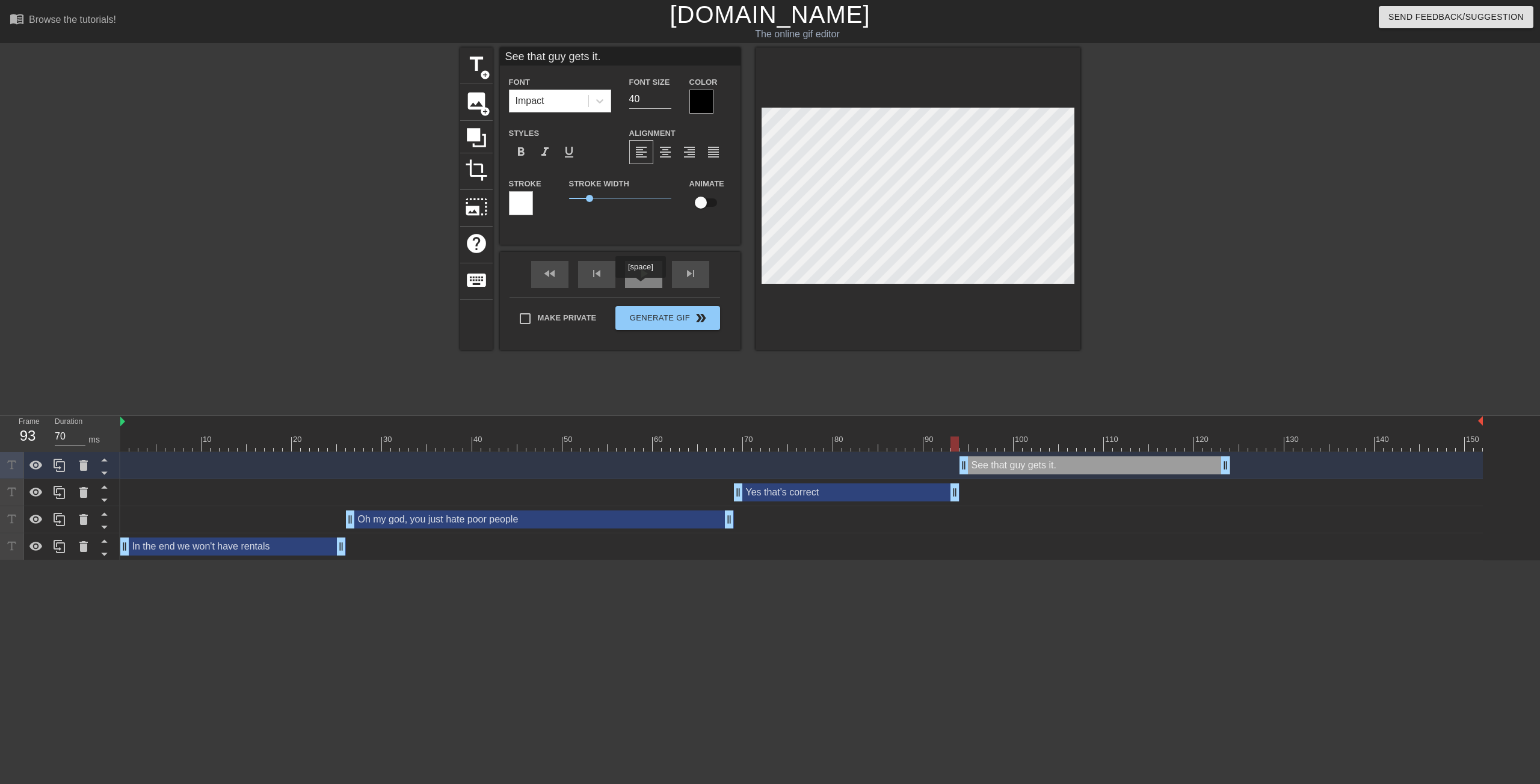
click at [645, 278] on div "play_arrow" at bounding box center [644, 274] width 38 height 27
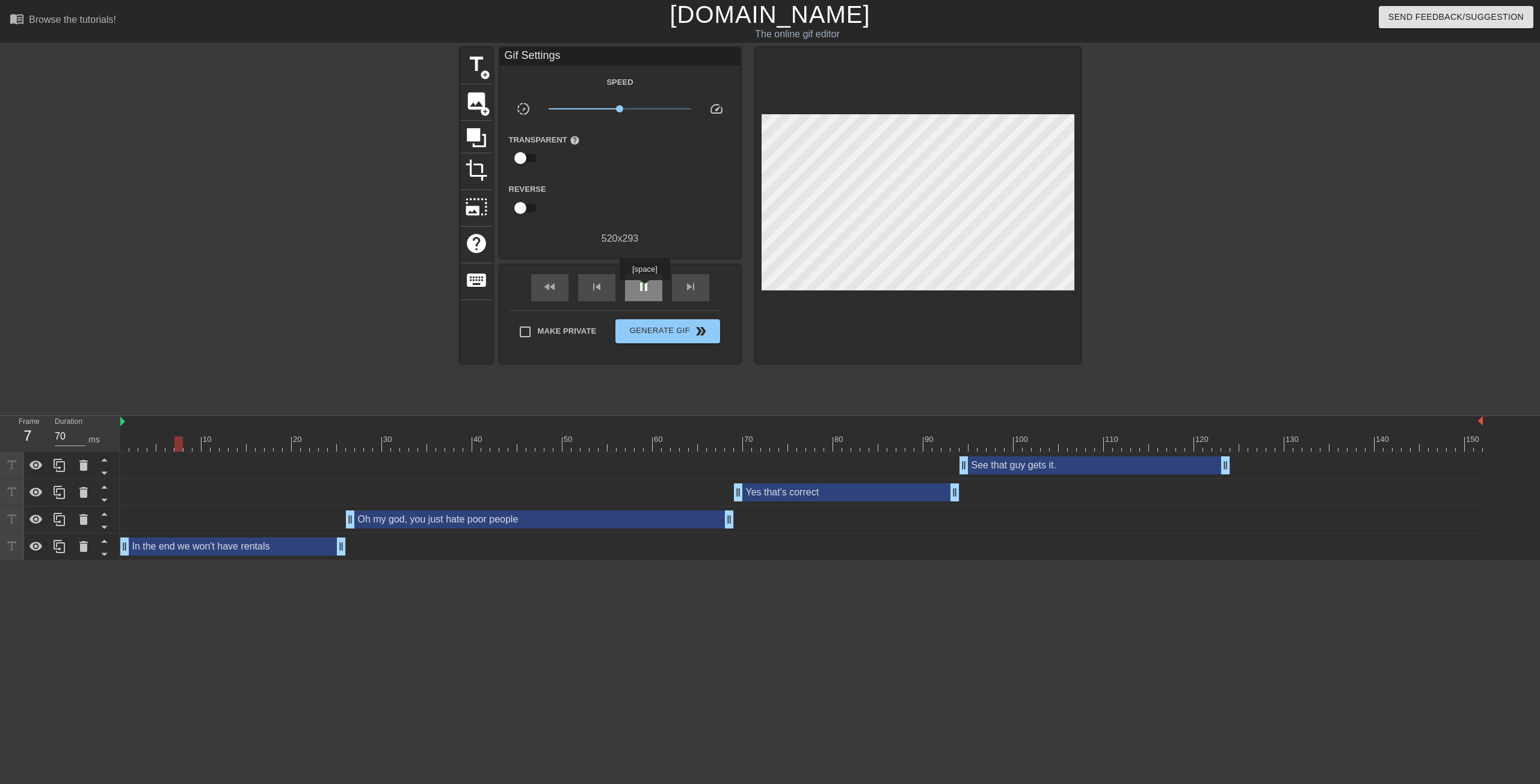
click at [645, 289] on span "pause" at bounding box center [644, 287] width 15 height 15
click at [1237, 448] on div at bounding box center [802, 444] width 1363 height 15
drag, startPoint x: 1236, startPoint y: 448, endPoint x: 1284, endPoint y: 451, distance: 48.1
click at [1284, 451] on div "10 20 30 40 50 60 70 80 90 100 110 120 130 140 150" at bounding box center [802, 434] width 1363 height 36
click at [477, 67] on span "title" at bounding box center [476, 64] width 23 height 23
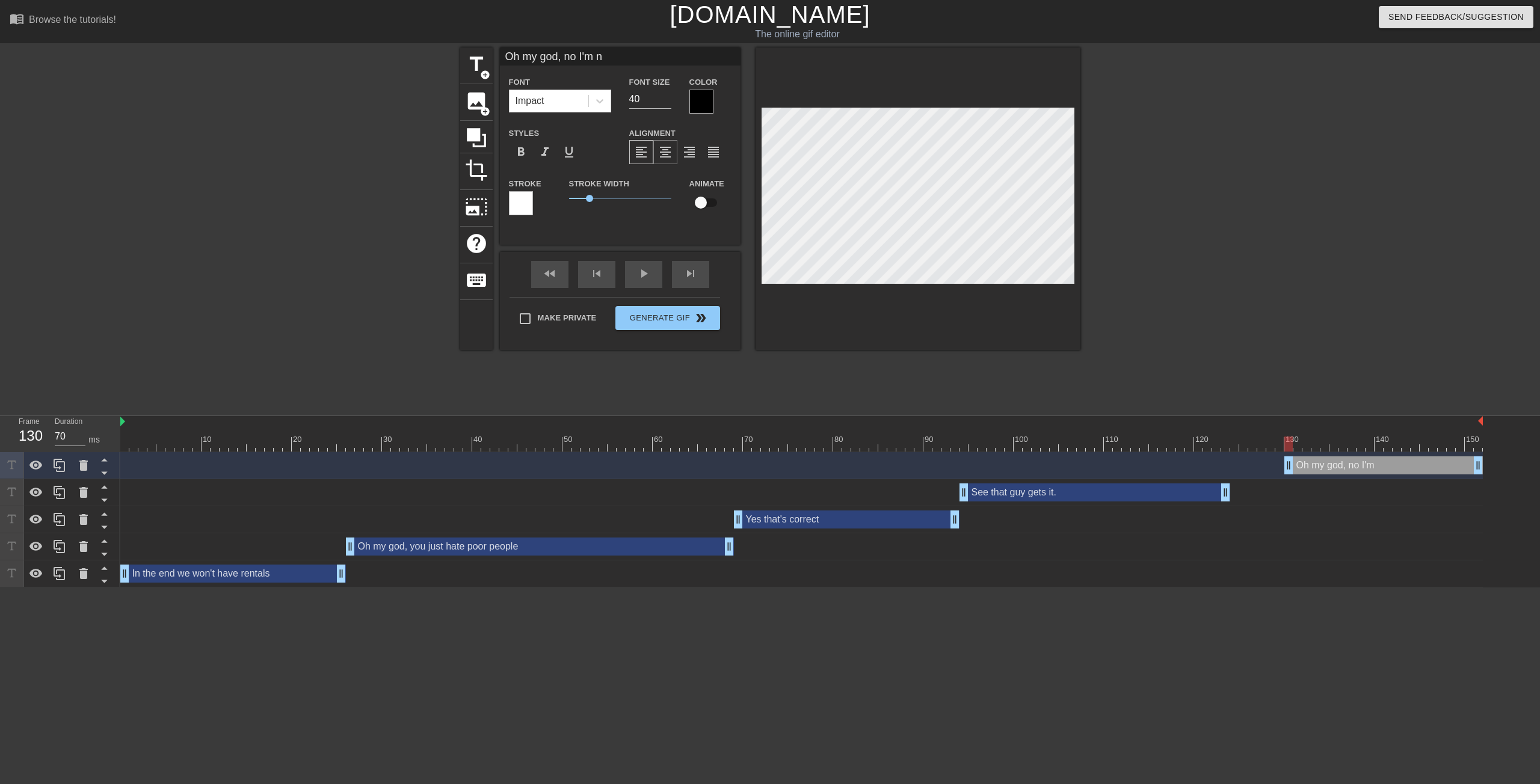
scroll to position [1, 6]
click at [1021, 490] on div "See that guy gets it. drag_handle drag_handle" at bounding box center [1094, 493] width 270 height 18
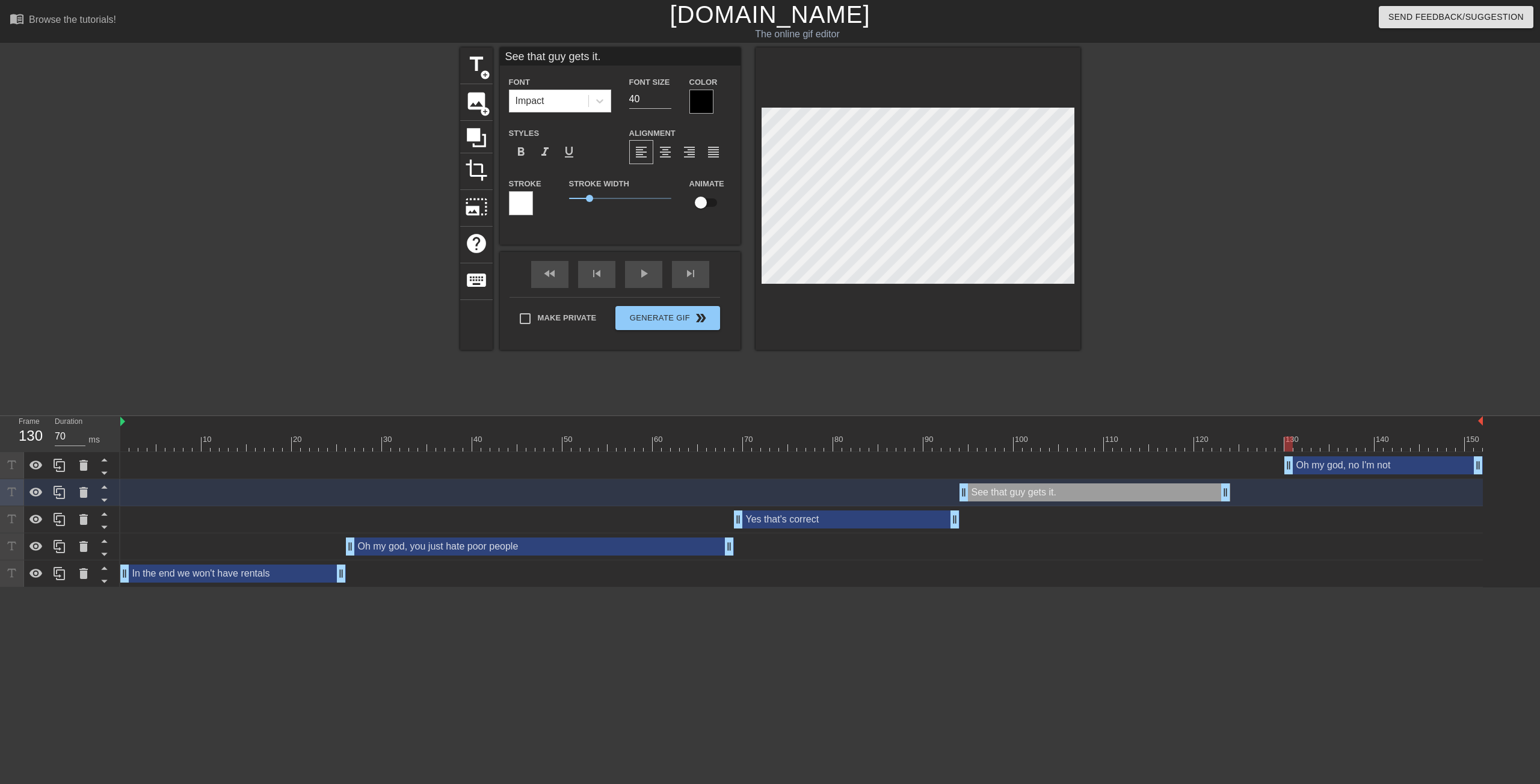
click at [1029, 499] on div "See that guy gets it. drag_handle drag_handle" at bounding box center [1094, 493] width 270 height 18
click at [1067, 449] on div at bounding box center [802, 444] width 1363 height 15
click at [804, 529] on div "Yes that's correct drag_handle drag_handle" at bounding box center [802, 519] width 1363 height 27
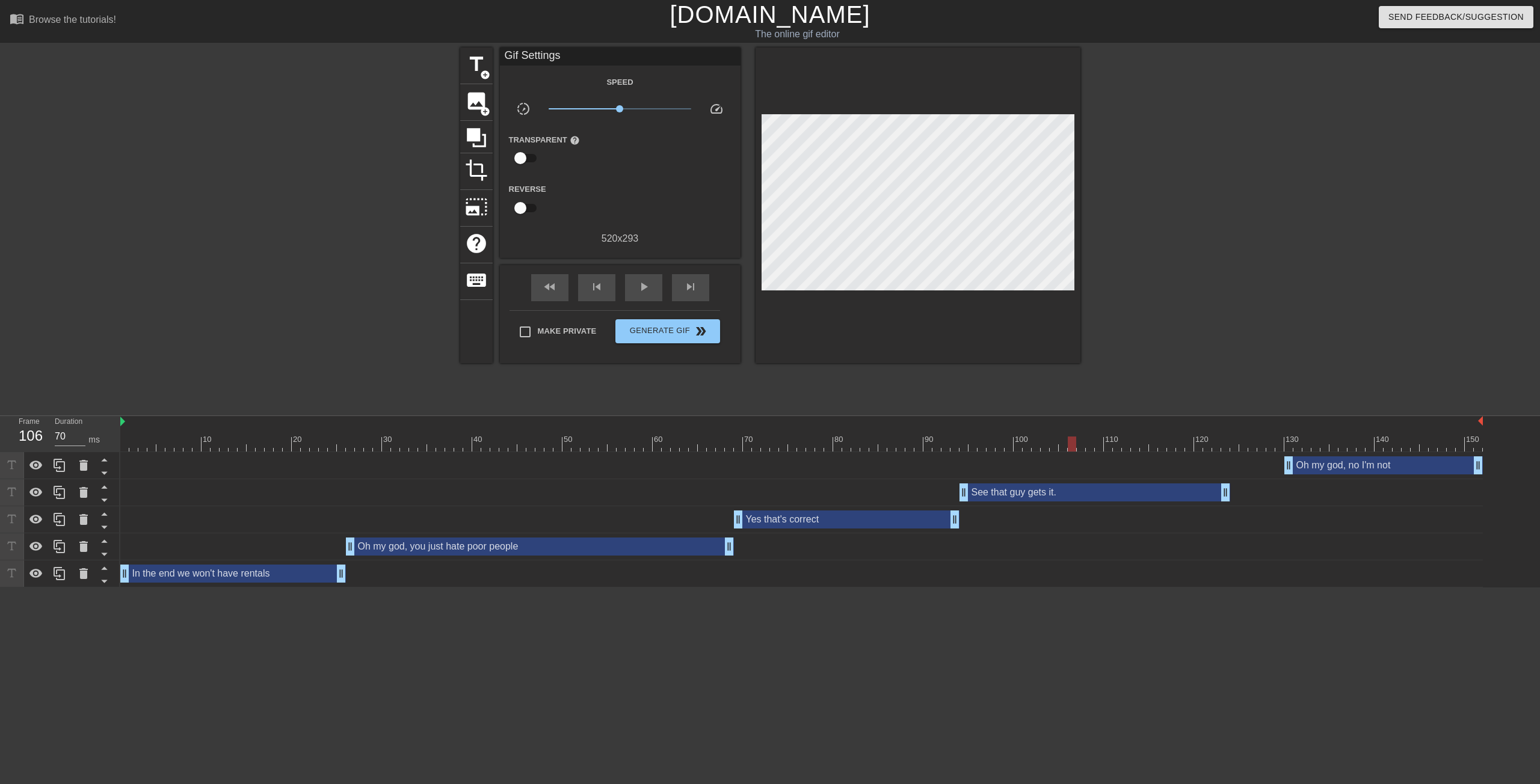
click at [806, 524] on div "Yes that's correct drag_handle drag_handle" at bounding box center [846, 519] width 225 height 18
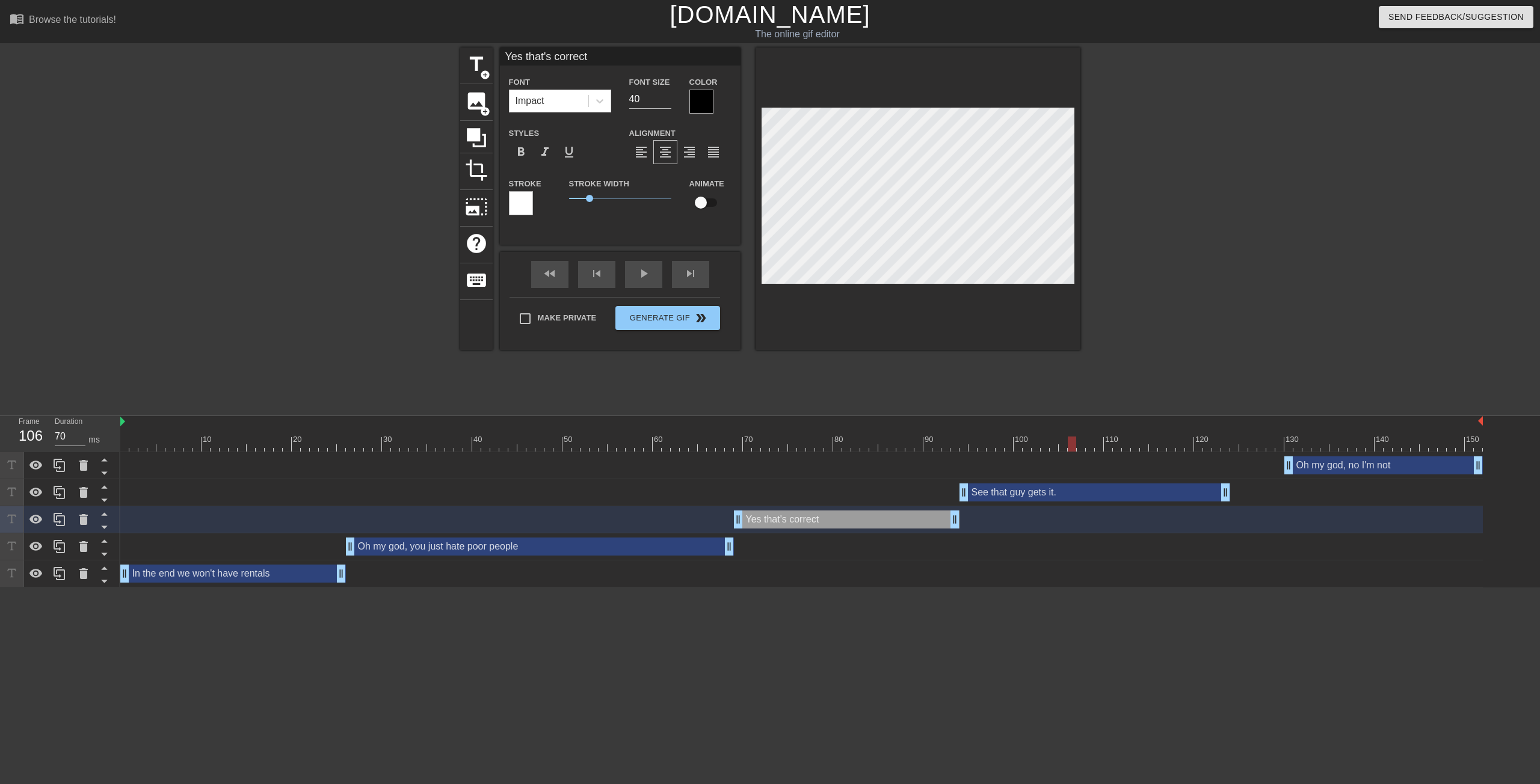
click at [759, 522] on div "Yes that's correct drag_handle drag_handle" at bounding box center [846, 519] width 225 height 18
click at [838, 437] on div at bounding box center [802, 444] width 1363 height 15
click at [1217, 446] on div at bounding box center [802, 444] width 1363 height 15
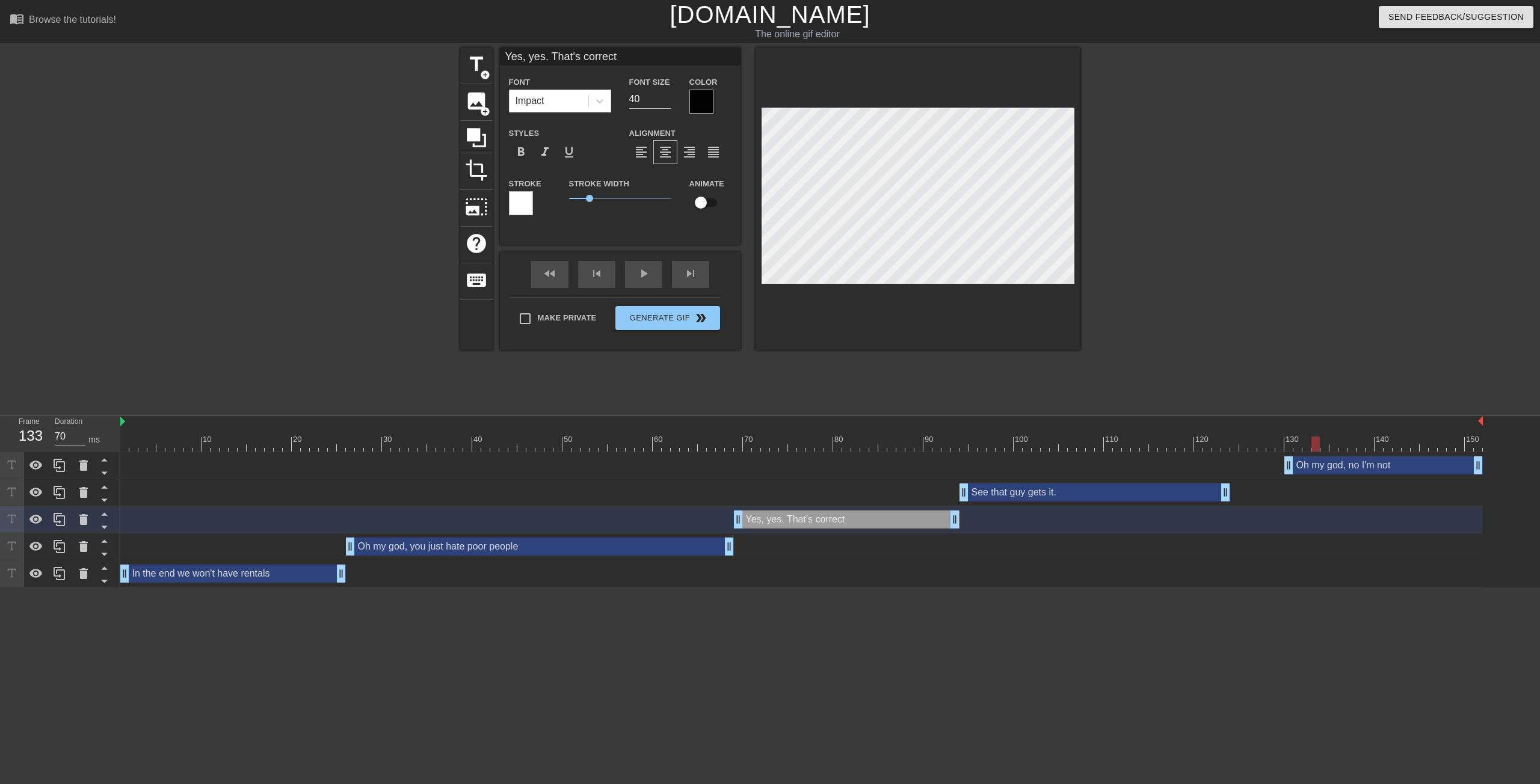
click at [1316, 444] on div at bounding box center [802, 444] width 1363 height 15
drag, startPoint x: 1324, startPoint y: 444, endPoint x: 1126, endPoint y: 192, distance: 320.5
click at [1338, 441] on div at bounding box center [802, 444] width 1363 height 15
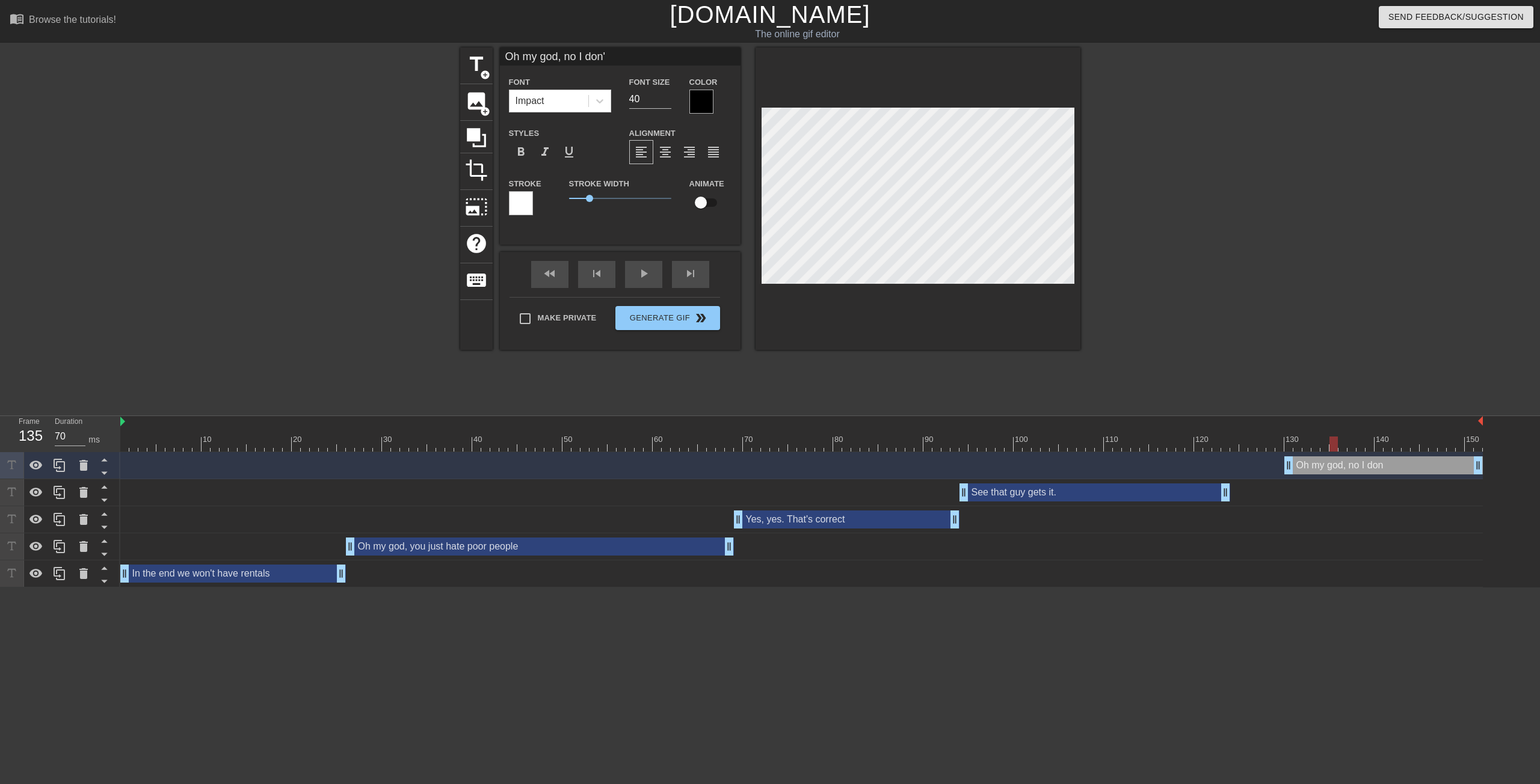
scroll to position [1, 6]
click at [130, 439] on div at bounding box center [802, 444] width 1363 height 15
click at [645, 268] on div "fast_rewind skip_previous play_arrow skip_next" at bounding box center [620, 274] width 196 height 45
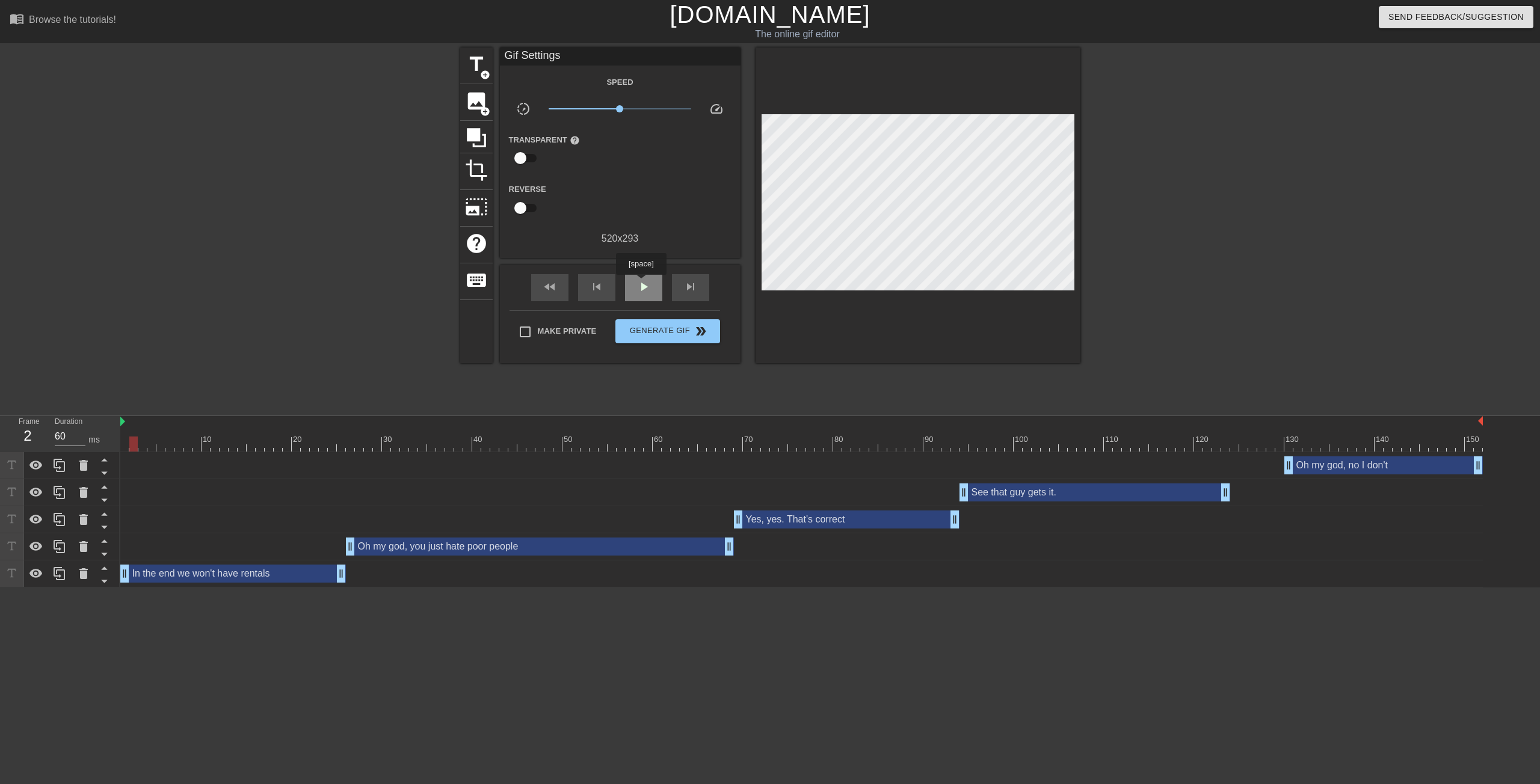
click at [641, 285] on span "play_arrow" at bounding box center [644, 287] width 15 height 15
click at [961, 491] on div "See that guy gets it. drag_handle drag_handle" at bounding box center [802, 493] width 1363 height 18
drag, startPoint x: 963, startPoint y: 491, endPoint x: 997, endPoint y: 488, distance: 34.1
drag, startPoint x: 955, startPoint y: 517, endPoint x: 987, endPoint y: 520, distance: 32.1
drag, startPoint x: 990, startPoint y: 522, endPoint x: 983, endPoint y: 521, distance: 7.1
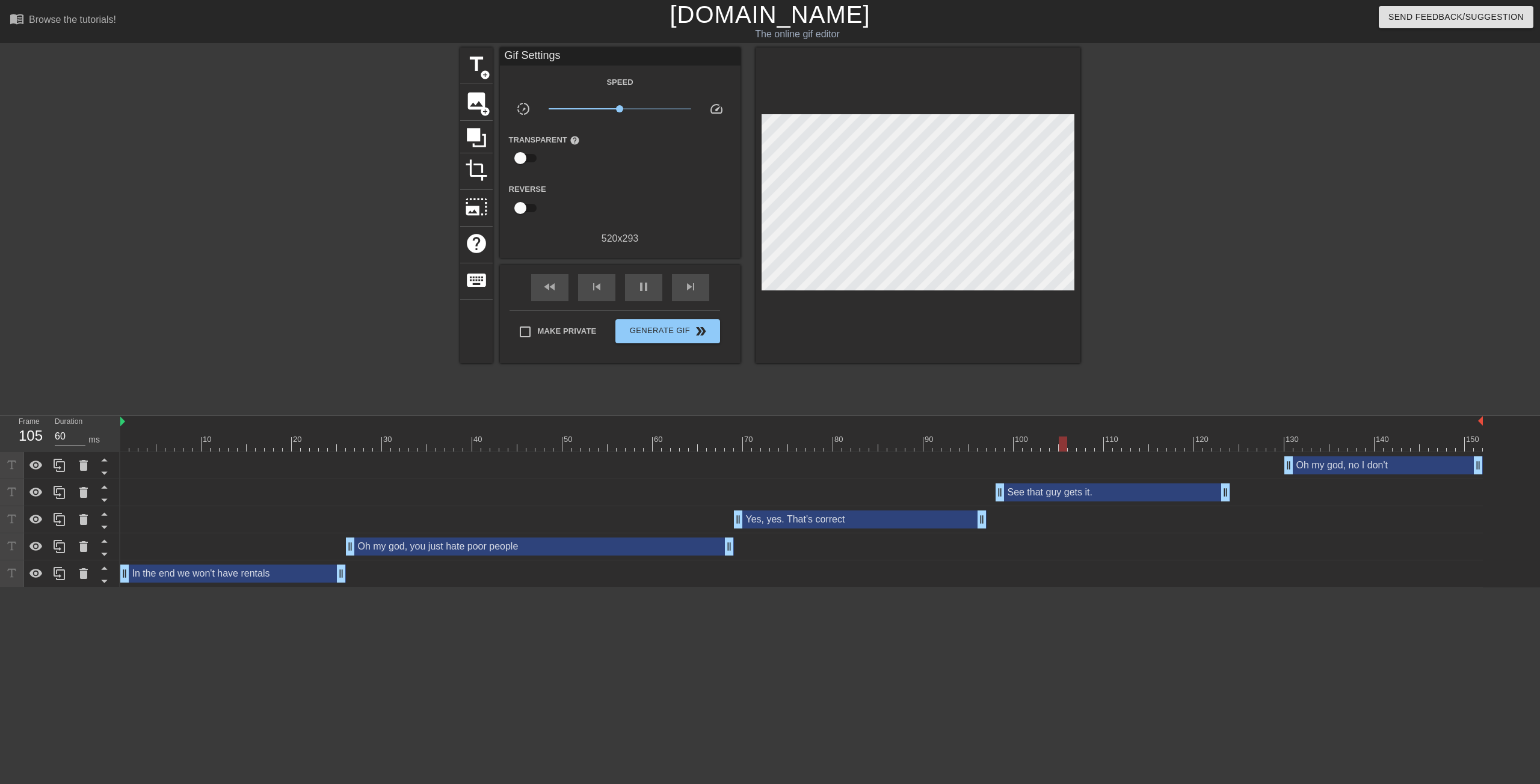
click at [889, 439] on div at bounding box center [802, 444] width 1363 height 15
click at [644, 290] on span "play_arrow" at bounding box center [644, 287] width 15 height 15
click at [682, 335] on span "Generate Gif double_arrow" at bounding box center [667, 332] width 95 height 15
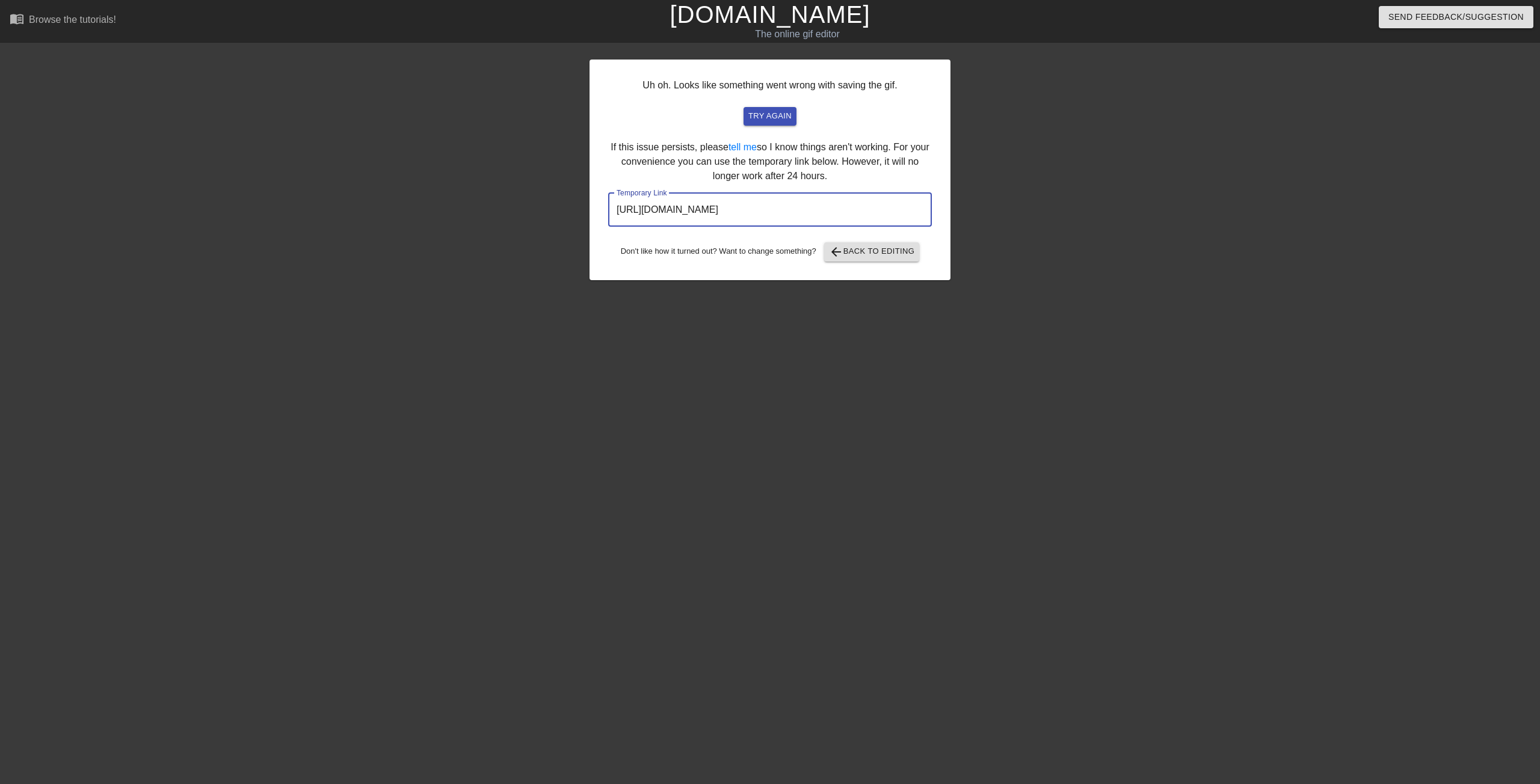
drag, startPoint x: 878, startPoint y: 207, endPoint x: 502, endPoint y: 200, distance: 376.1
click at [502, 200] on div "Uh oh. Looks like something went wrong with saving the gif. try again If this i…" at bounding box center [770, 228] width 1540 height 360
